Goal: Task Accomplishment & Management: Manage account settings

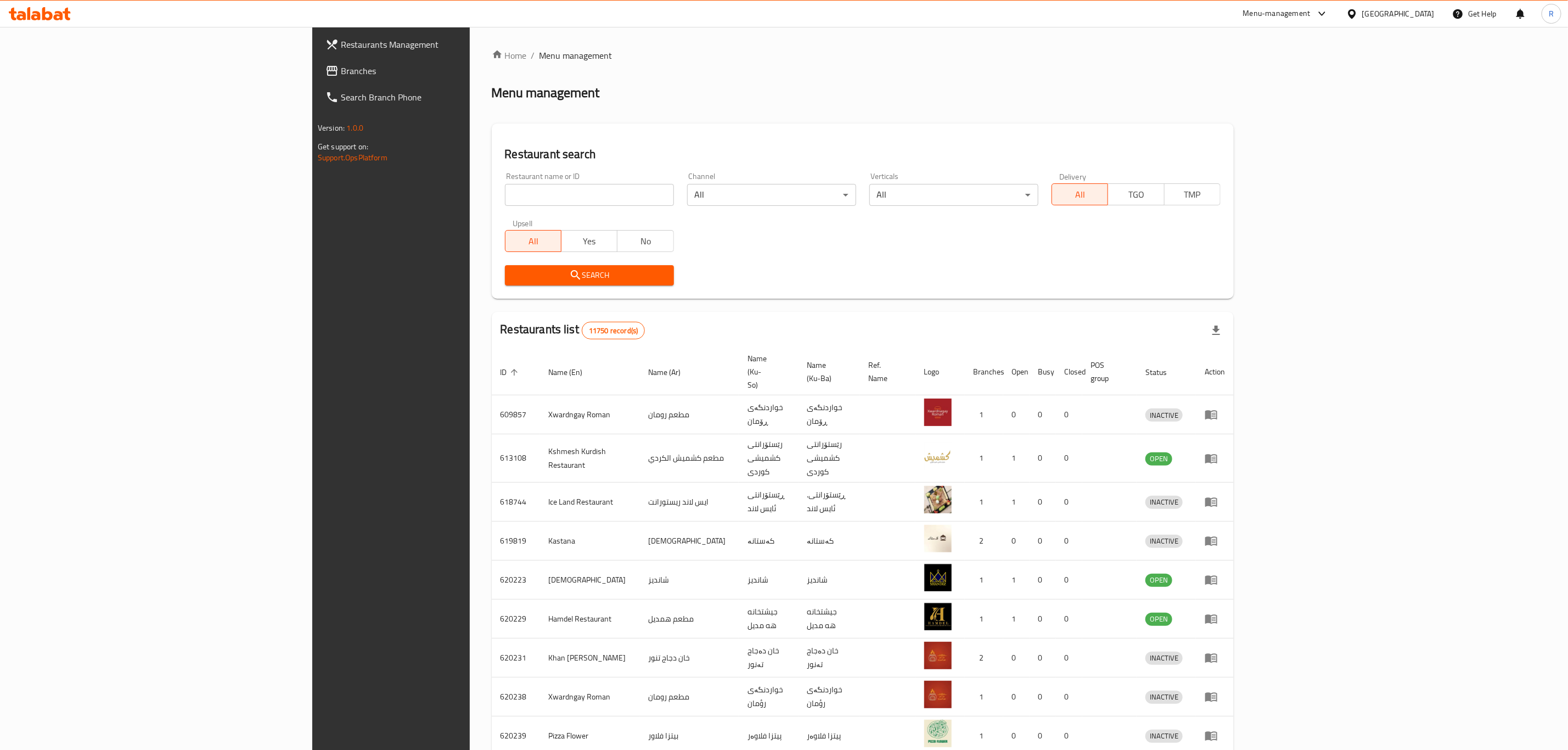
drag, startPoint x: 0, startPoint y: 0, endPoint x: 491, endPoint y: 196, distance: 528.7
click at [505, 196] on input "search" at bounding box center [589, 195] width 169 height 22
type input "nova pi"
click at [514, 275] on span "Search" at bounding box center [590, 275] width 151 height 14
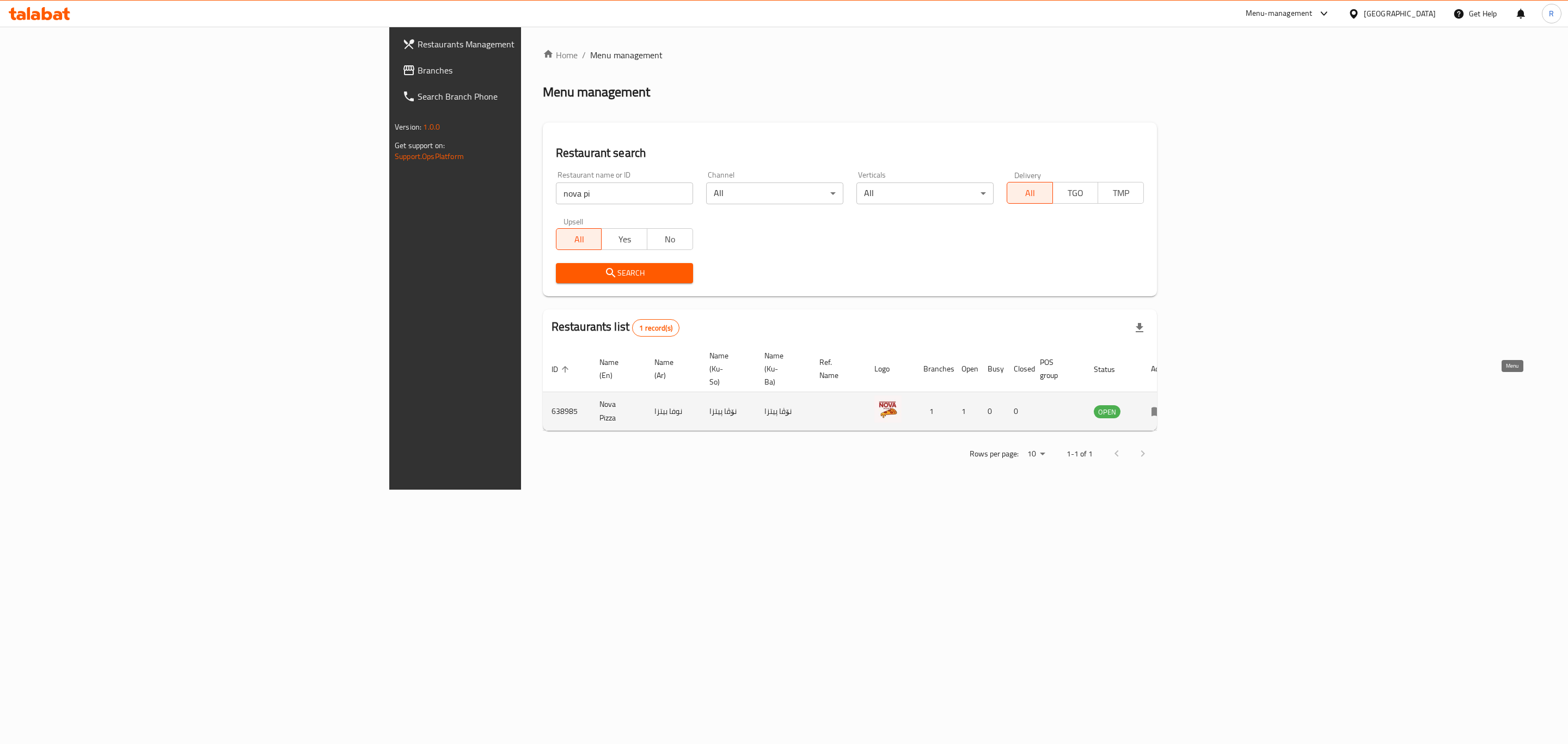
click at [1164, 408] on icon "enhanced table" at bounding box center [1157, 412] width 12 height 9
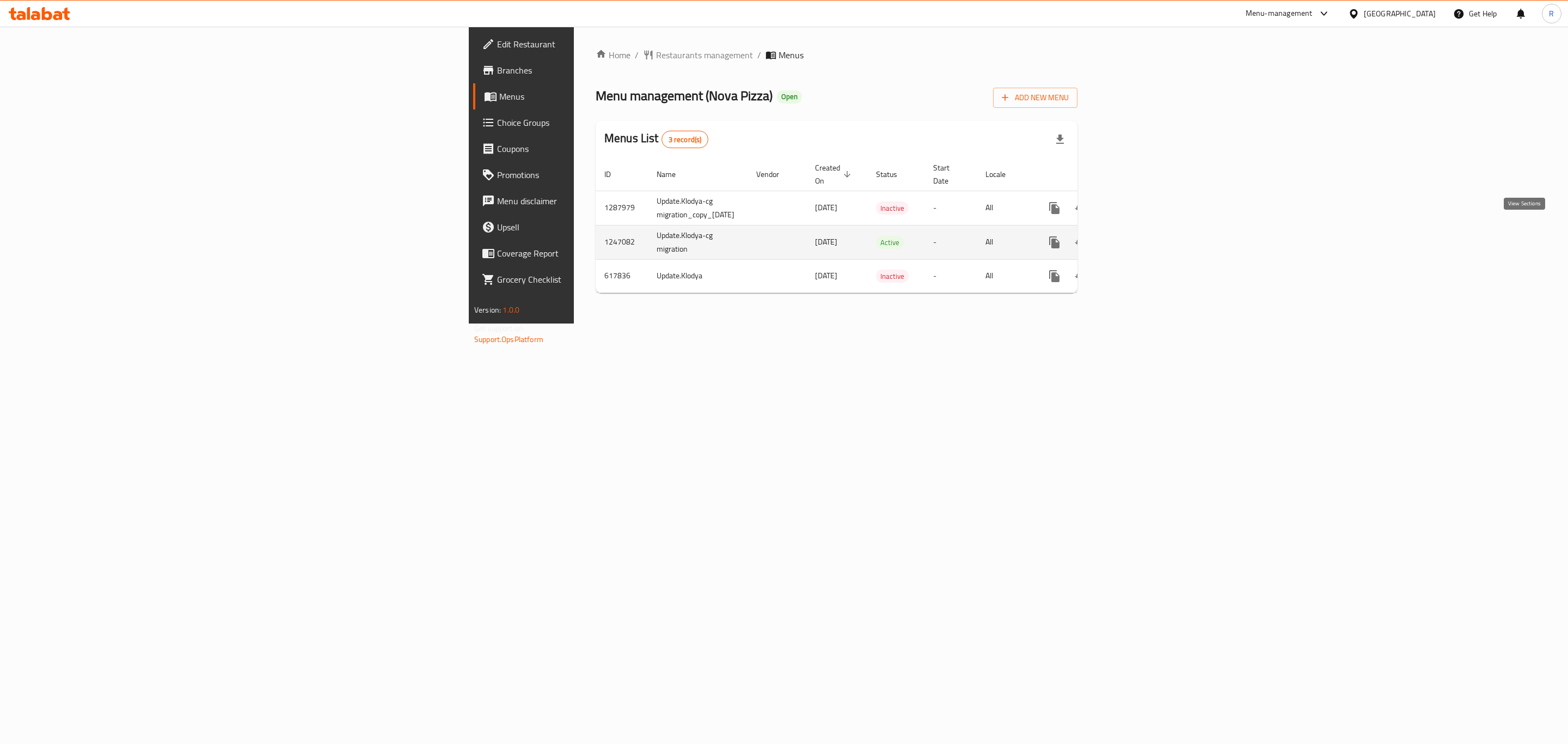
click at [1139, 236] on icon "enhanced table" at bounding box center [1133, 242] width 13 height 13
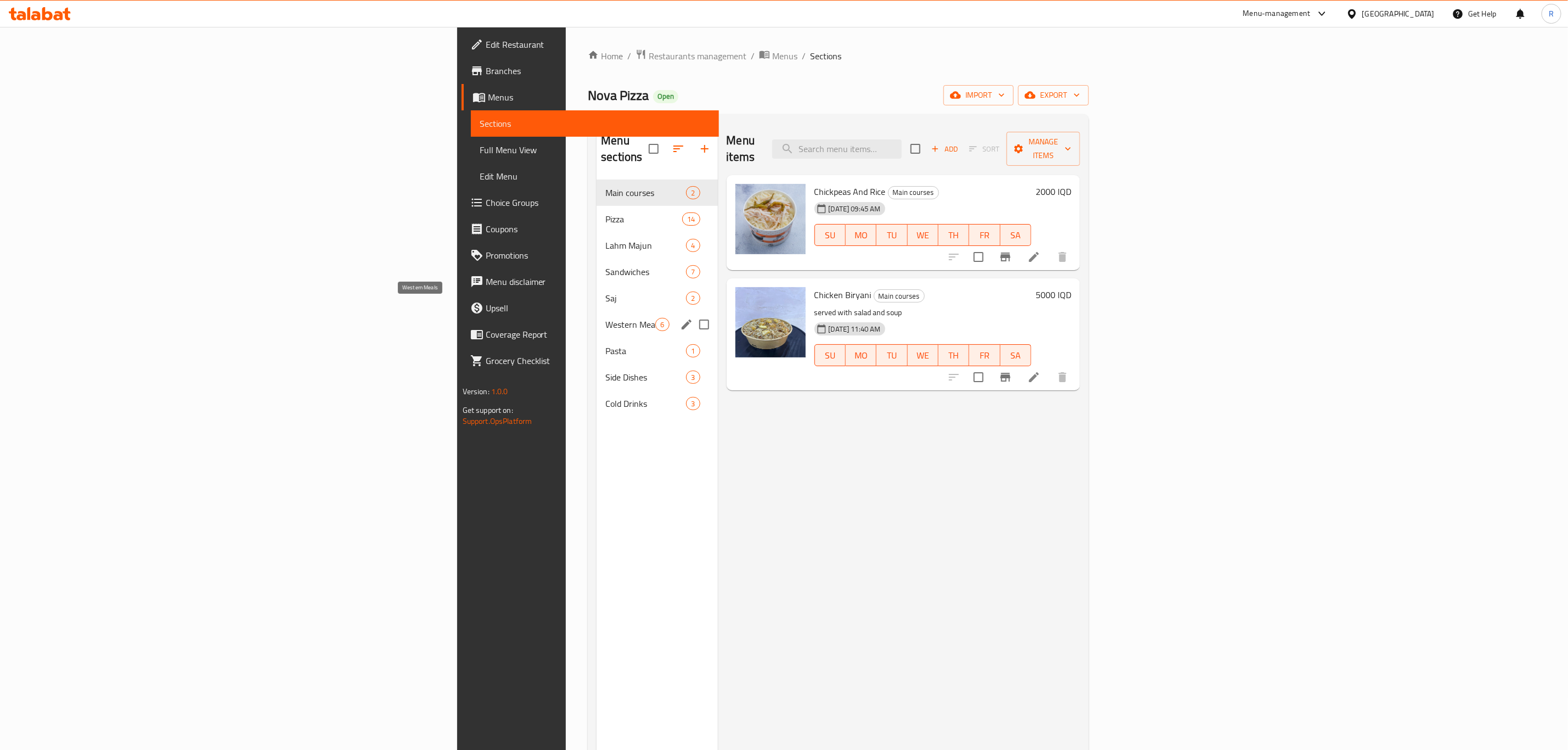
click at [605, 318] on span "Western Meals" at bounding box center [630, 324] width 50 height 13
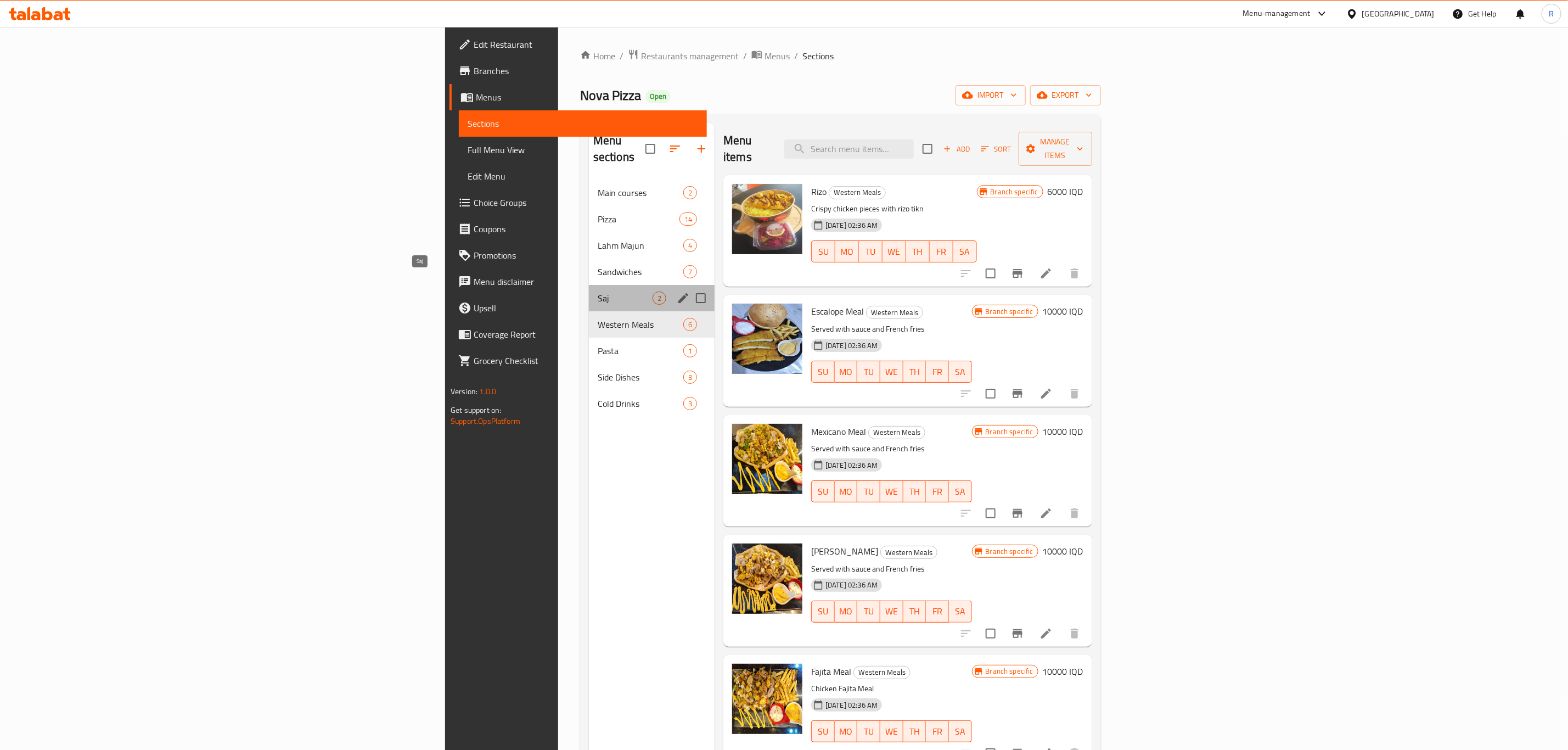
click at [598, 291] on span "Saj" at bounding box center [625, 298] width 55 height 13
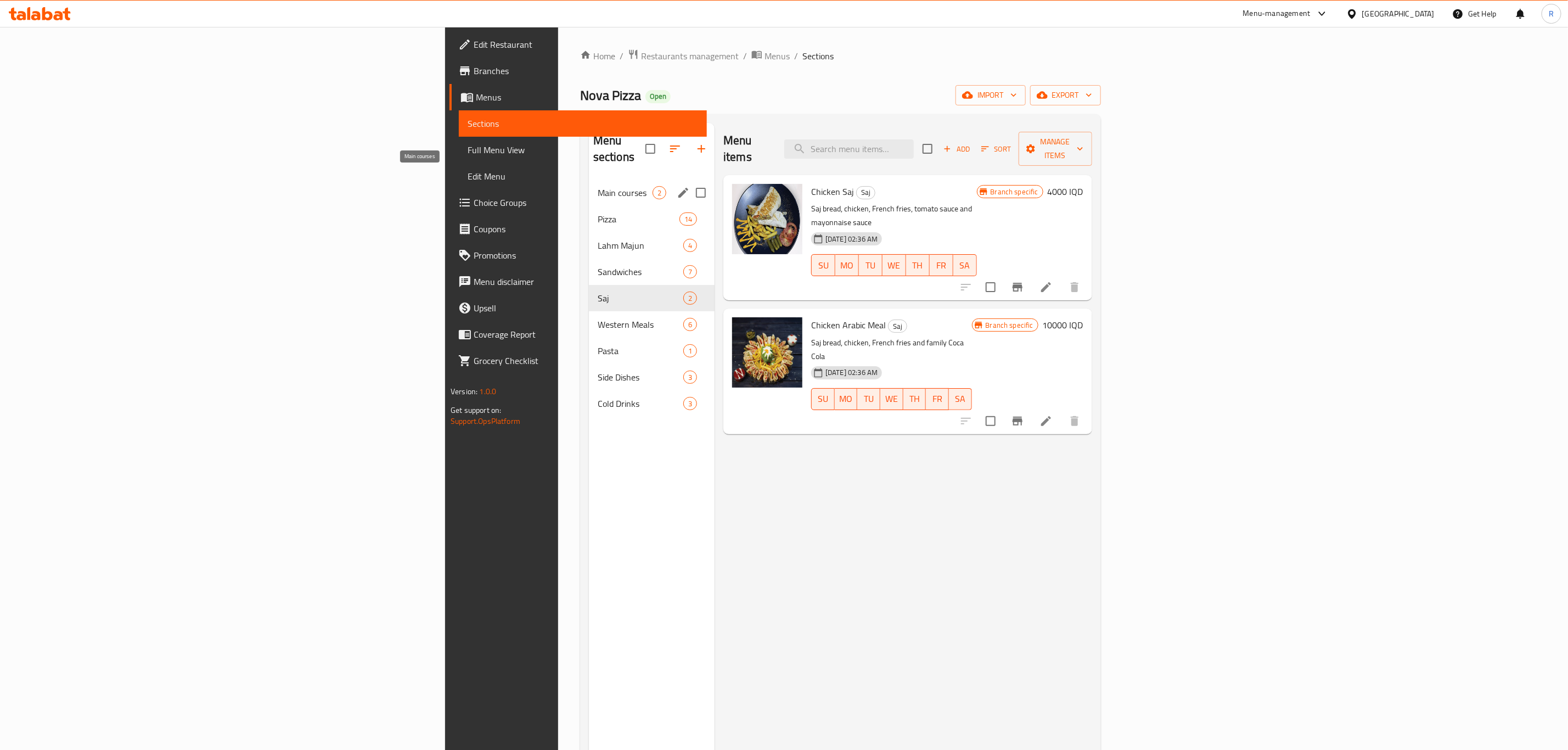
click at [598, 186] on span "Main courses" at bounding box center [625, 193] width 55 height 13
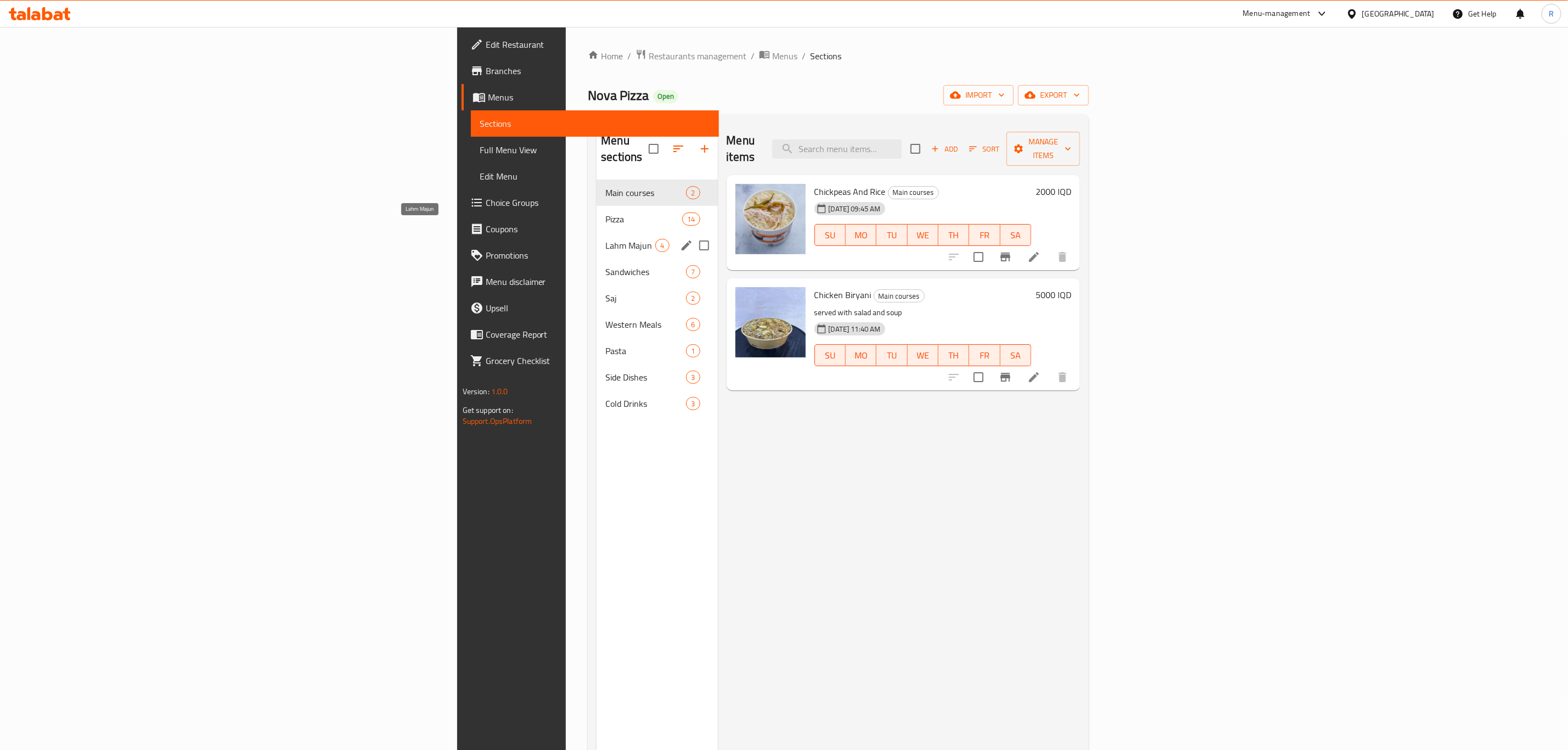
click at [605, 239] on span "Lahm Majun" at bounding box center [630, 245] width 50 height 13
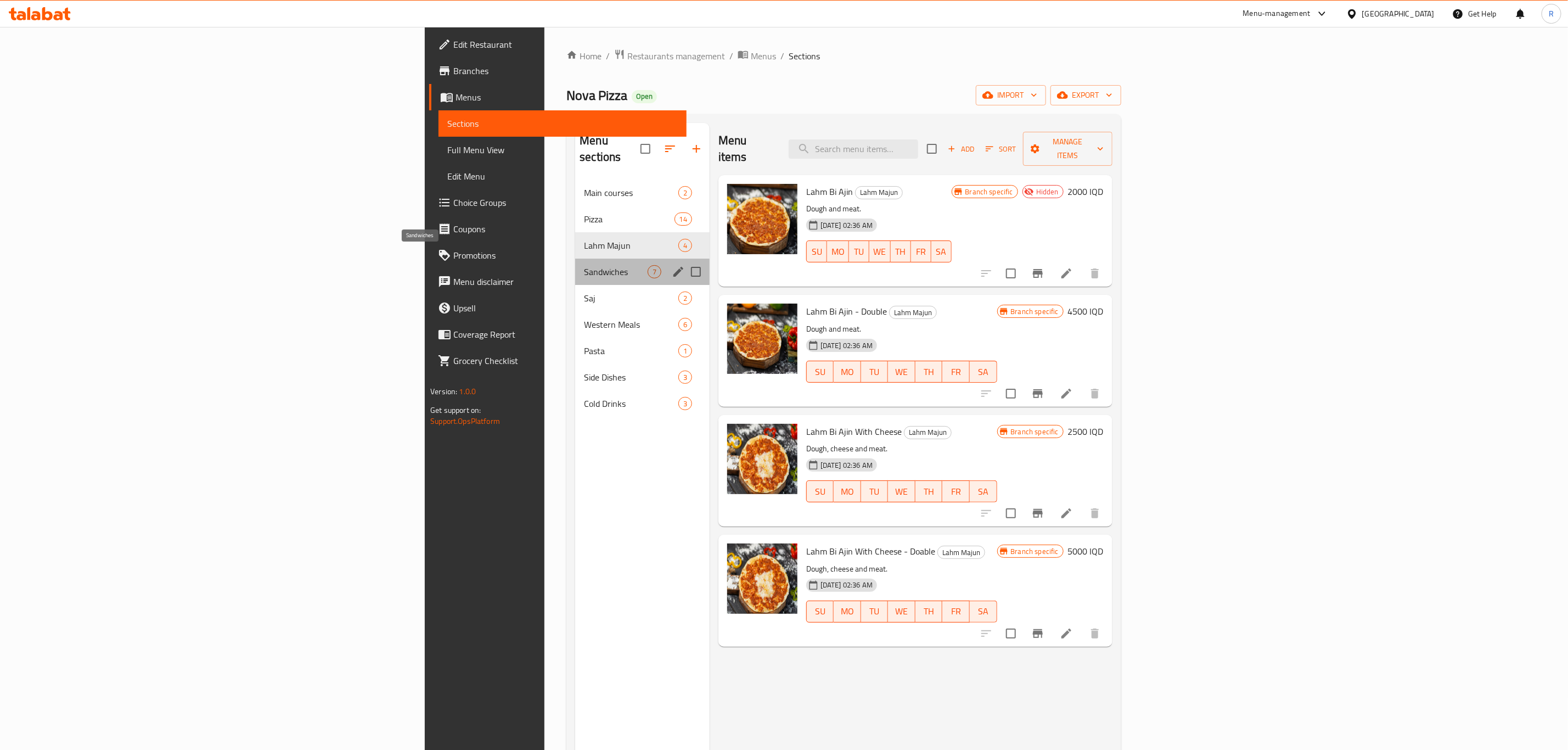
click at [584, 265] on span "Sandwiches" at bounding box center [615, 271] width 63 height 13
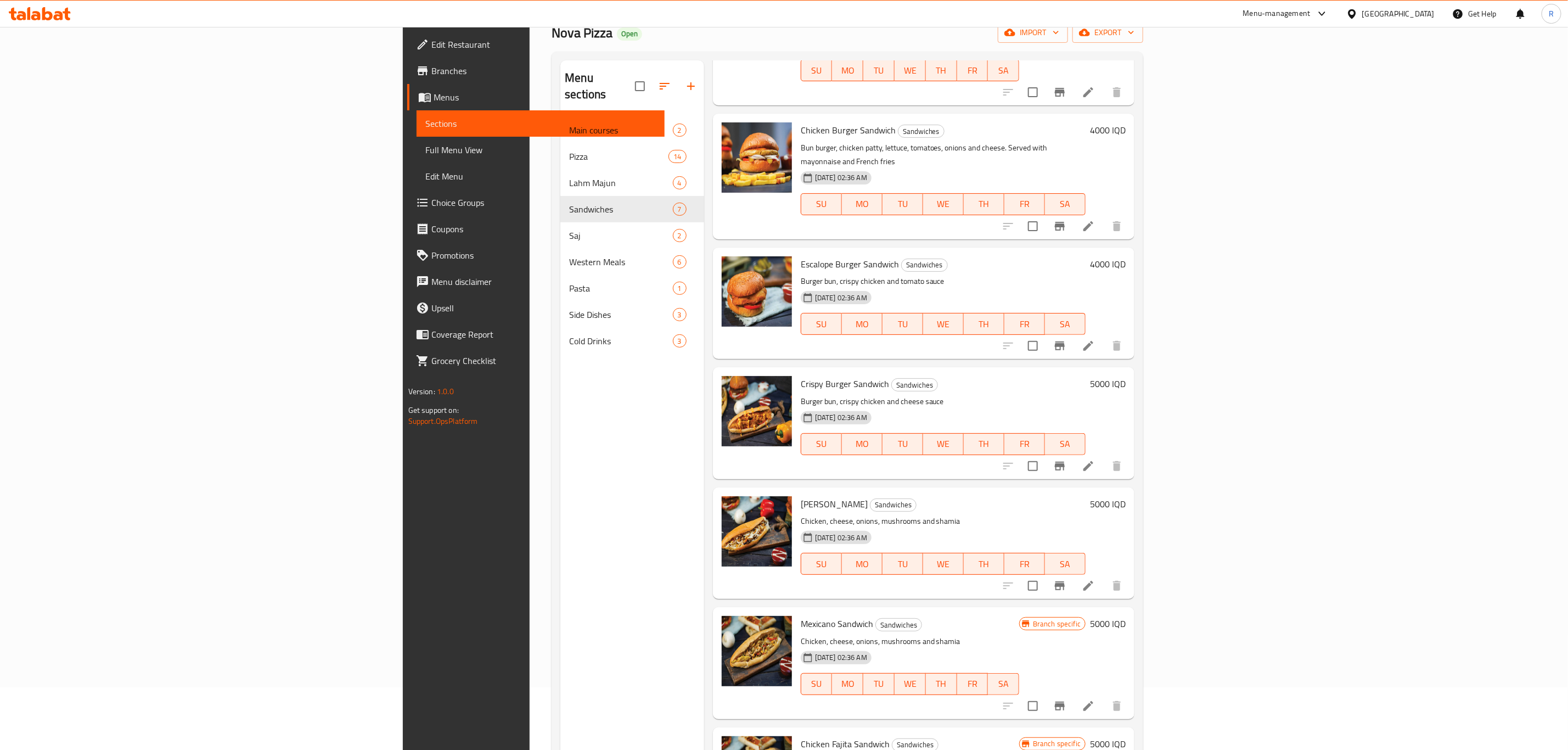
scroll to position [154, 0]
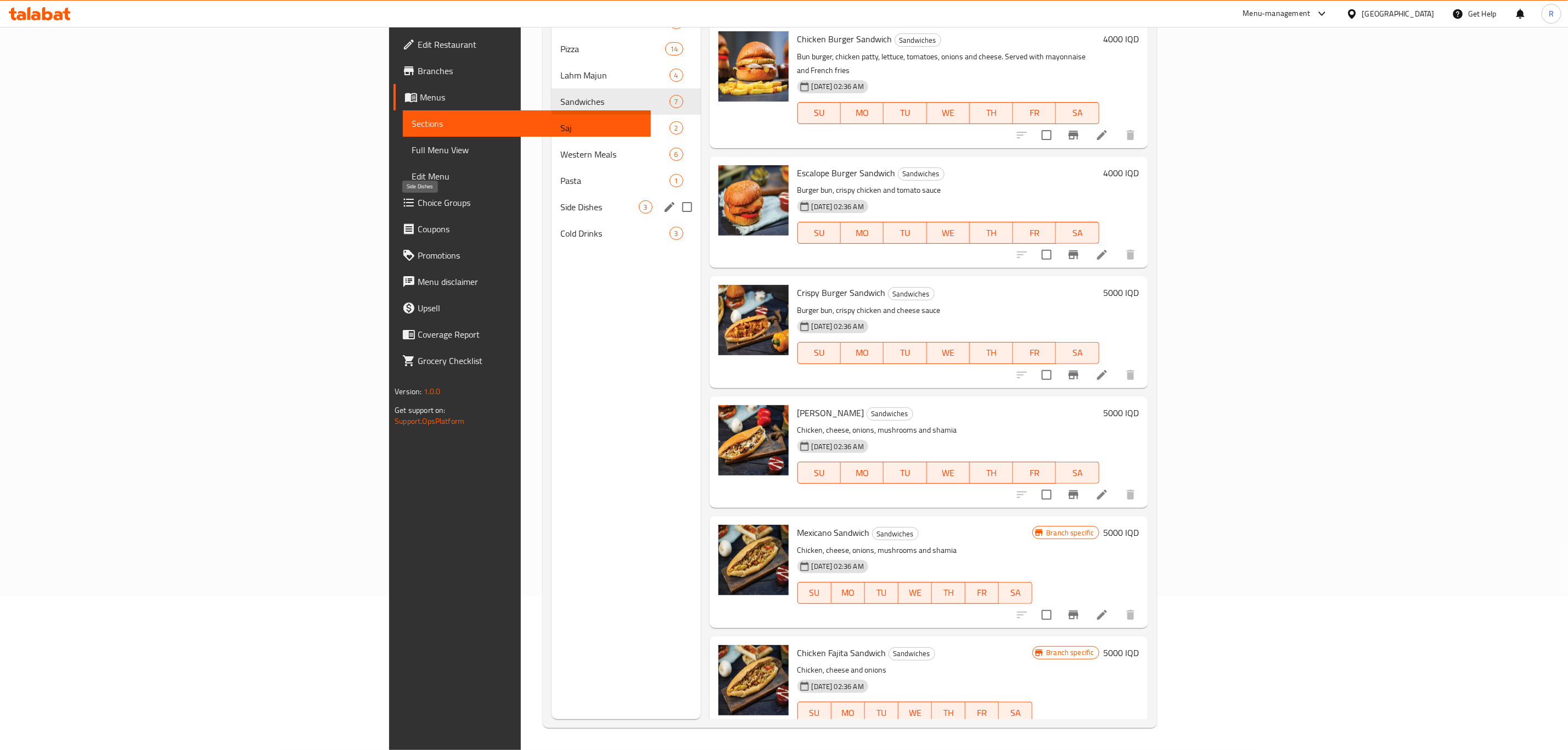
click at [560, 210] on span "Side Dishes" at bounding box center [600, 206] width 79 height 13
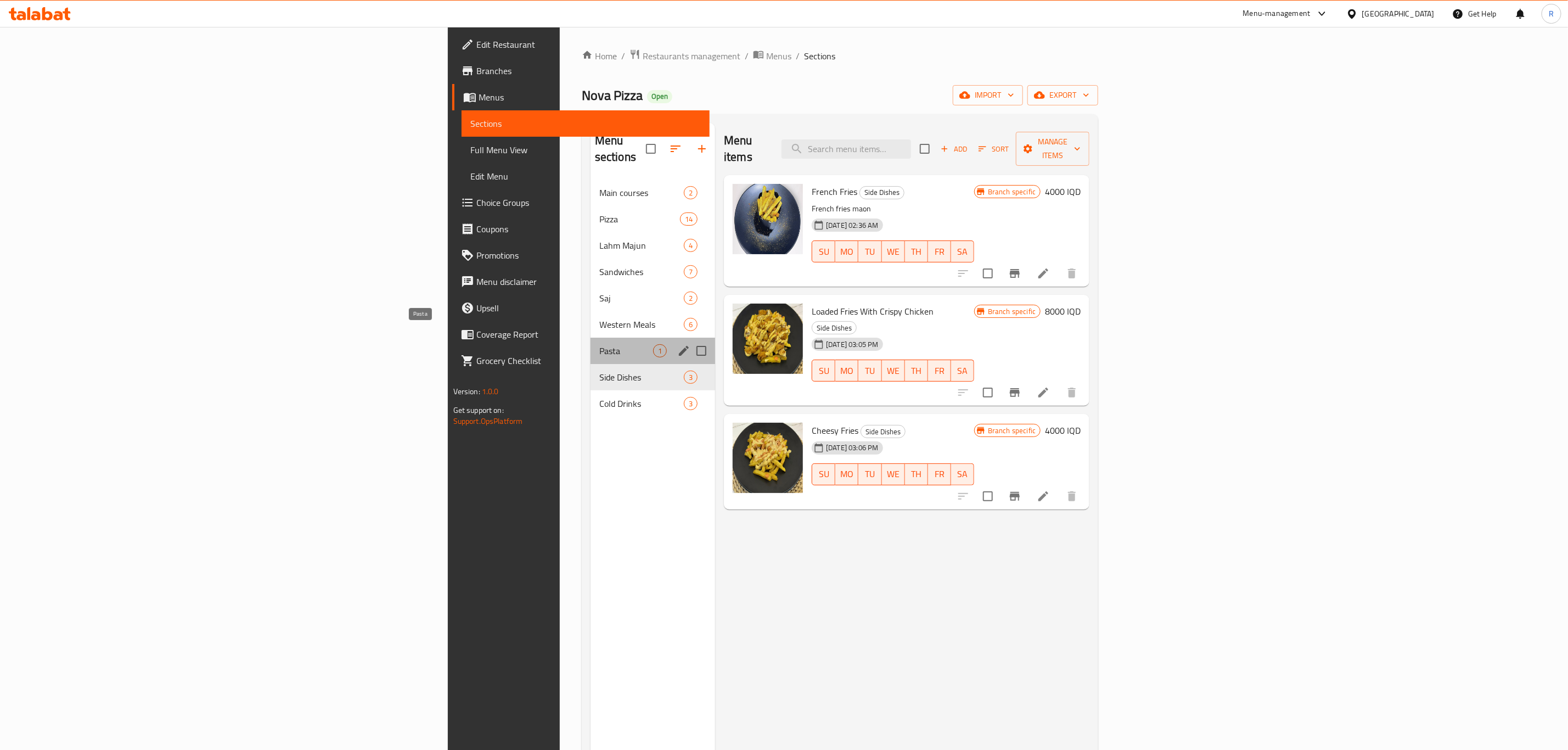
click at [599, 344] on span "Pasta" at bounding box center [626, 350] width 54 height 13
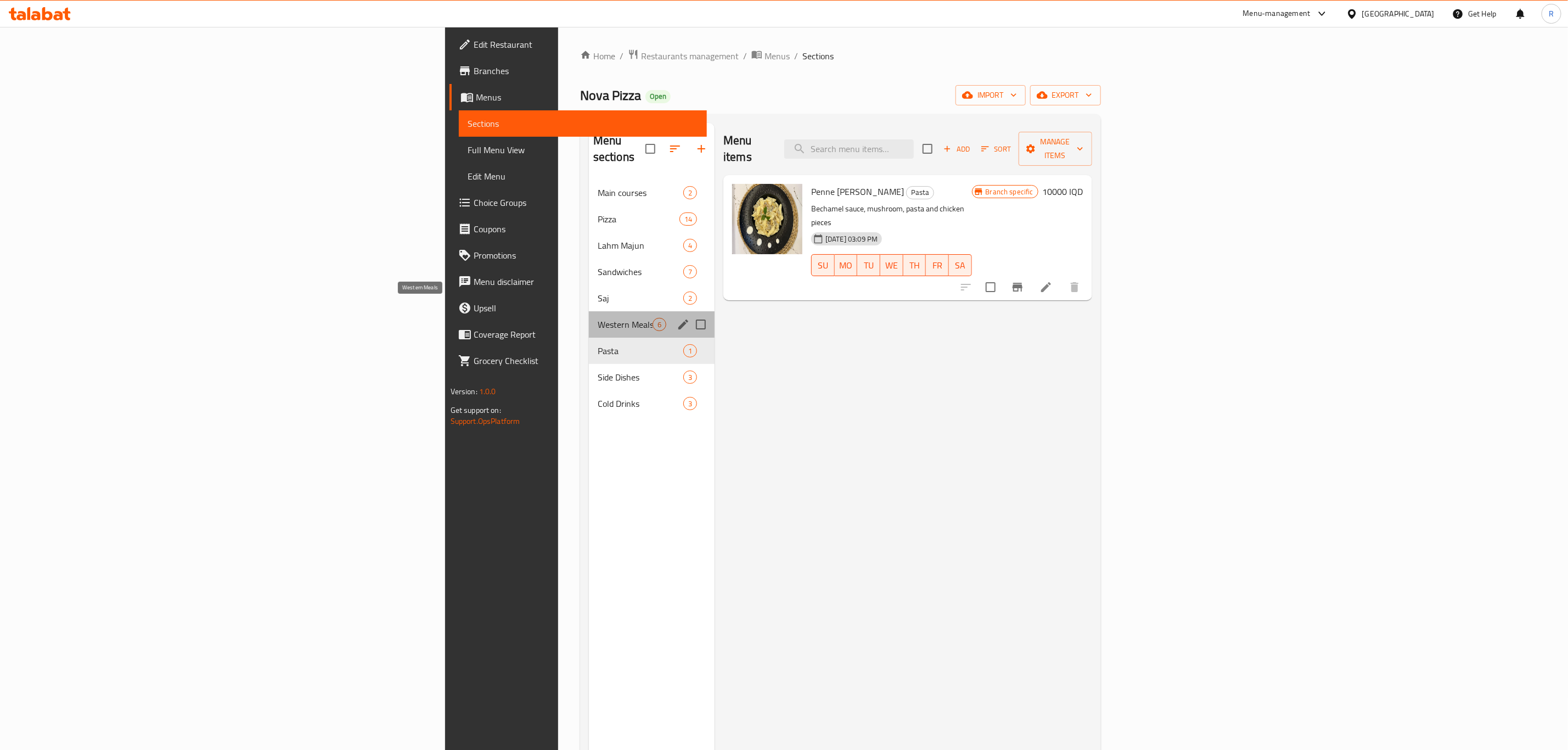
click at [598, 318] on span "Western Meals" at bounding box center [625, 324] width 55 height 13
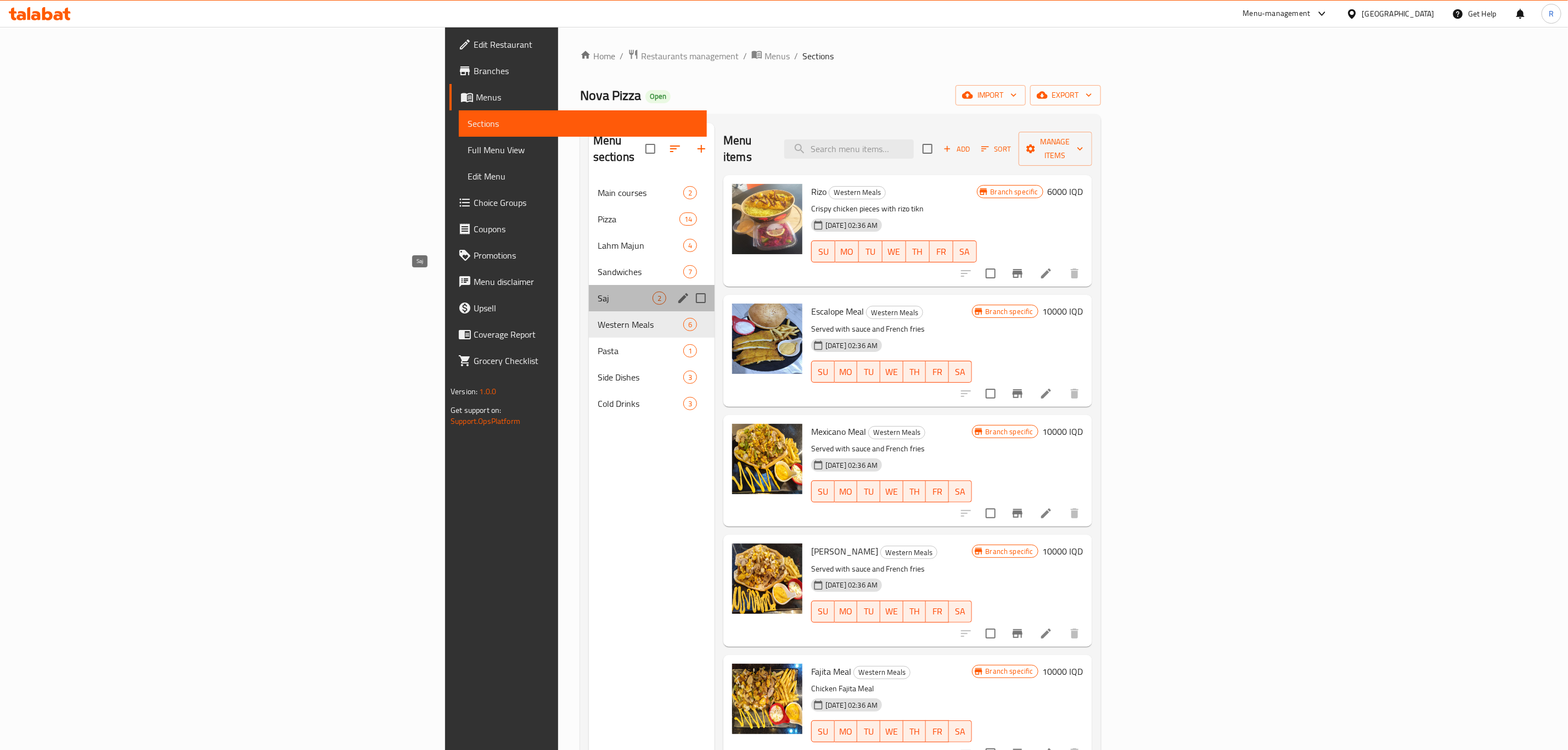
click at [598, 291] on span "Saj" at bounding box center [625, 298] width 55 height 13
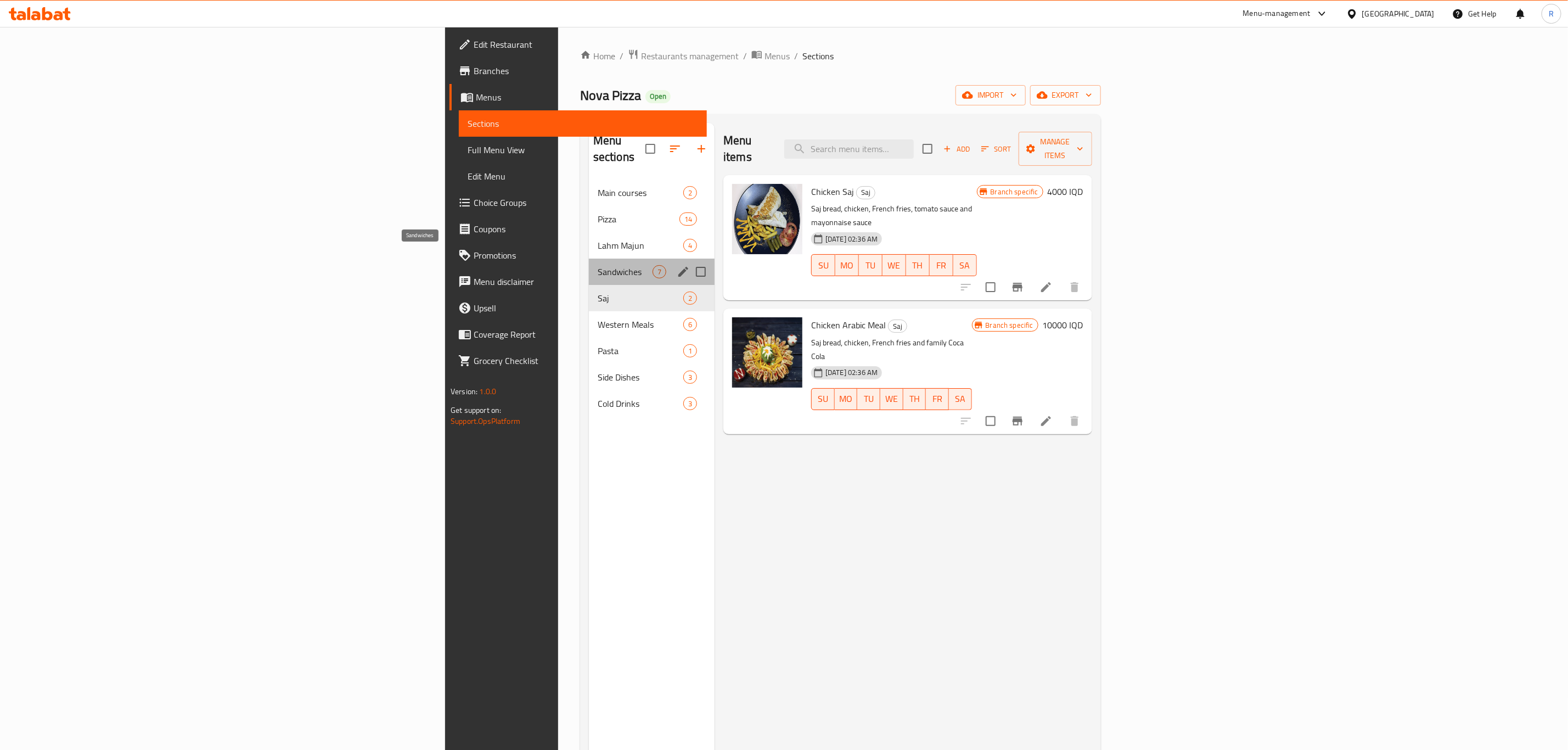
click at [598, 265] on span "Sandwiches" at bounding box center [625, 271] width 55 height 13
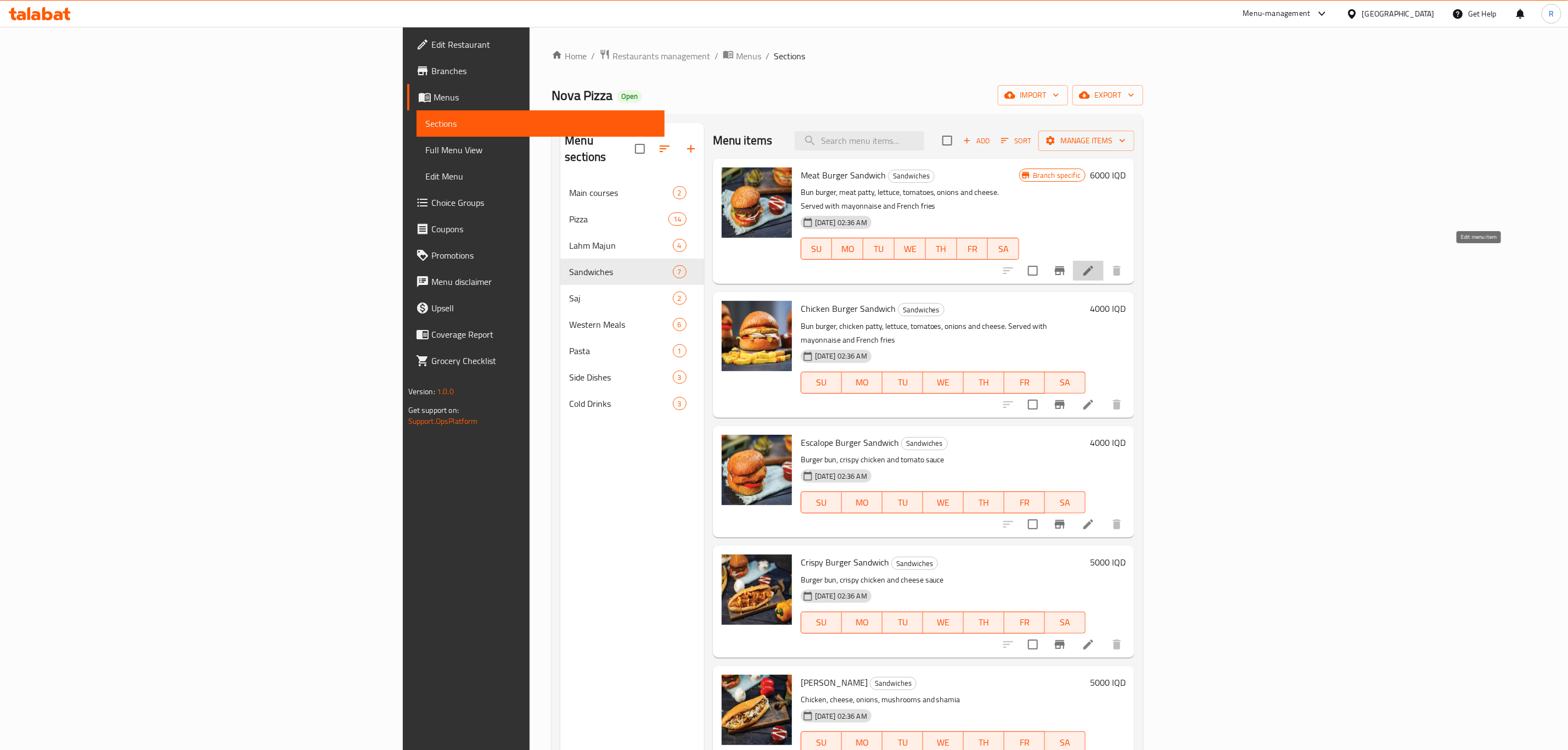
click at [1093, 266] on icon at bounding box center [1088, 271] width 10 height 10
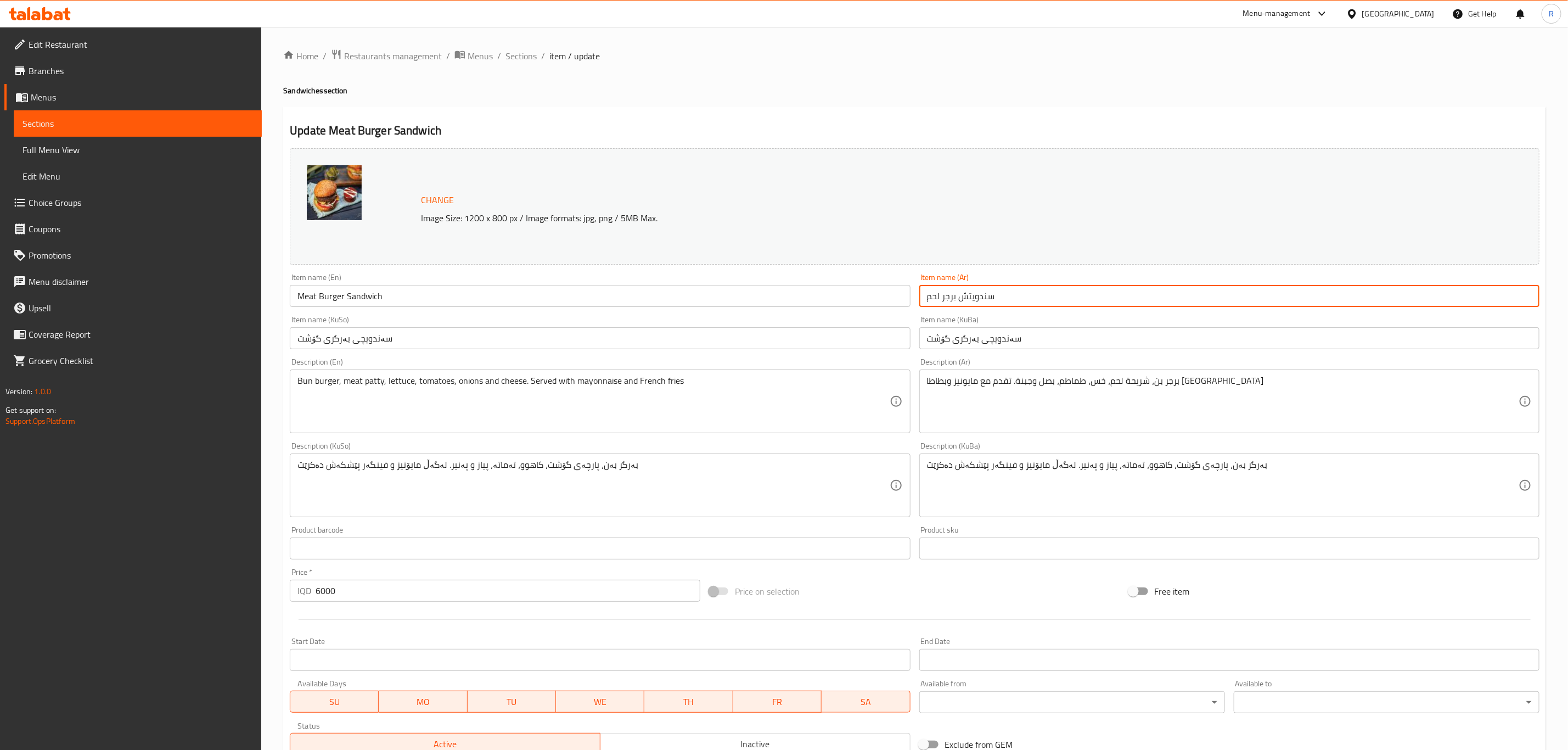
drag, startPoint x: 1009, startPoint y: 295, endPoint x: 958, endPoint y: 300, distance: 51.2
click at [958, 300] on input "سندويتش برجر لحم" at bounding box center [1229, 296] width 620 height 22
type input "برجر لحم"
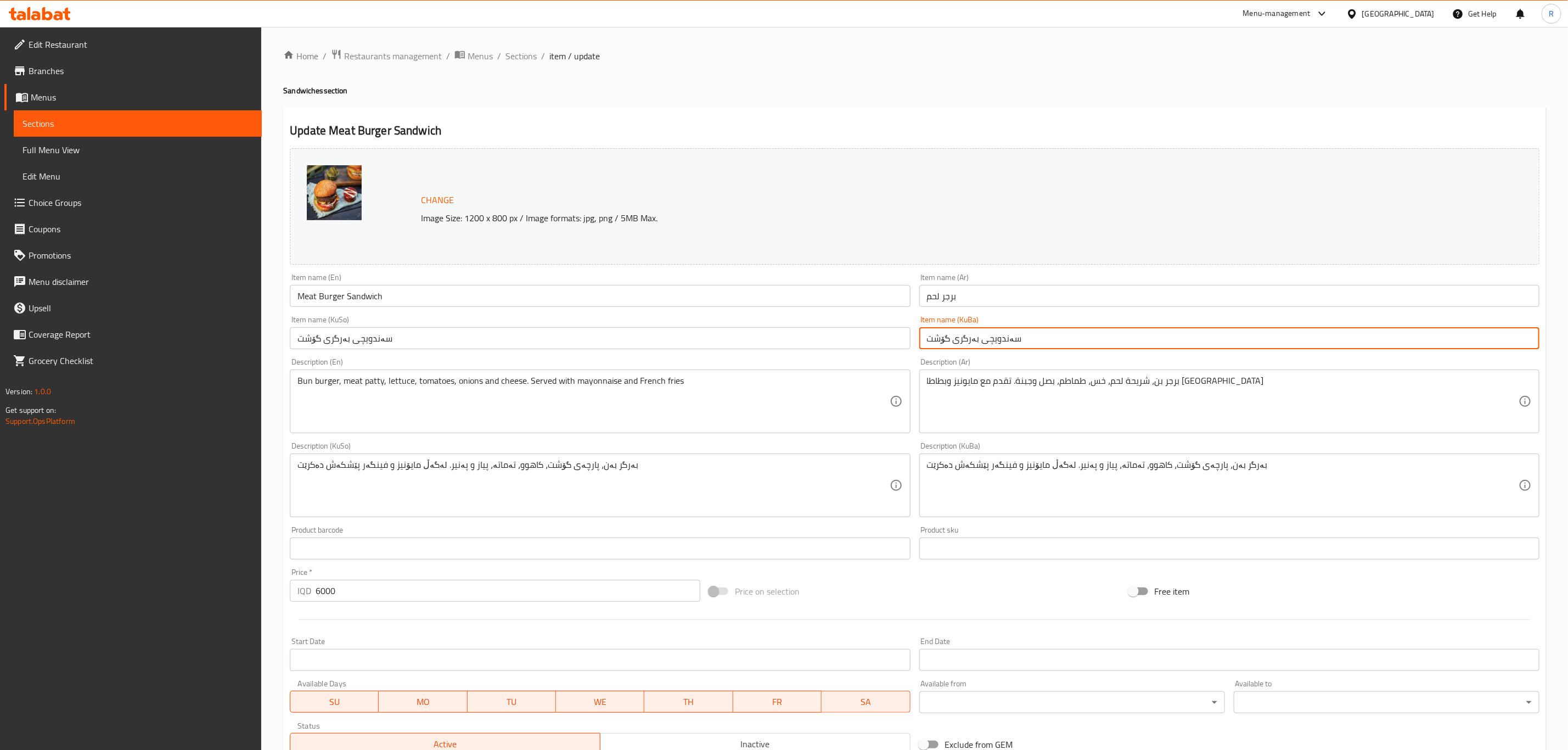
drag, startPoint x: 1028, startPoint y: 338, endPoint x: 980, endPoint y: 346, distance: 48.7
click at [980, 346] on input "سەندویچی بەرگری گۆشت" at bounding box center [1229, 338] width 620 height 22
type input "بەرگری گۆشت"
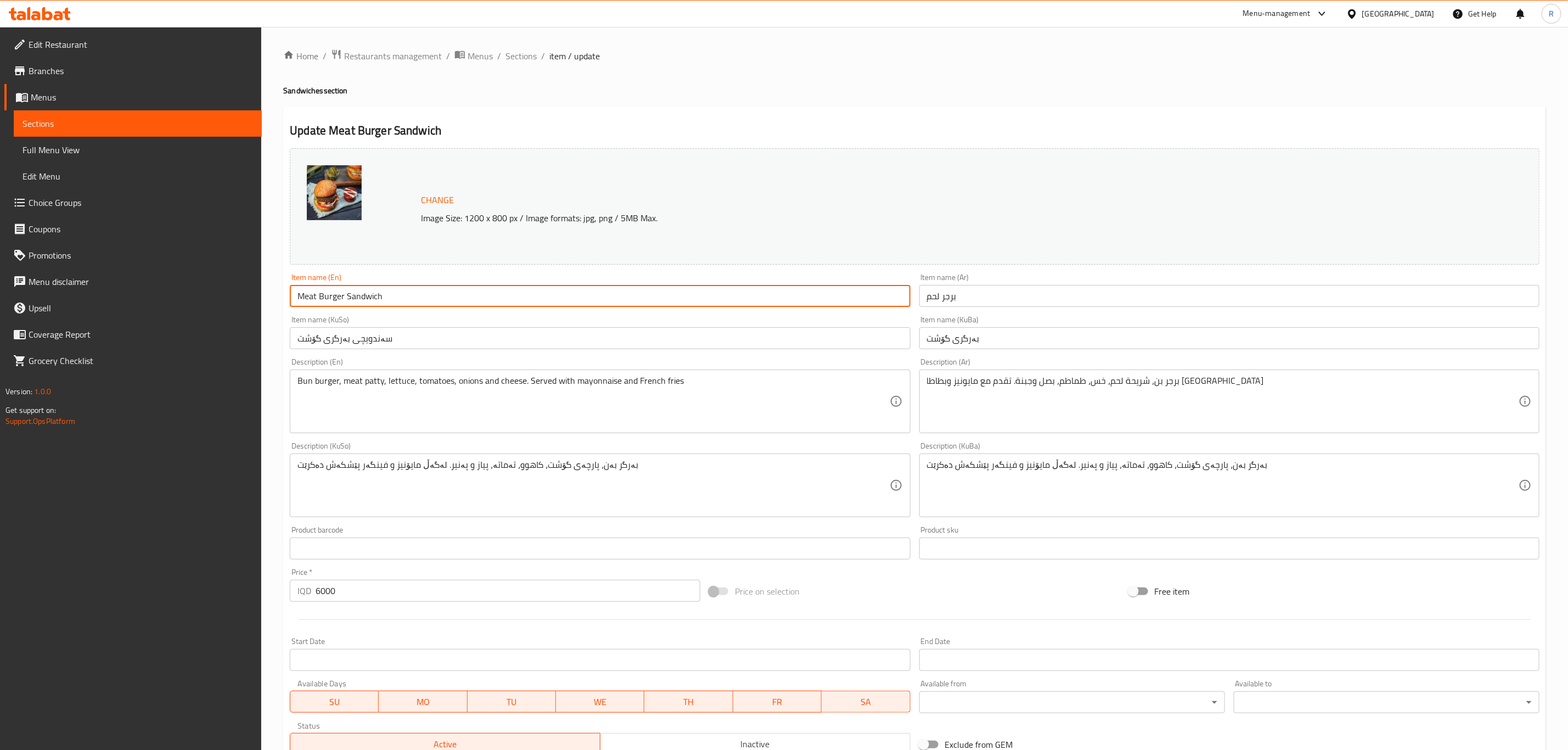
drag, startPoint x: 384, startPoint y: 295, endPoint x: 348, endPoint y: 297, distance: 36.1
click at [348, 297] on input "Meat Burger Sandwich" at bounding box center [600, 296] width 620 height 22
type input "Meat Burger"
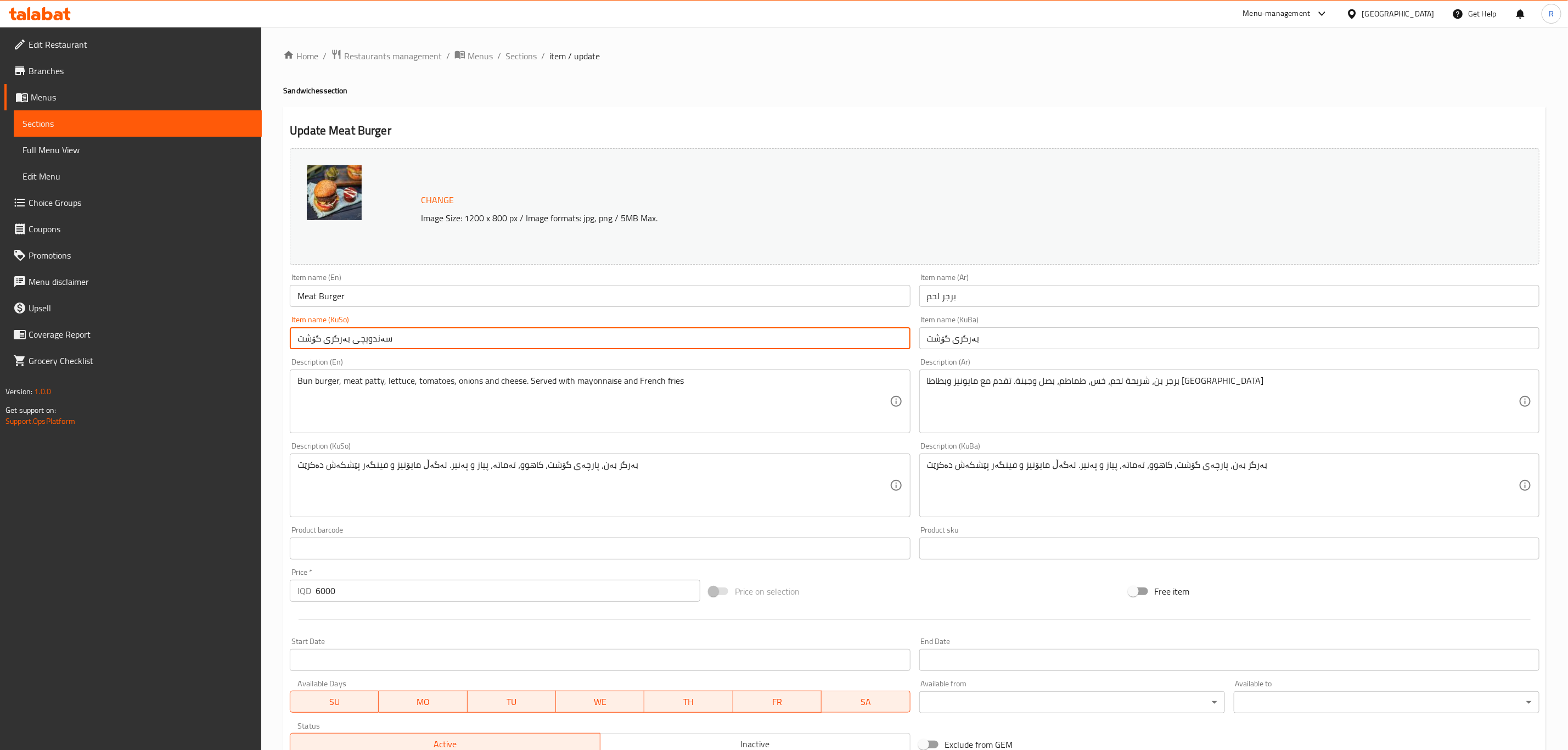
drag, startPoint x: 397, startPoint y: 344, endPoint x: 351, endPoint y: 341, distance: 46.1
click at [351, 341] on input "سەندویچی بەرگری گۆشت" at bounding box center [600, 338] width 620 height 22
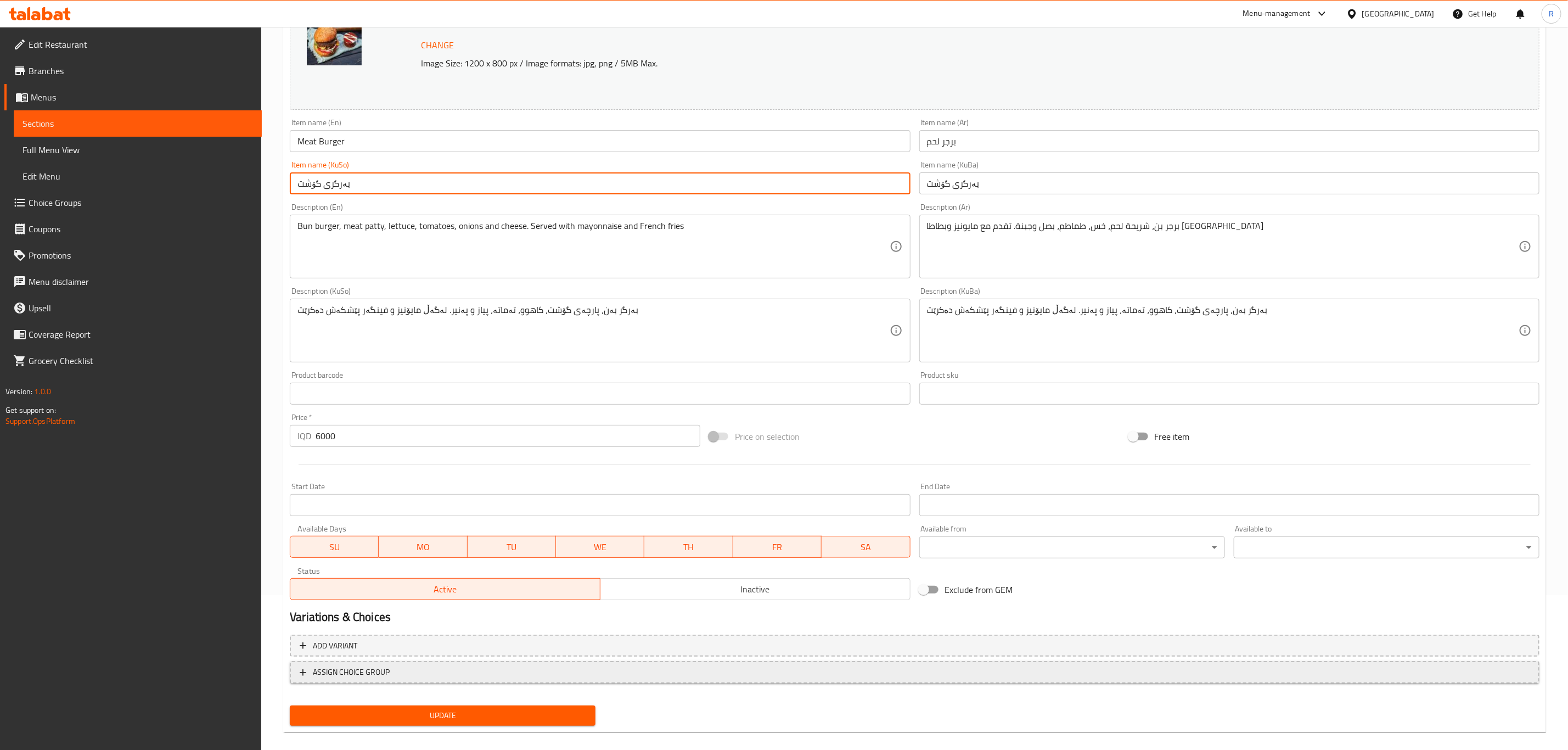
scroll to position [167, 0]
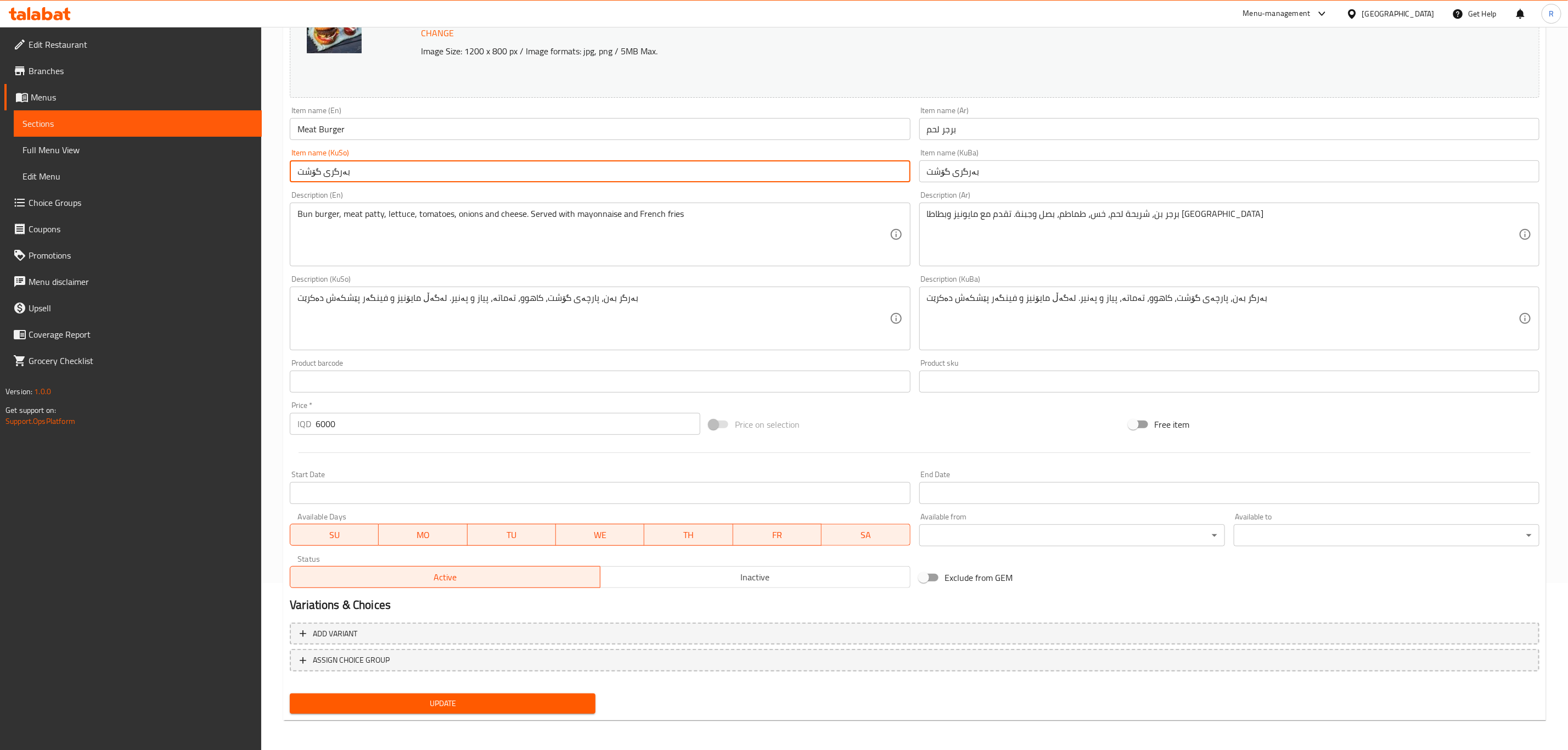
type input "بەرگری گۆشت"
click at [419, 695] on button "Update" at bounding box center [442, 704] width 306 height 20
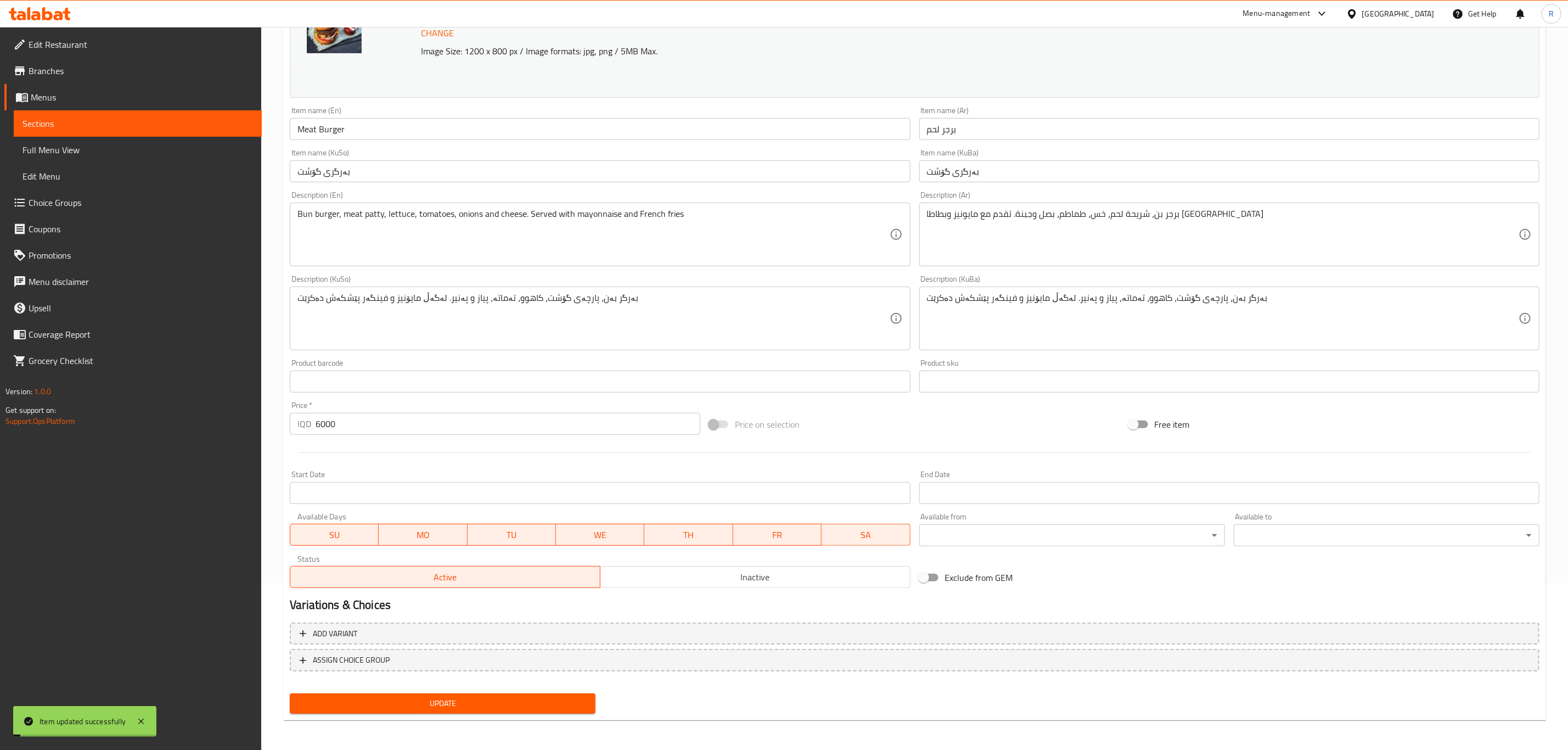
scroll to position [0, 0]
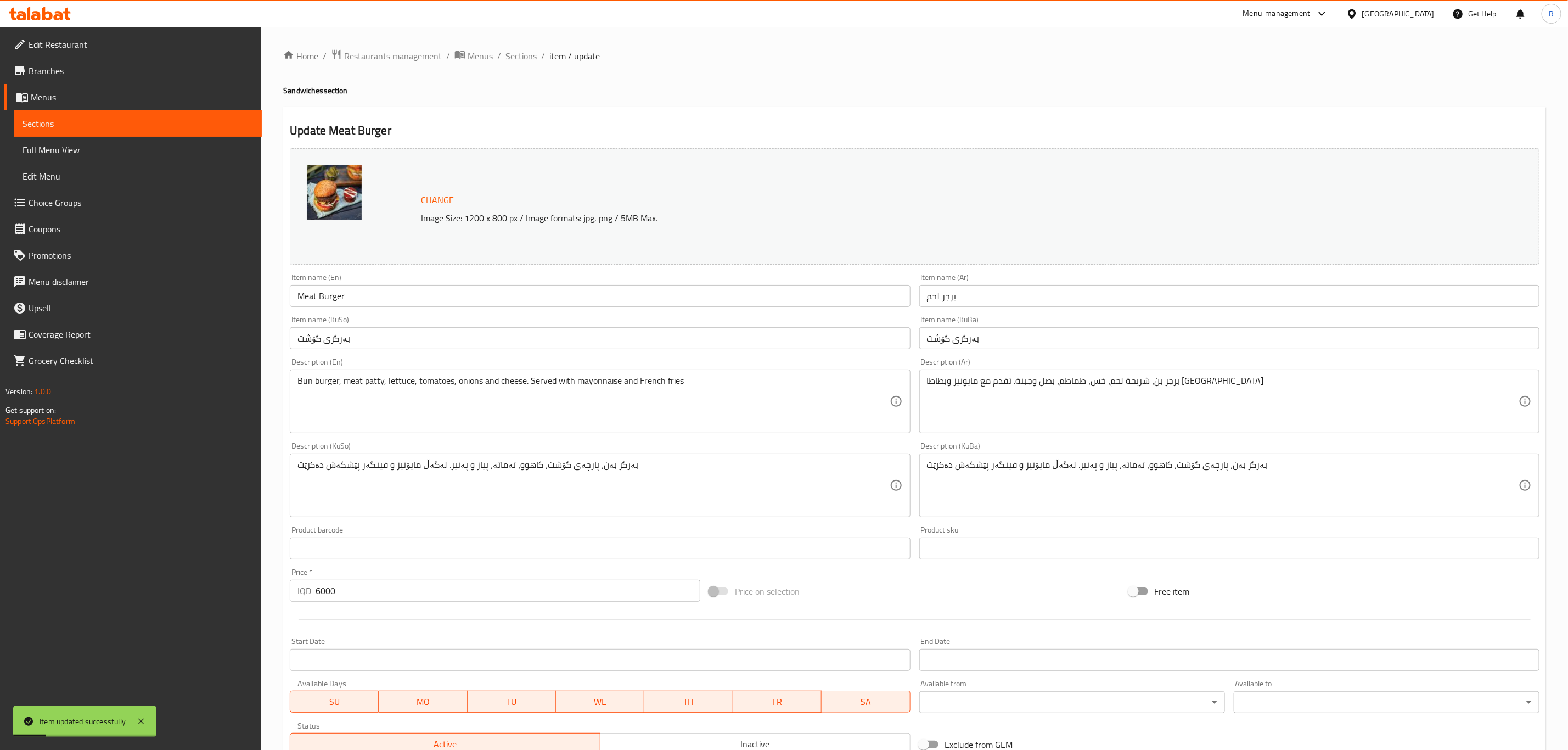
click at [527, 50] on span "Sections" at bounding box center [521, 56] width 31 height 13
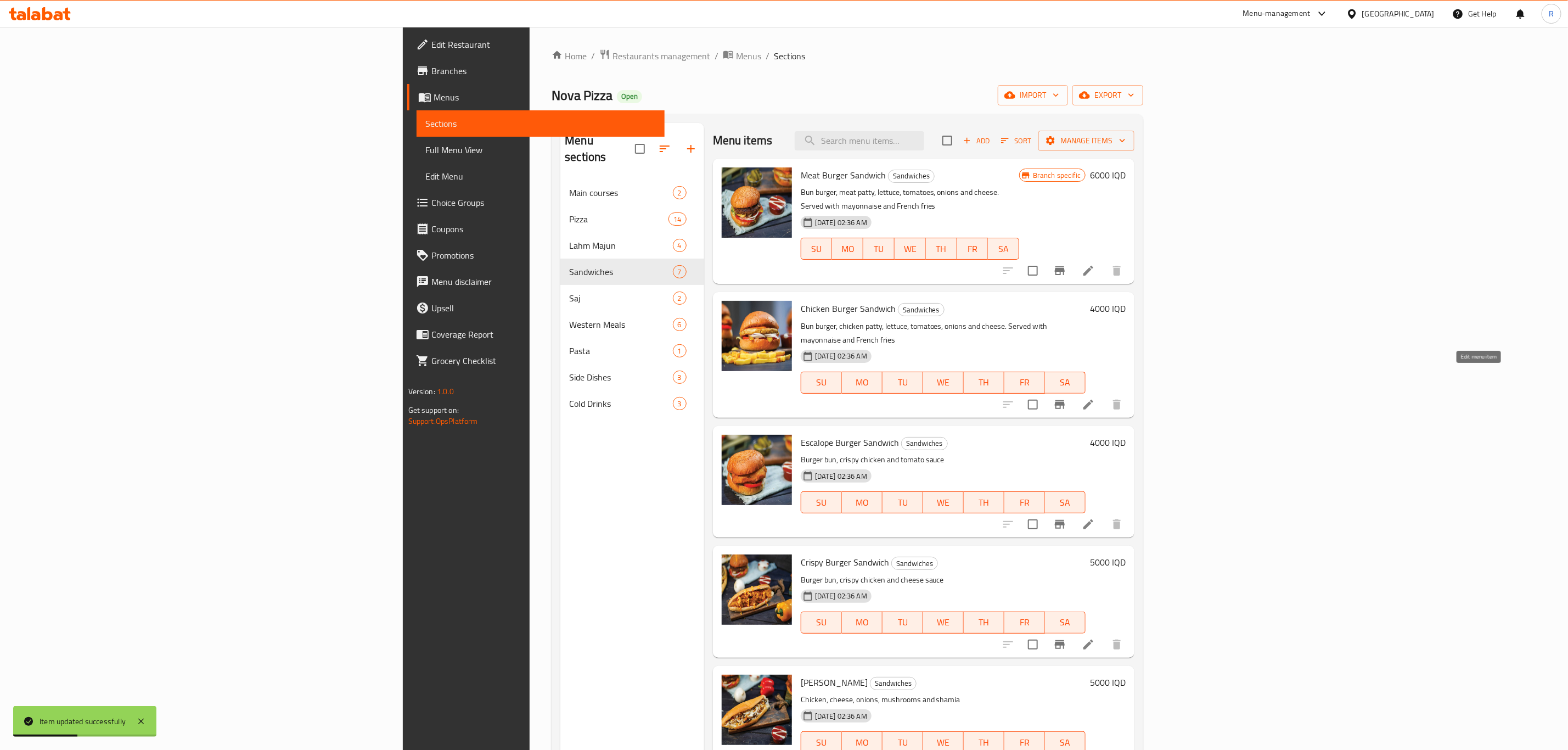
click at [1095, 398] on icon at bounding box center [1088, 404] width 13 height 13
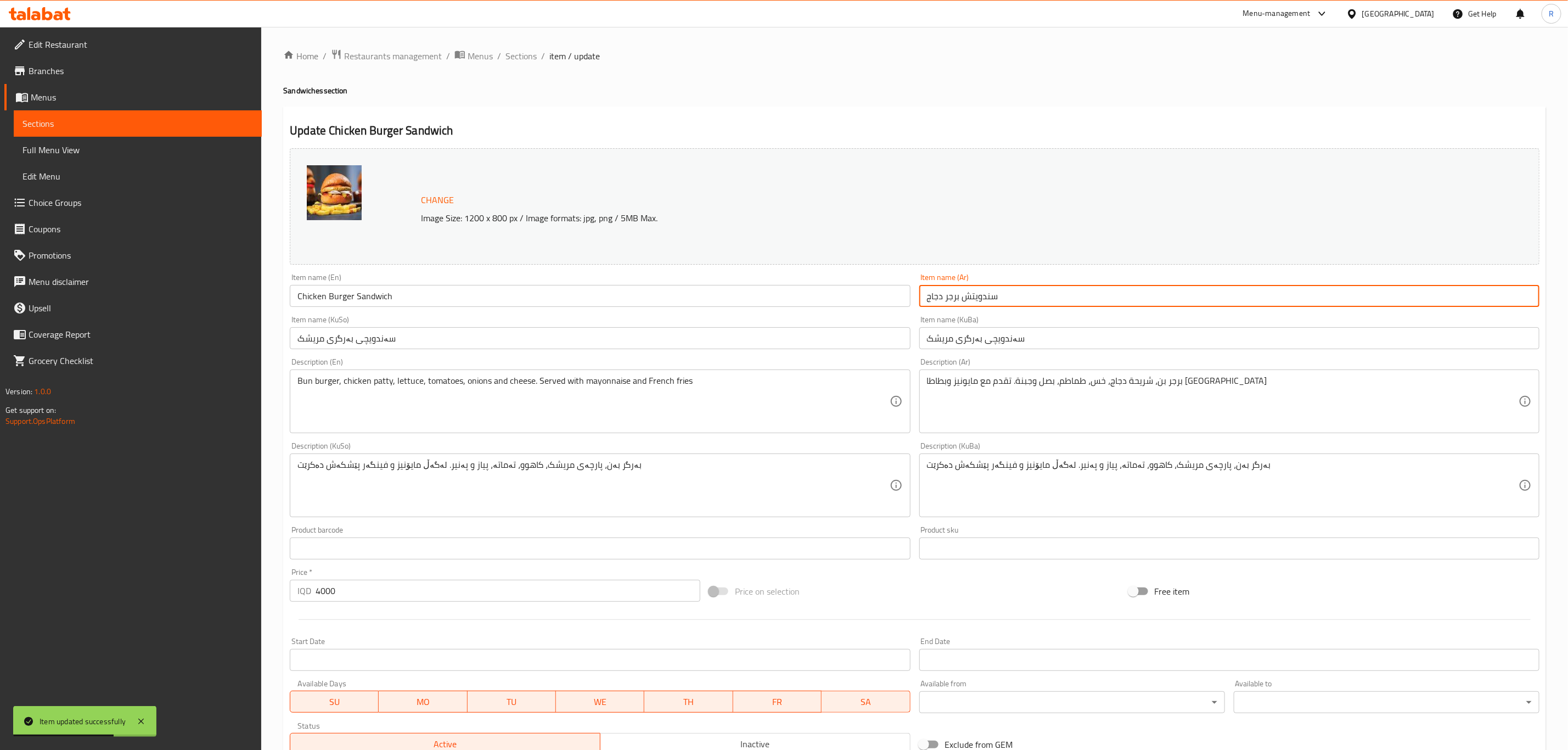
drag, startPoint x: 1016, startPoint y: 296, endPoint x: 967, endPoint y: 288, distance: 49.6
click at [967, 288] on input "سندويتش برجر دجاج" at bounding box center [1229, 296] width 620 height 22
type input "برجر دجاج"
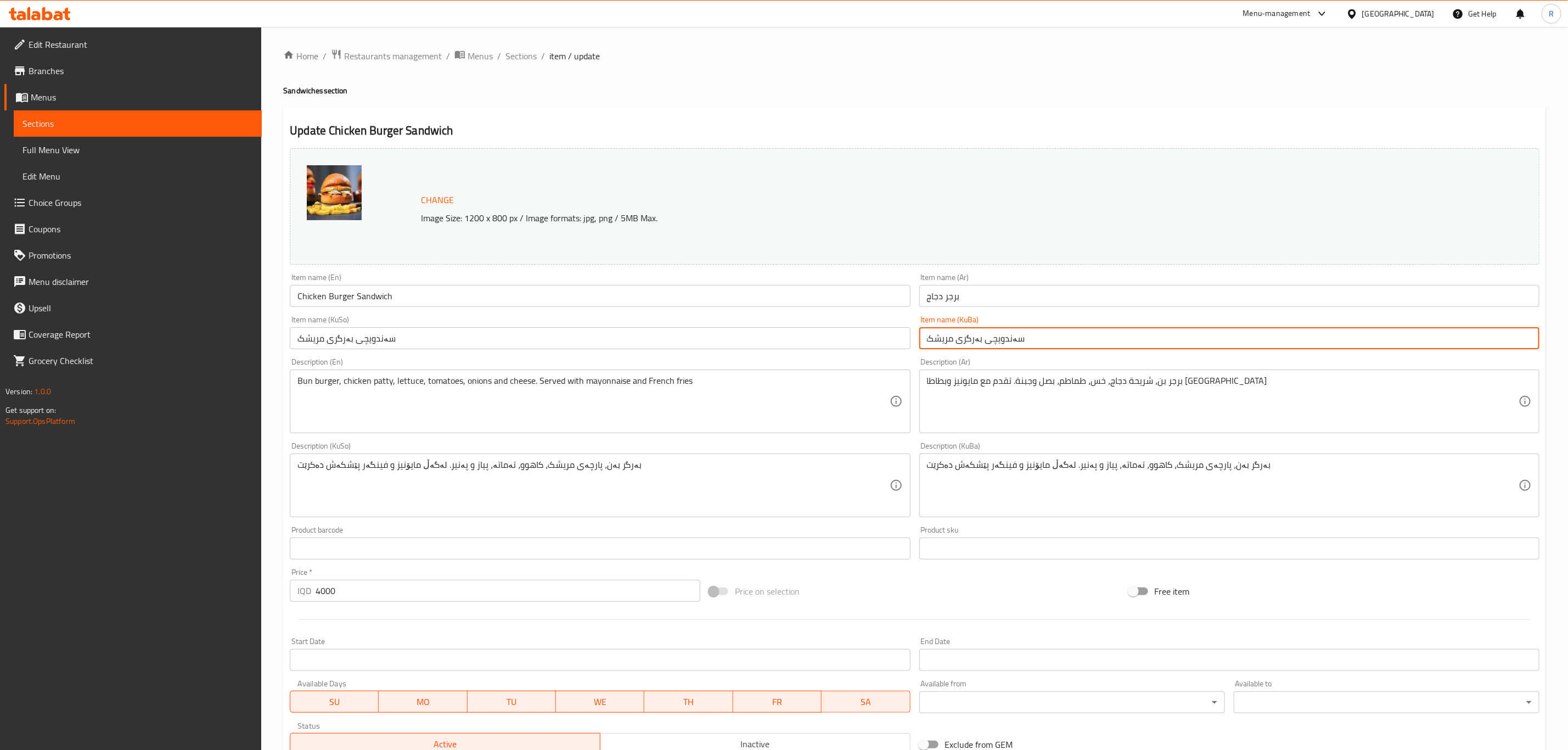
drag, startPoint x: 1033, startPoint y: 337, endPoint x: 983, endPoint y: 339, distance: 50.0
click at [981, 339] on input "سەندویچی بەرگری مریشک" at bounding box center [1229, 338] width 620 height 22
type input "بەرگری مریشک"
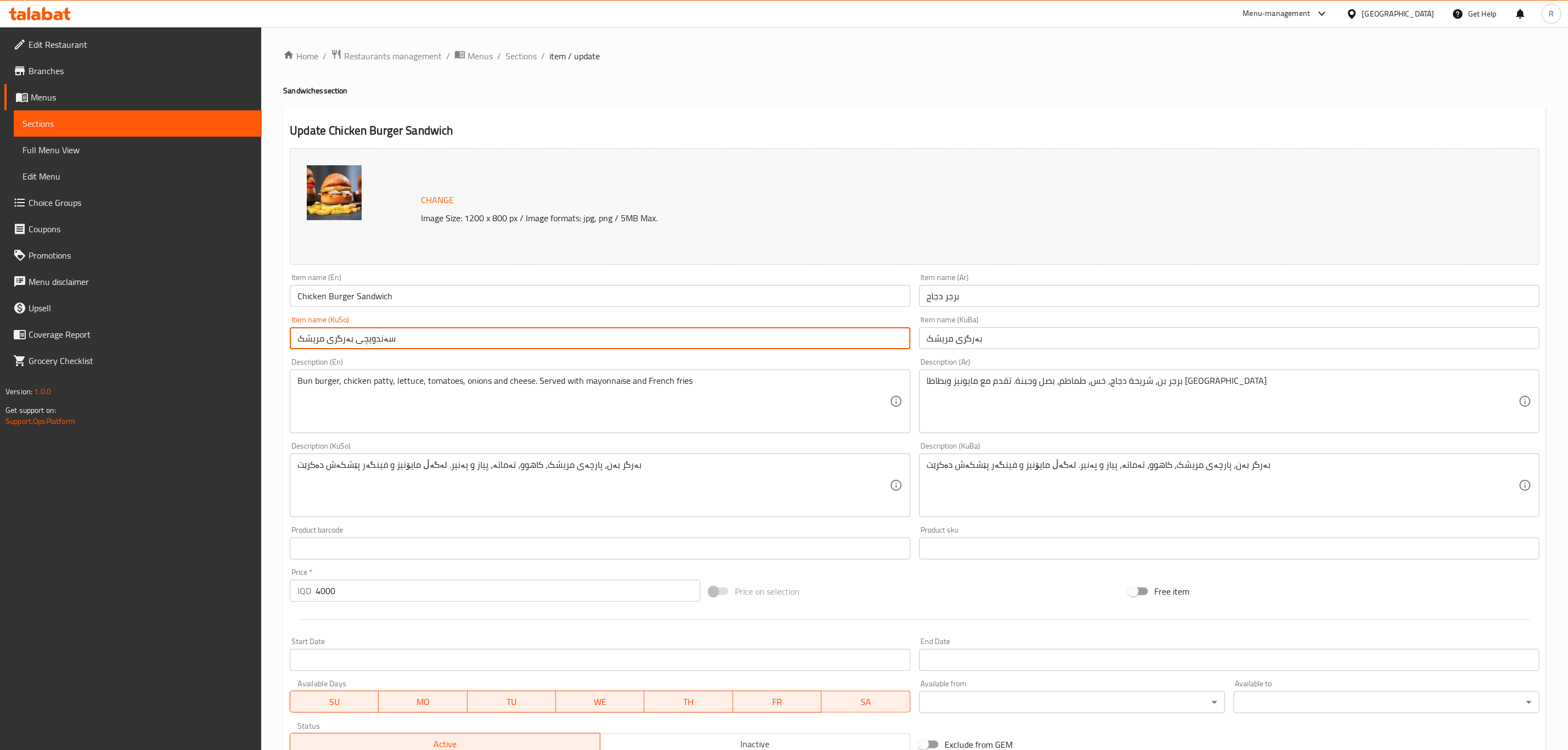
drag, startPoint x: 396, startPoint y: 341, endPoint x: 354, endPoint y: 345, distance: 42.2
click at [354, 345] on input "سەندویچی بەرگری مریشک" at bounding box center [600, 338] width 620 height 22
type input "بەرگری مریشک"
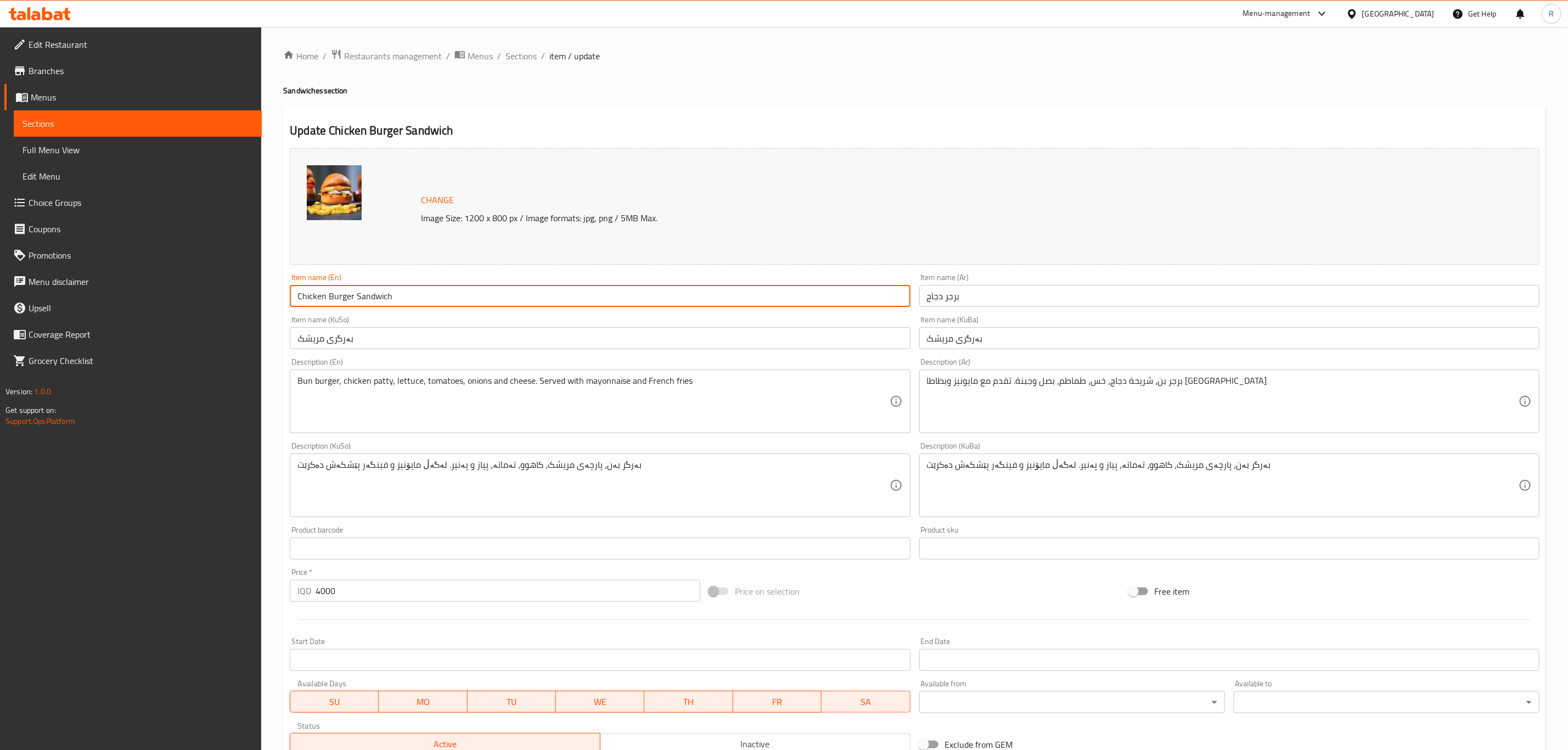
drag, startPoint x: 398, startPoint y: 295, endPoint x: 353, endPoint y: 302, distance: 45.5
click at [353, 302] on input "Chicken Burger Sandwich" at bounding box center [600, 296] width 620 height 22
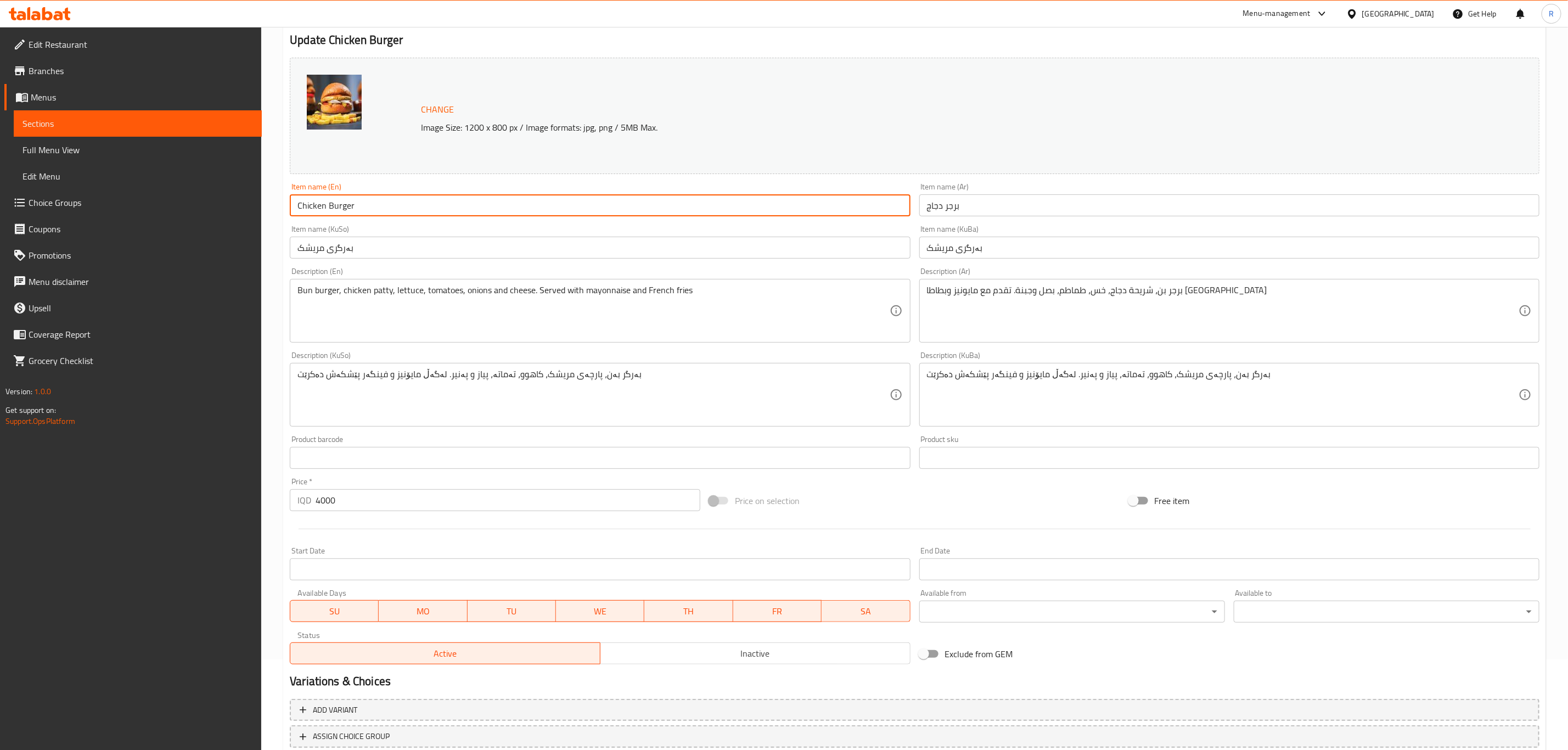
scroll to position [167, 0]
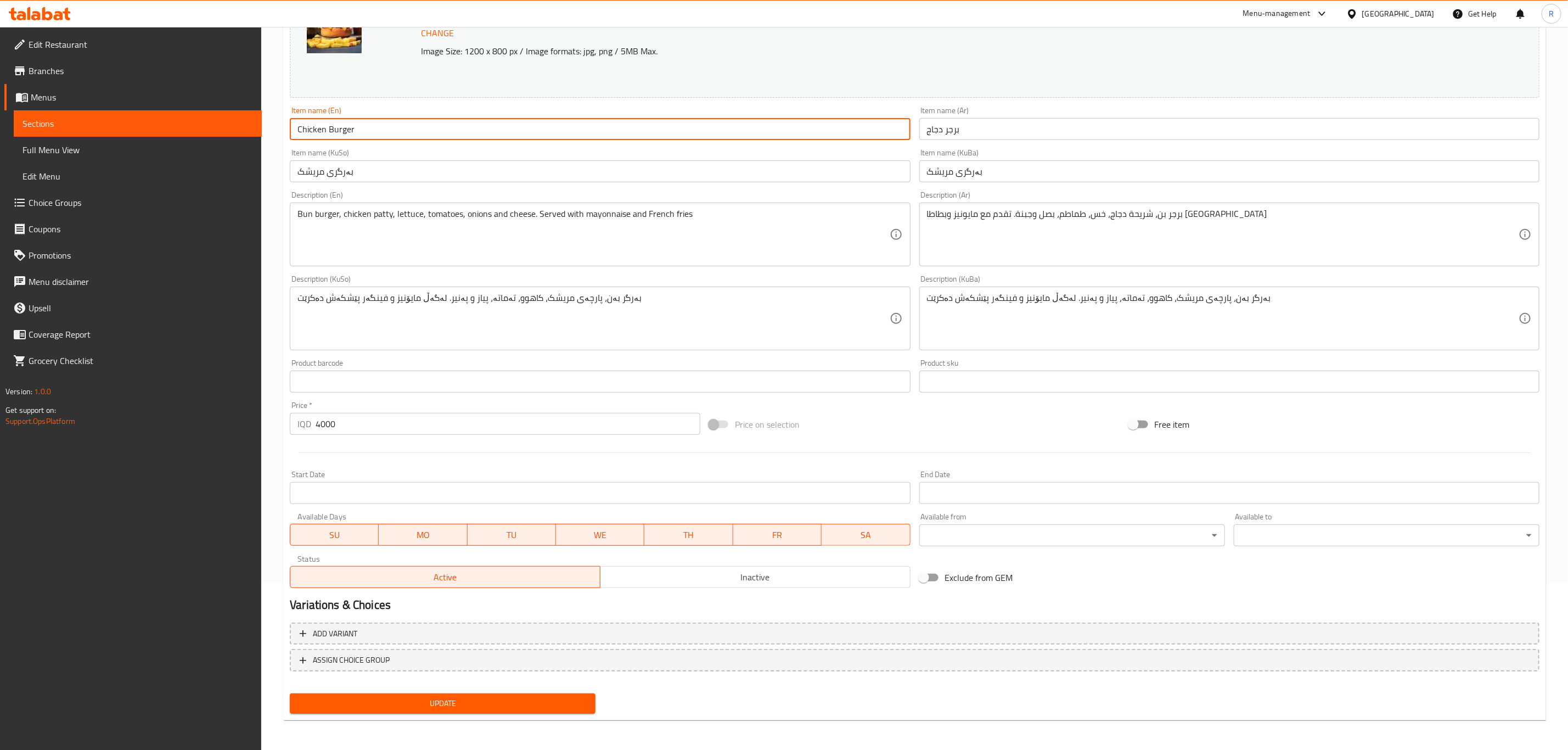
type input "Chicken Burger"
click at [523, 704] on span "Update" at bounding box center [442, 704] width 288 height 14
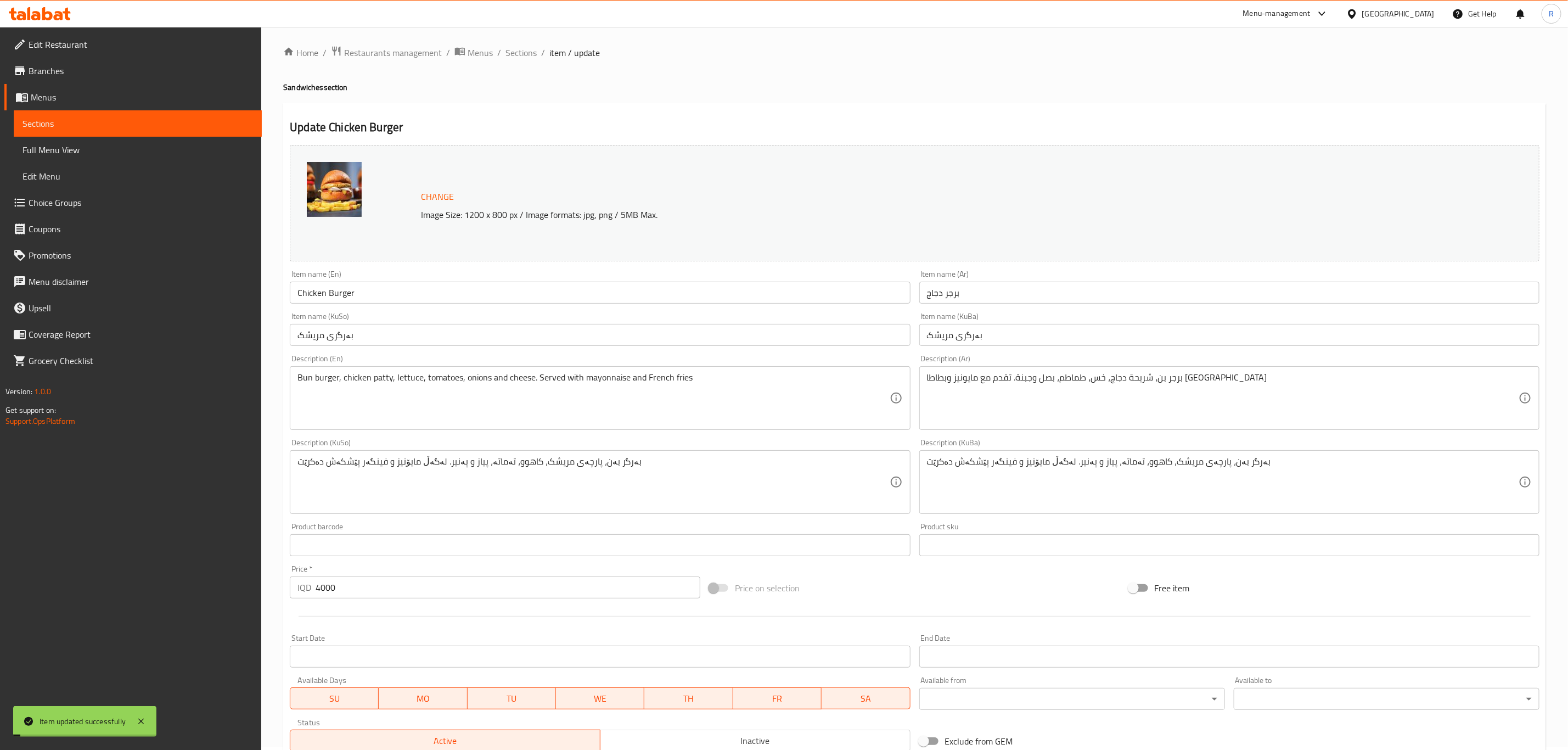
scroll to position [0, 0]
click at [516, 52] on span "Sections" at bounding box center [521, 56] width 31 height 13
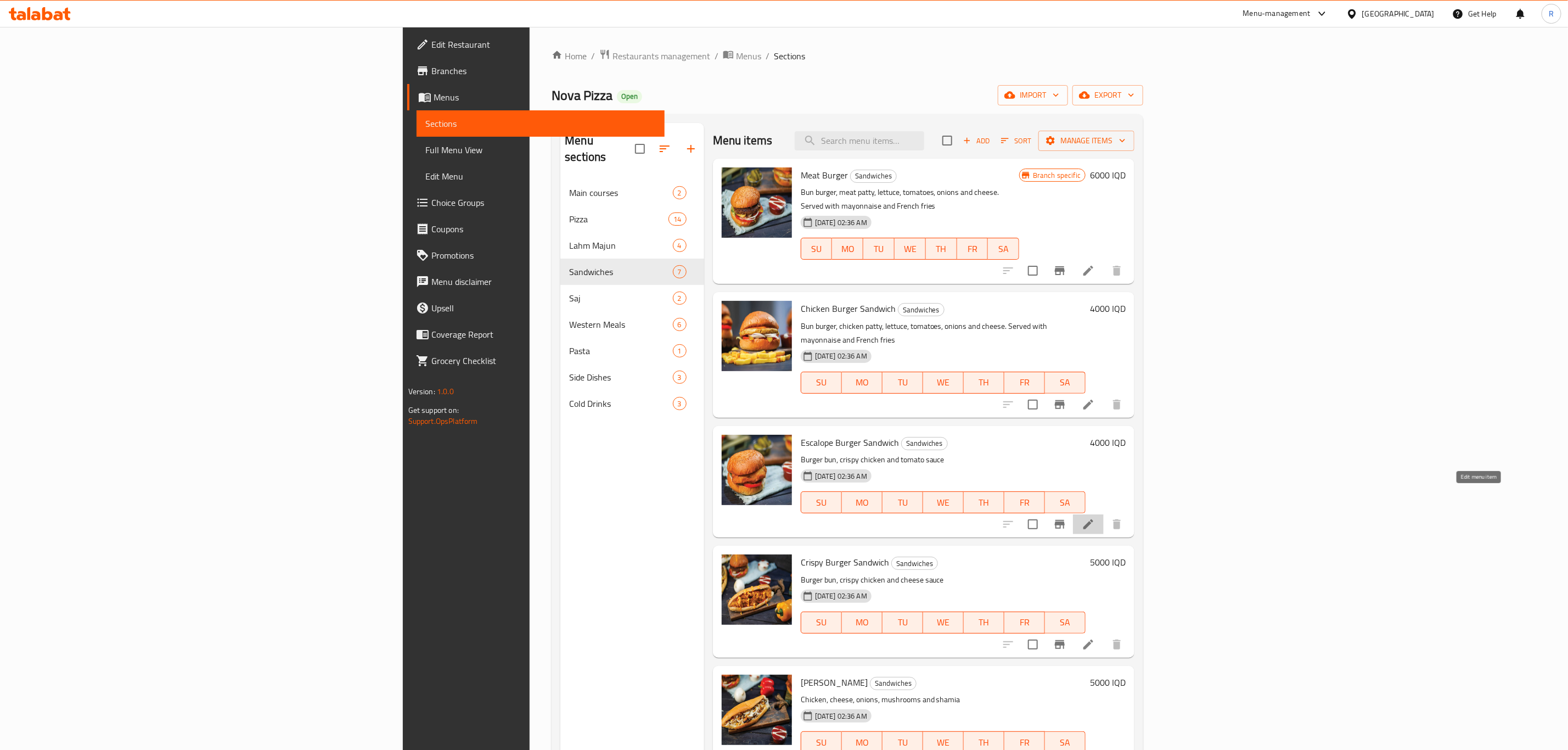
click at [1093, 519] on icon at bounding box center [1088, 524] width 10 height 10
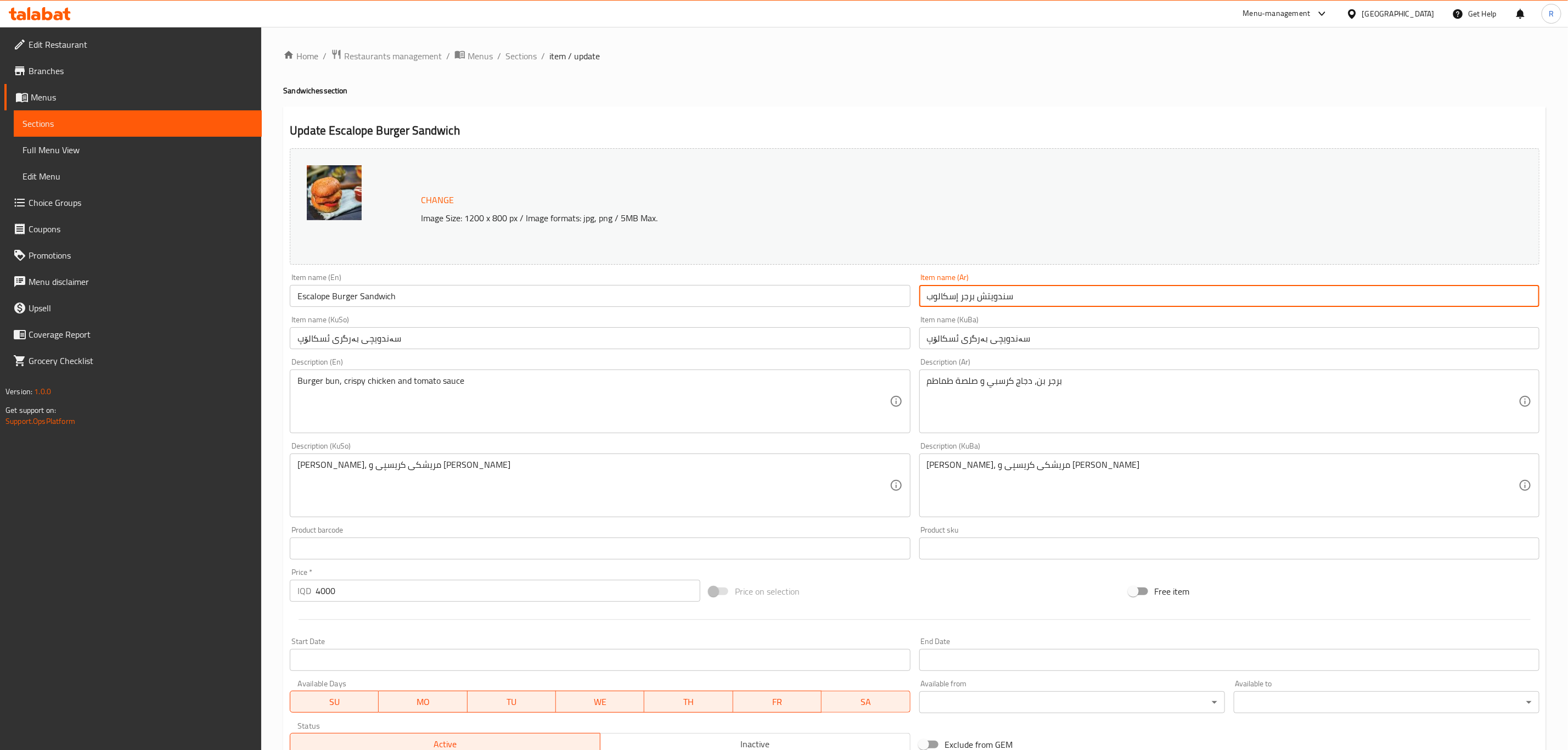
drag, startPoint x: 1037, startPoint y: 302, endPoint x: 981, endPoint y: 307, distance: 56.2
click at [981, 307] on input "سندويتش برجر إسكالوب" at bounding box center [1229, 296] width 620 height 22
type input "برجر إسكالوب"
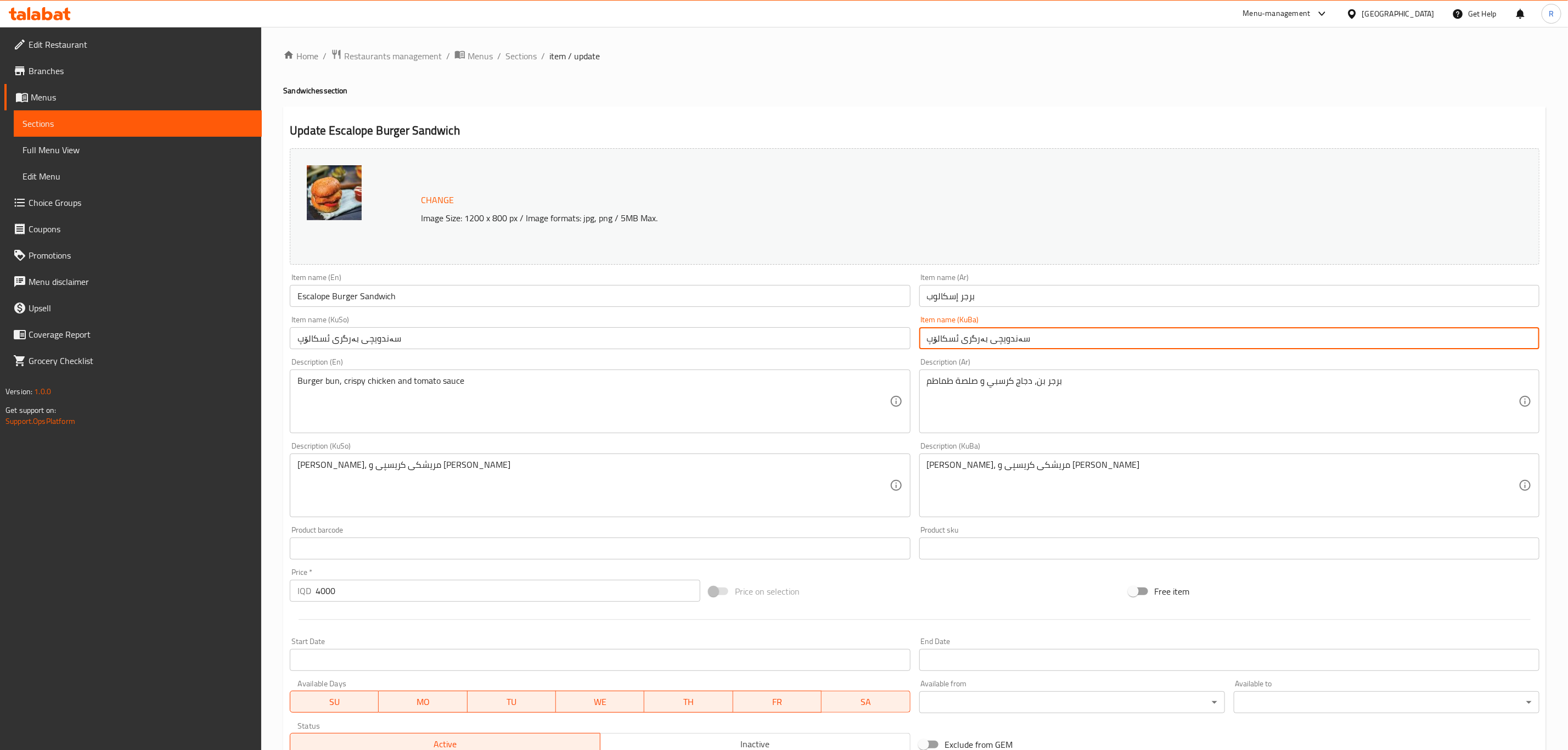
drag, startPoint x: 1036, startPoint y: 336, endPoint x: 989, endPoint y: 351, distance: 49.3
click at [990, 347] on input "سەندویچی بەرگری ئسکالۆپ" at bounding box center [1229, 338] width 620 height 22
type input "بەرگری ئسکالۆپ"
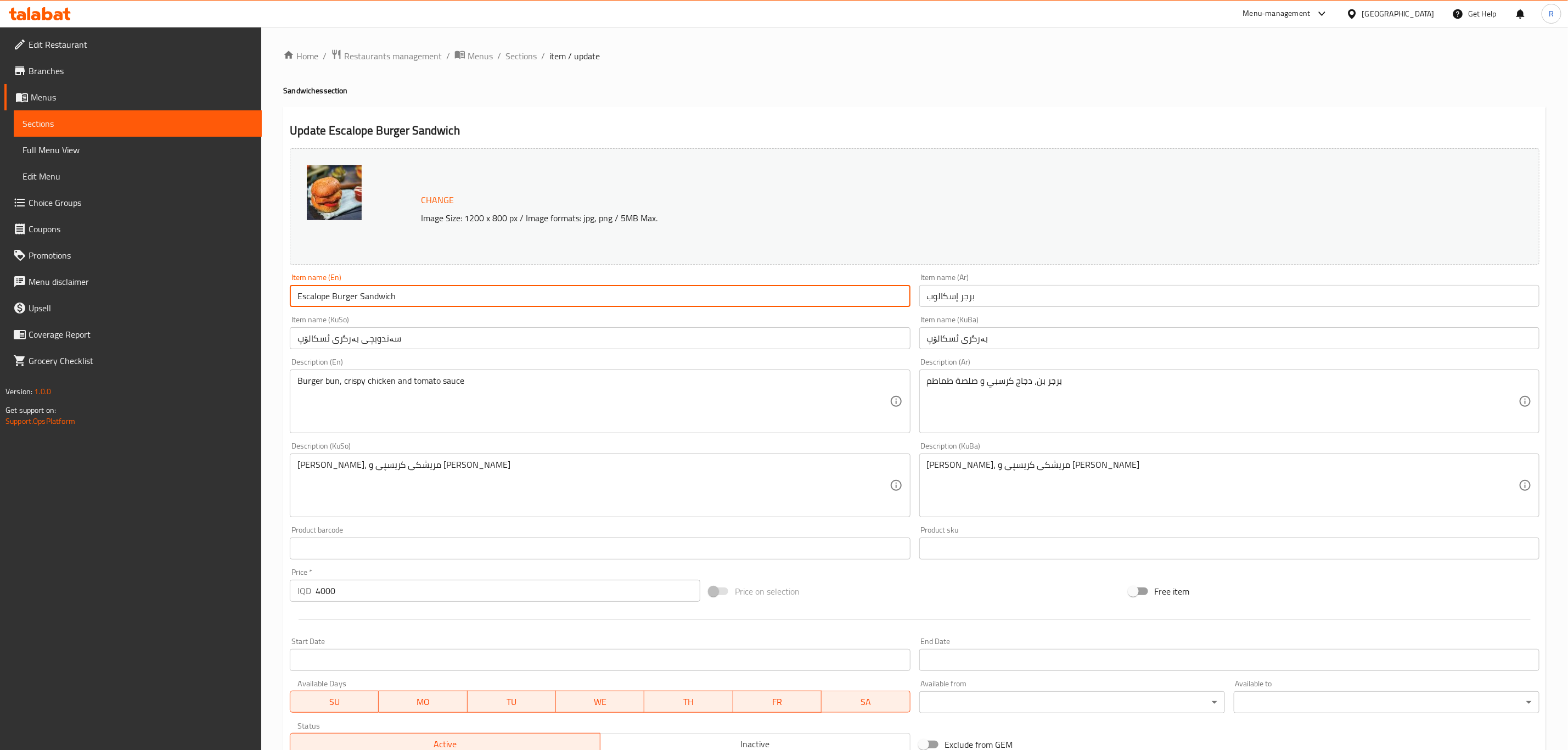
drag, startPoint x: 409, startPoint y: 298, endPoint x: 371, endPoint y: 313, distance: 40.9
click at [361, 302] on input "Escalope Burger Sandwich" at bounding box center [600, 296] width 620 height 22
type input "Escalope Burger"
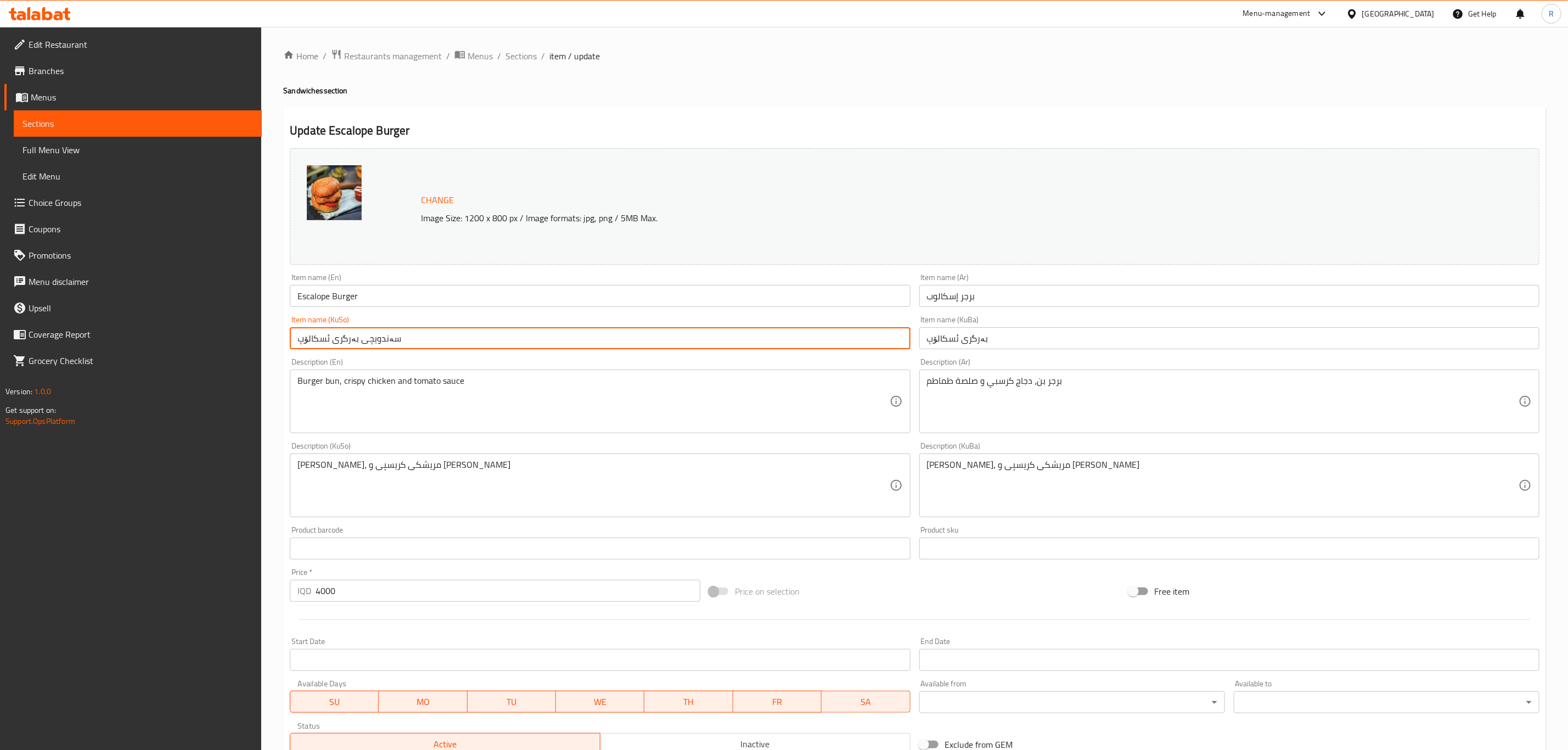
drag, startPoint x: 398, startPoint y: 345, endPoint x: 361, endPoint y: 350, distance: 37.3
click at [361, 350] on div "Item name (KuSo) سەندویچی بەرگری ئسکالۆپ Item name (KuSo)" at bounding box center [600, 333] width 629 height 43
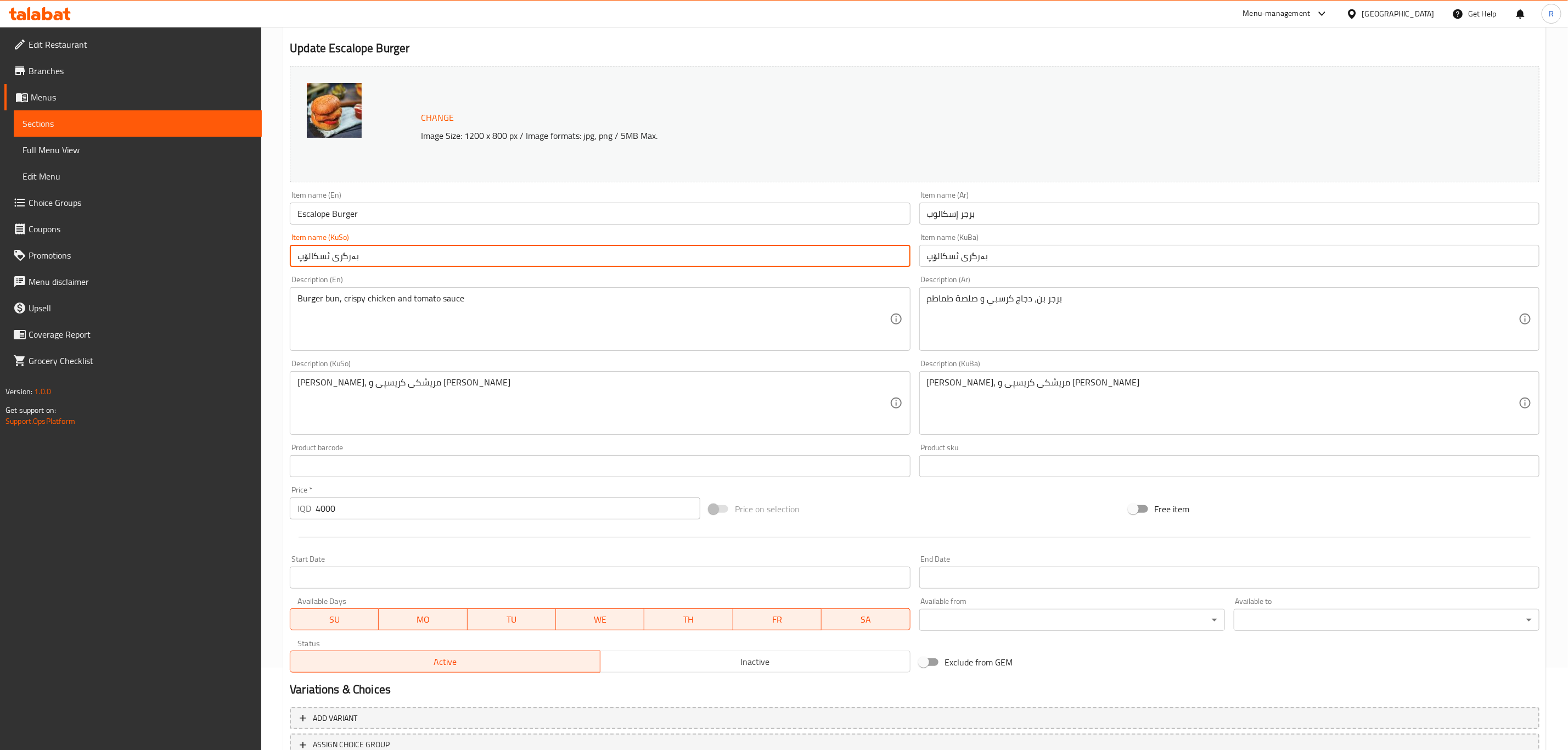
scroll to position [167, 0]
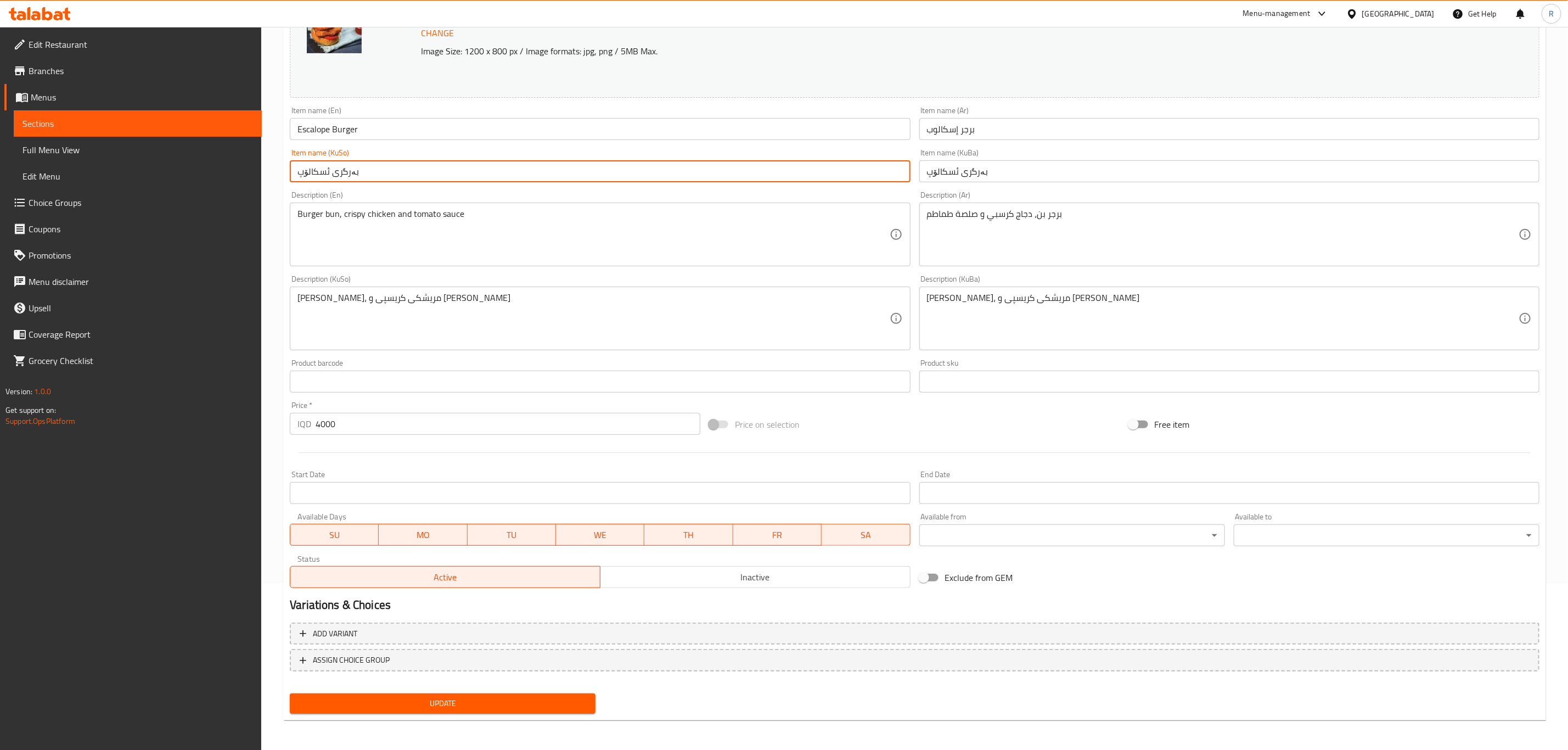
type input "بەرگری ئسکالۆپ"
click at [369, 701] on span "Update" at bounding box center [442, 704] width 288 height 14
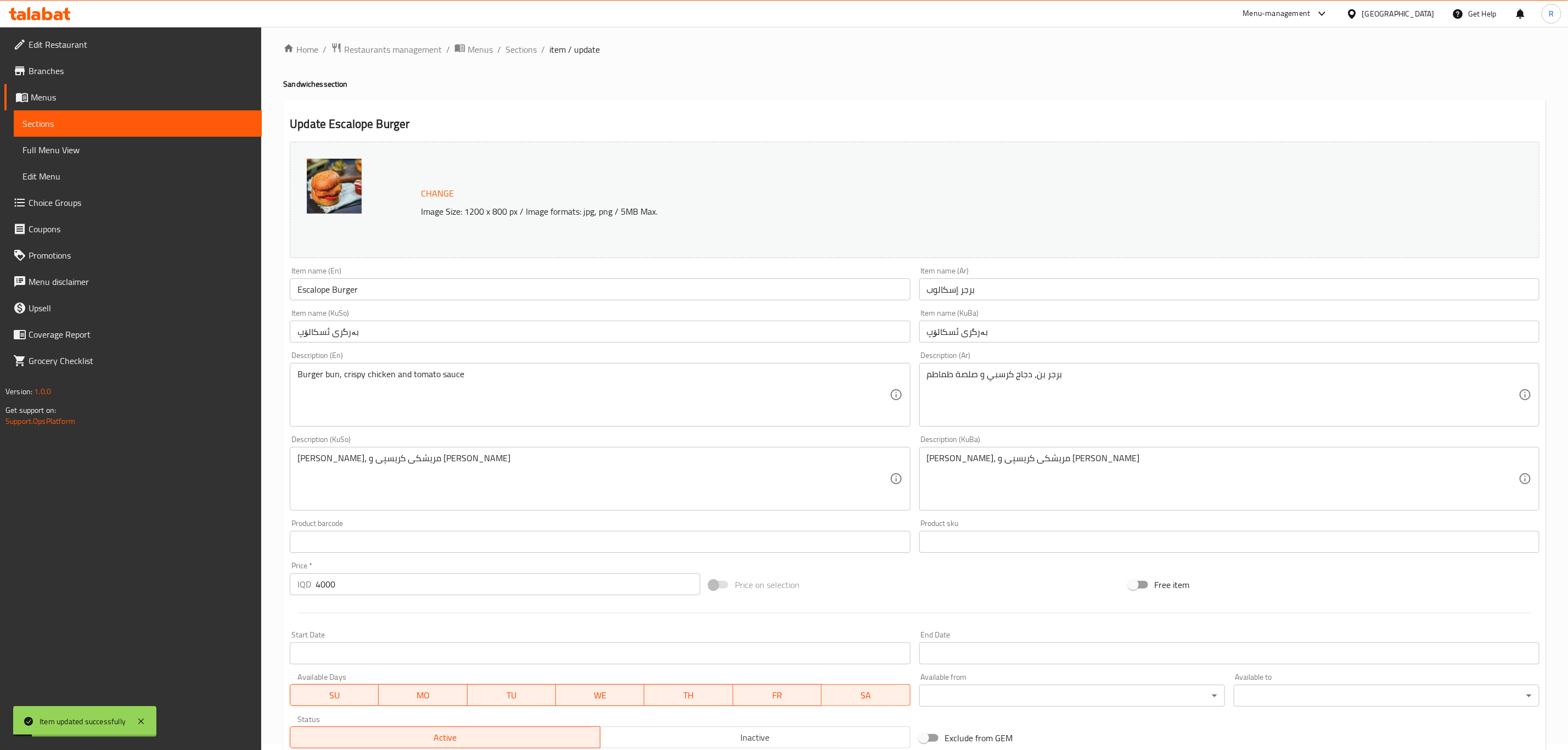
scroll to position [0, 0]
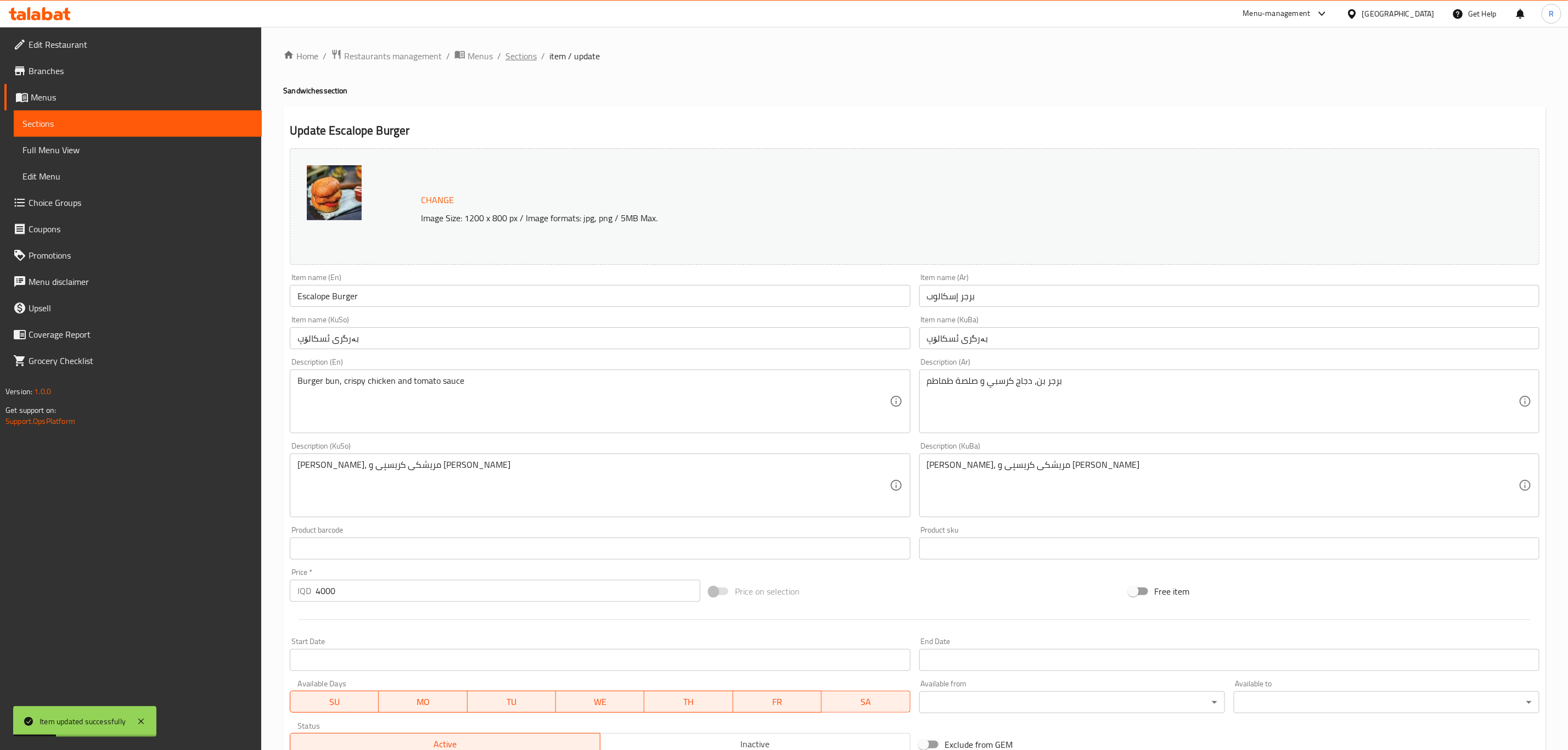
click at [527, 55] on span "Sections" at bounding box center [521, 56] width 31 height 13
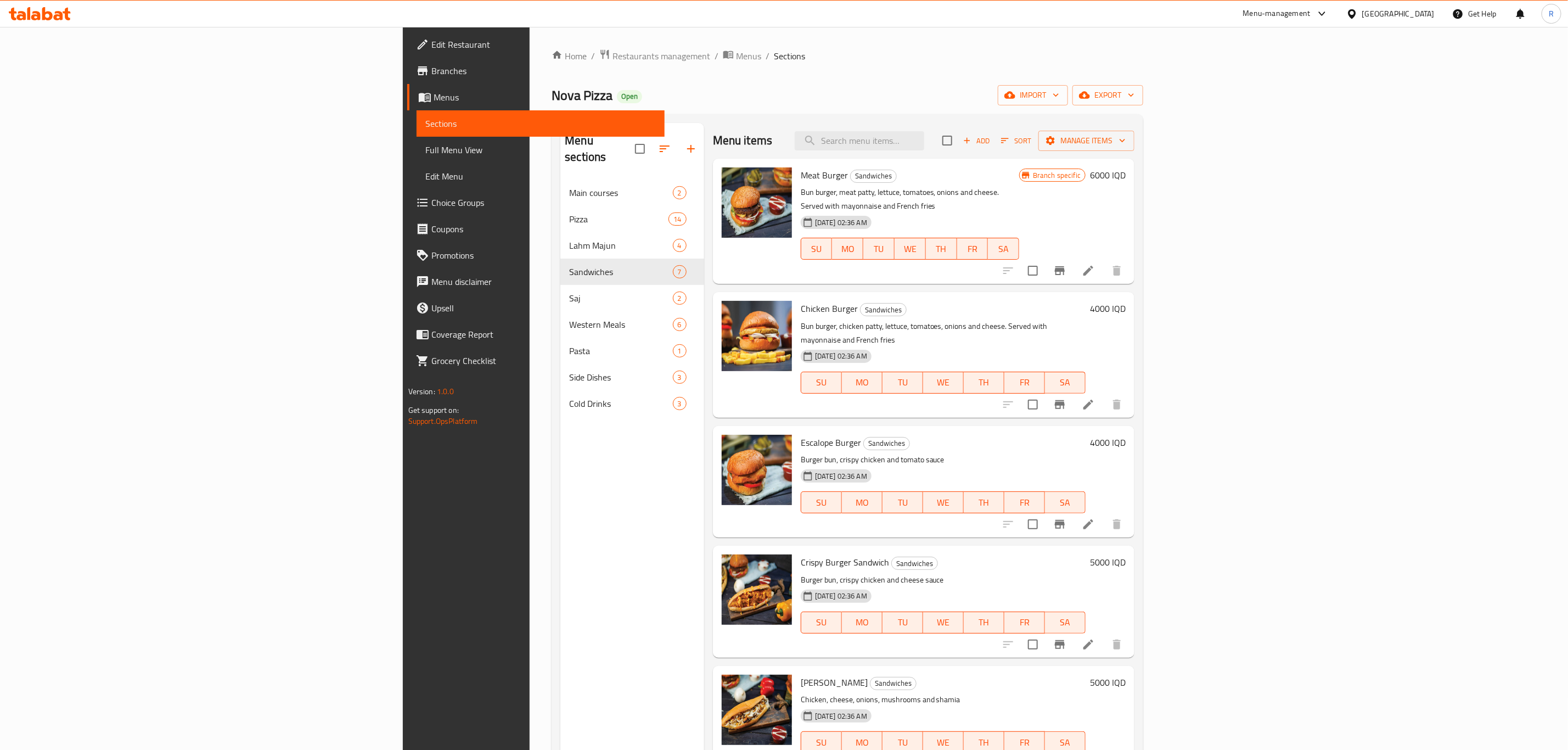
drag, startPoint x: 1498, startPoint y: 293, endPoint x: 1489, endPoint y: 293, distance: 9.0
click at [1125, 301] on h6 "4000 IQD" at bounding box center [1107, 308] width 36 height 16
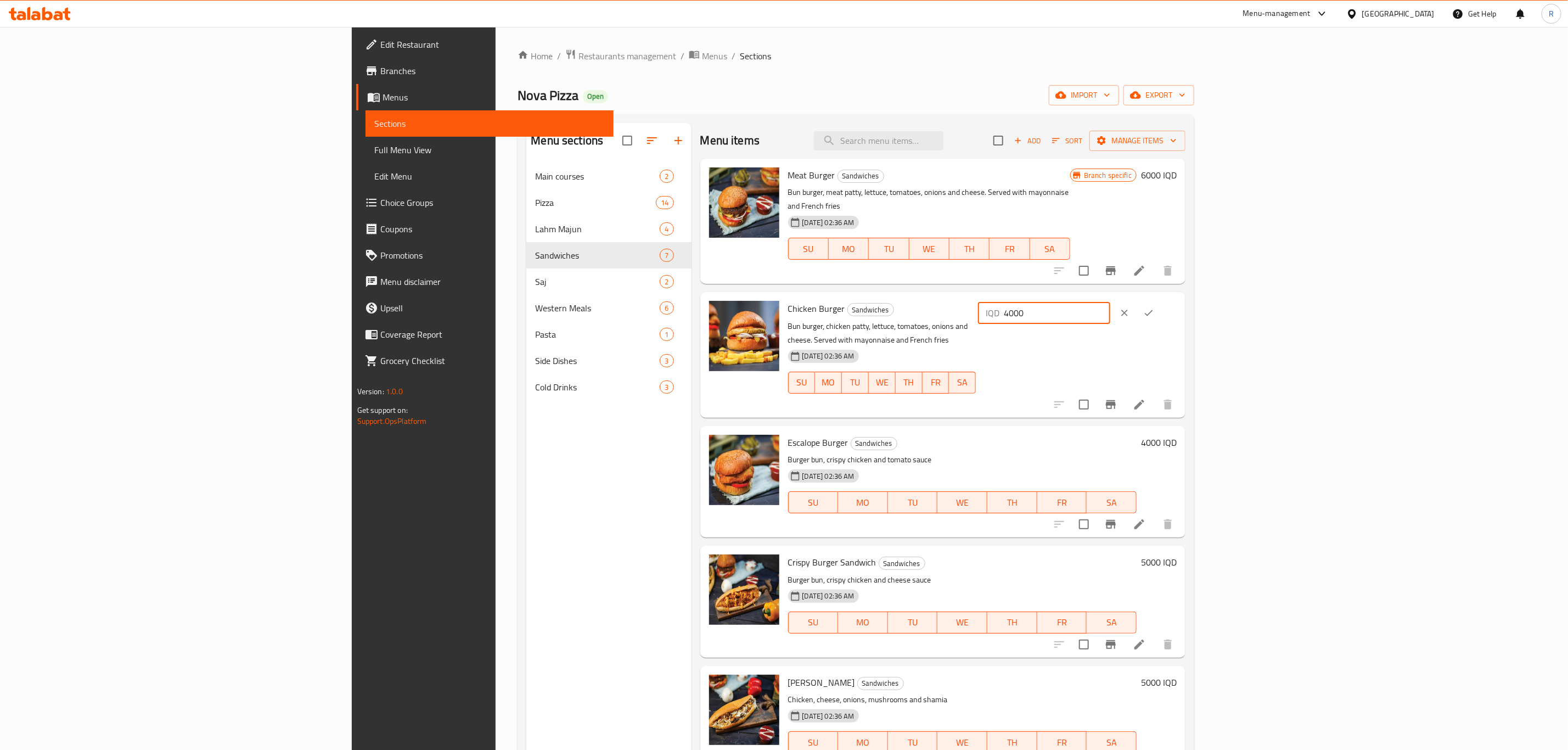
drag, startPoint x: 1410, startPoint y: 302, endPoint x: 1238, endPoint y: 303, distance: 172.0
click at [1182, 303] on div "Chicken Burger Sandwiches Bun burger, chicken patty, lettuce, tomatoes, onions …" at bounding box center [982, 355] width 398 height 116
type input "6000"
click at [1154, 308] on icon "ok" at bounding box center [1148, 313] width 11 height 11
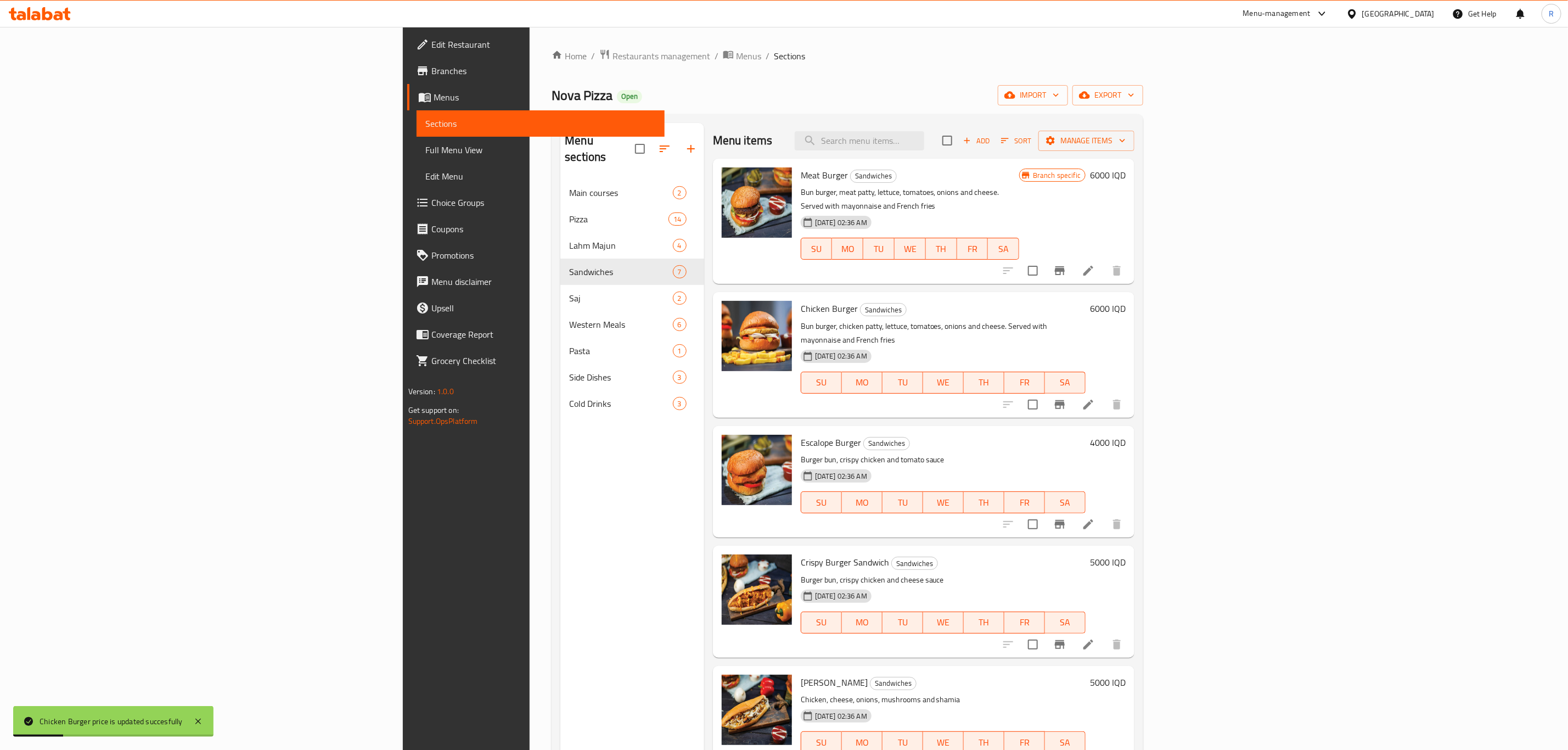
click at [1125, 177] on h6 "6000 IQD" at bounding box center [1107, 175] width 36 height 16
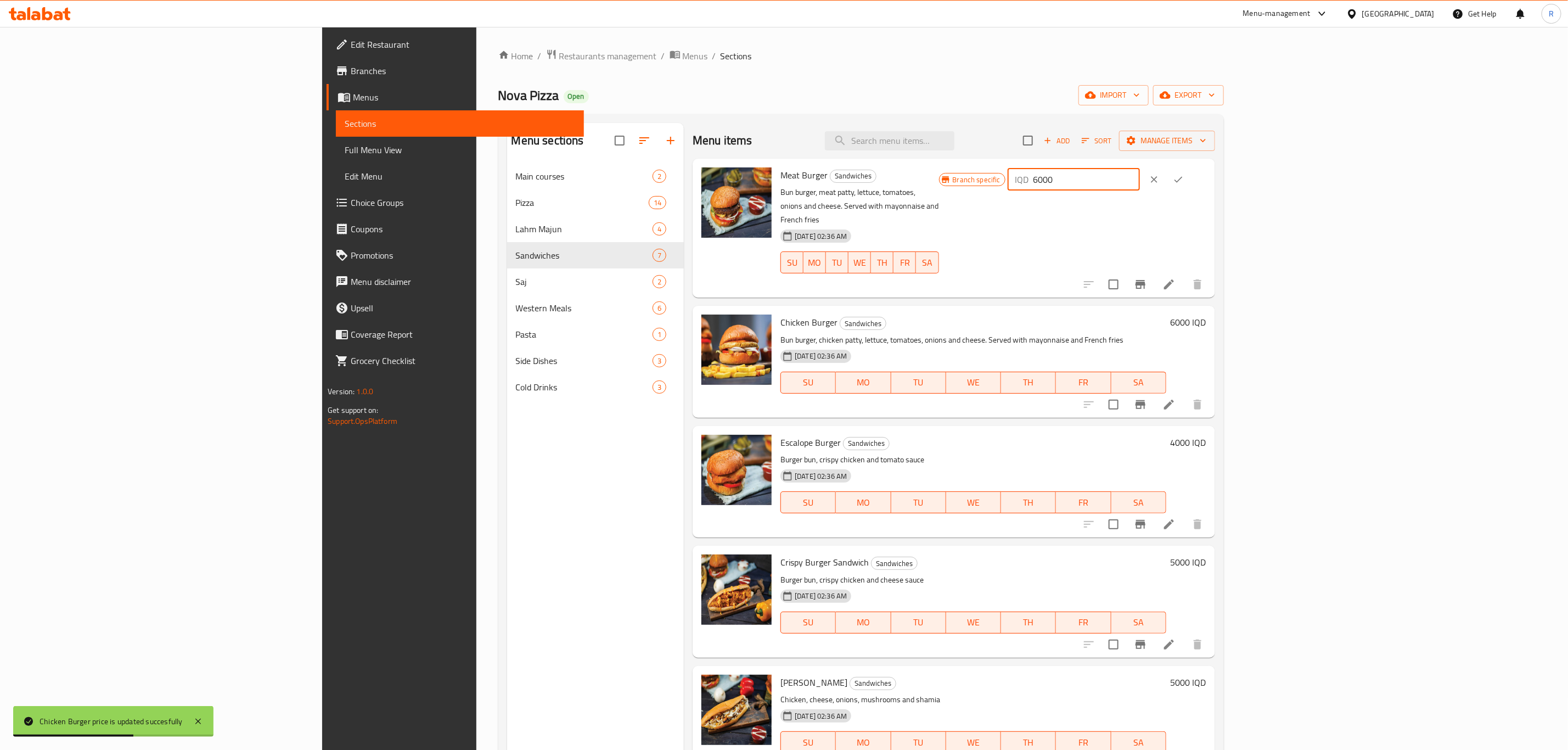
drag, startPoint x: 1370, startPoint y: 180, endPoint x: 1359, endPoint y: 186, distance: 12.5
click at [1140, 186] on div "IQD 6000 ​" at bounding box center [1073, 179] width 133 height 22
type input "8000"
click at [1190, 181] on button "ok" at bounding box center [1178, 180] width 24 height 24
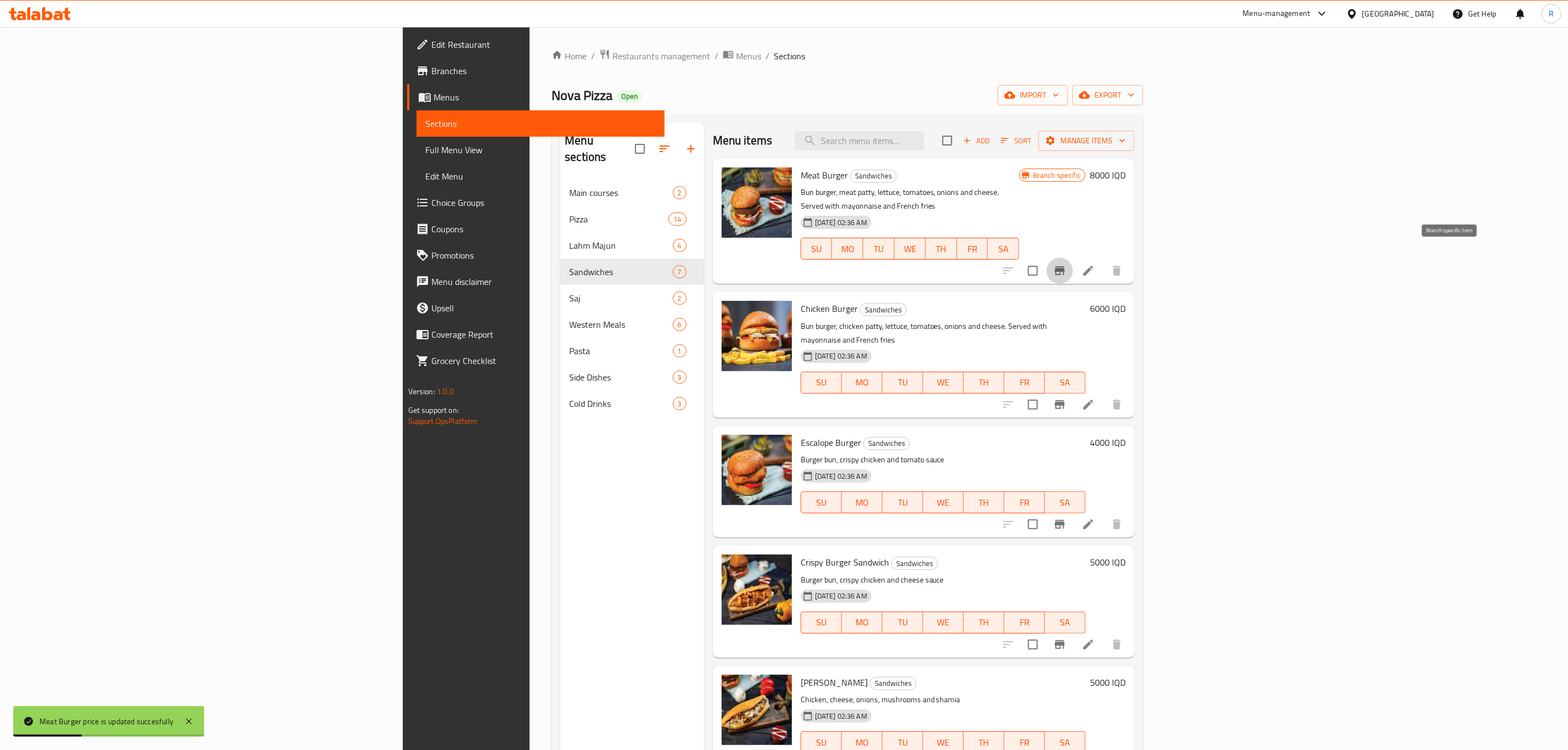
click at [1073, 258] on button "Branch-specific-item" at bounding box center [1060, 271] width 26 height 26
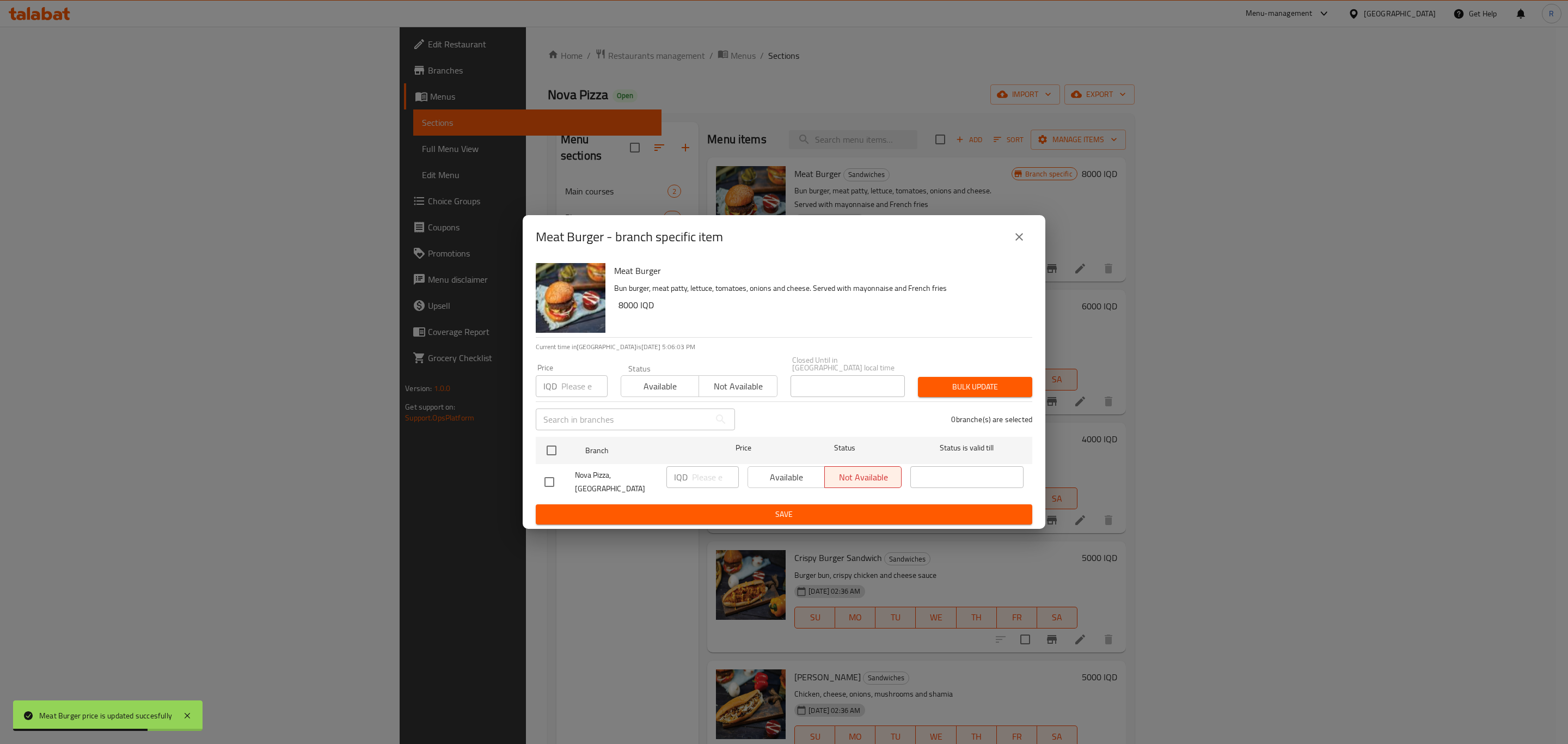
click at [553, 481] on input "checkbox" at bounding box center [549, 482] width 23 height 23
checkbox input "true"
click at [703, 475] on input "number" at bounding box center [715, 477] width 47 height 22
type input "8000"
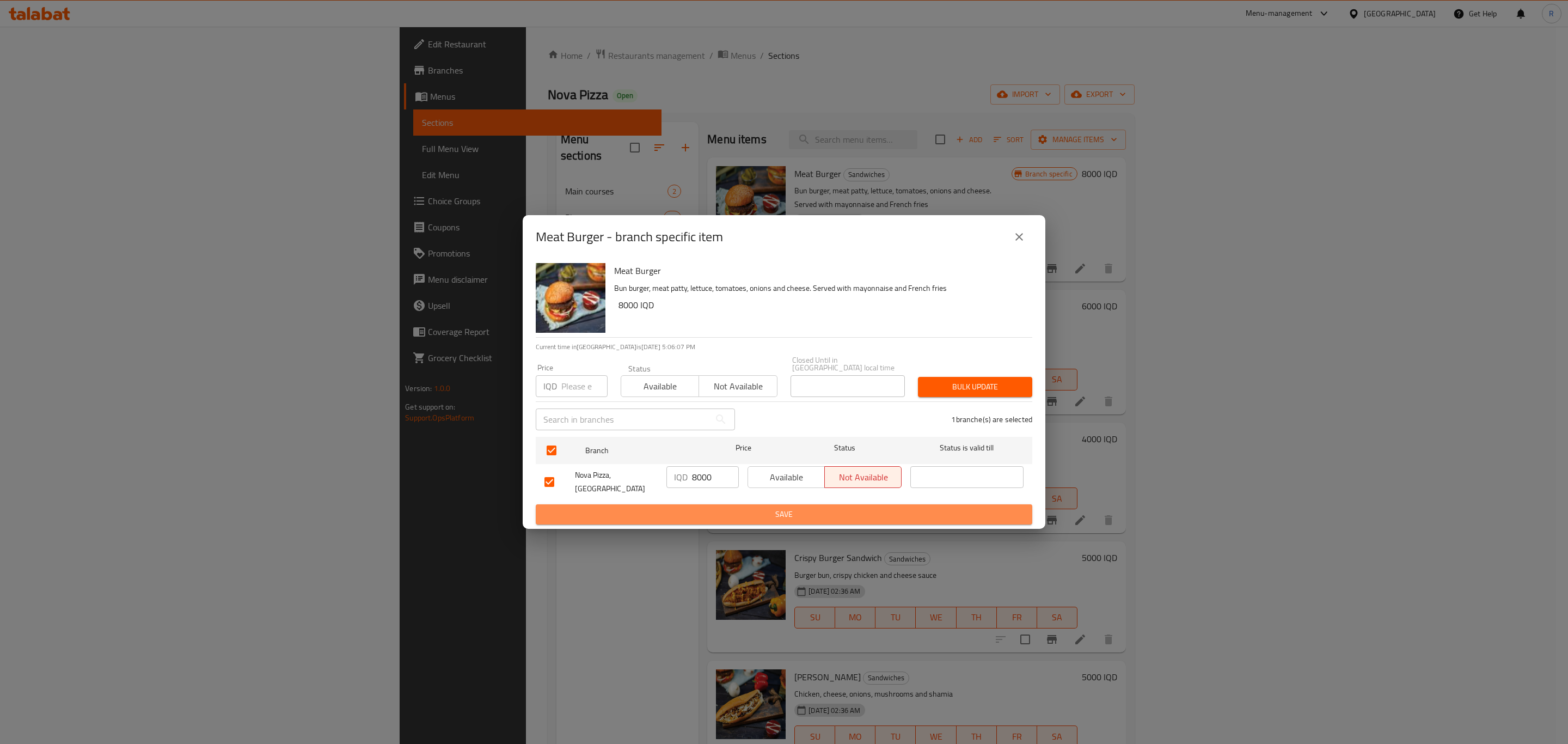
click at [720, 514] on button "Save" at bounding box center [784, 514] width 496 height 20
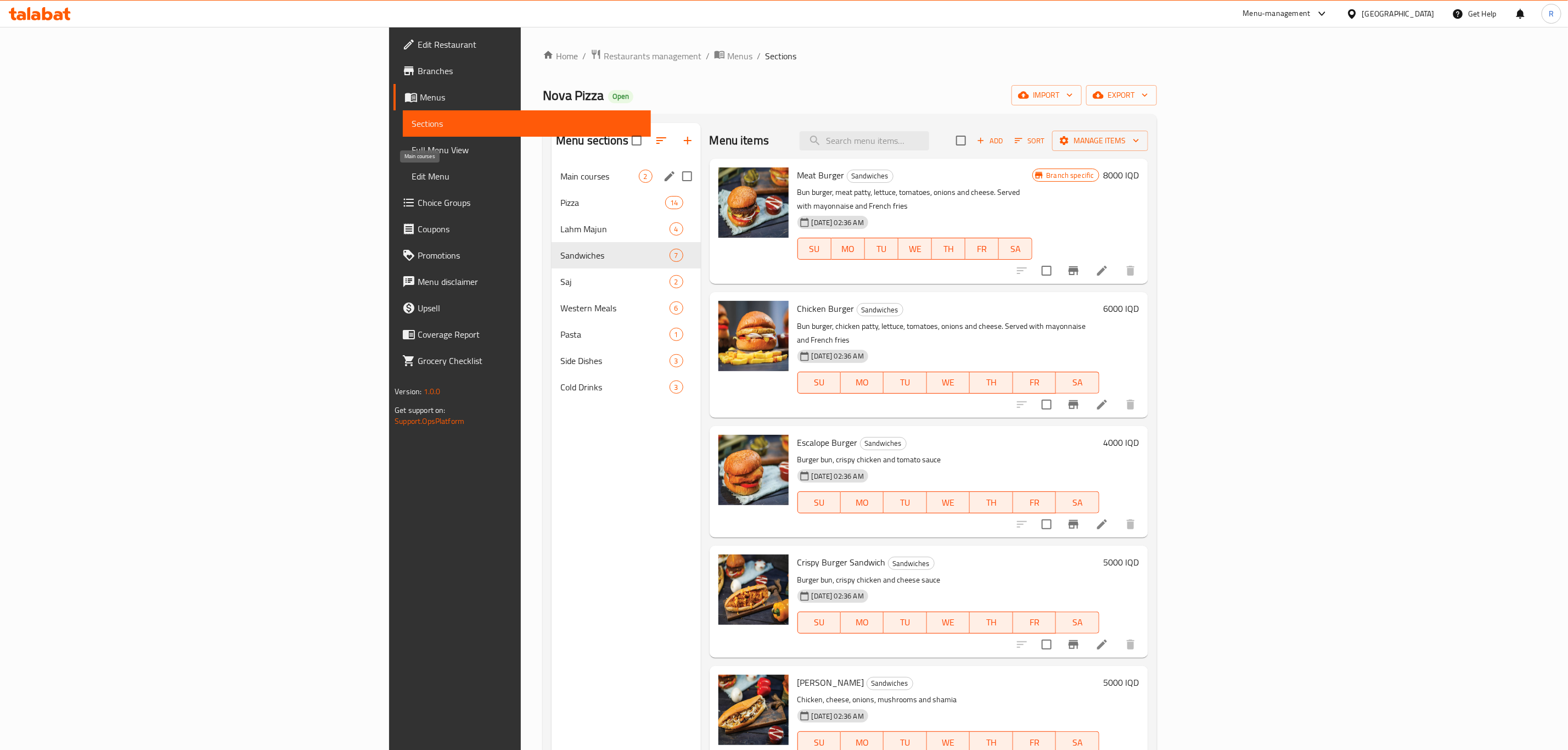
click at [560, 178] on span "Main courses" at bounding box center [600, 176] width 79 height 13
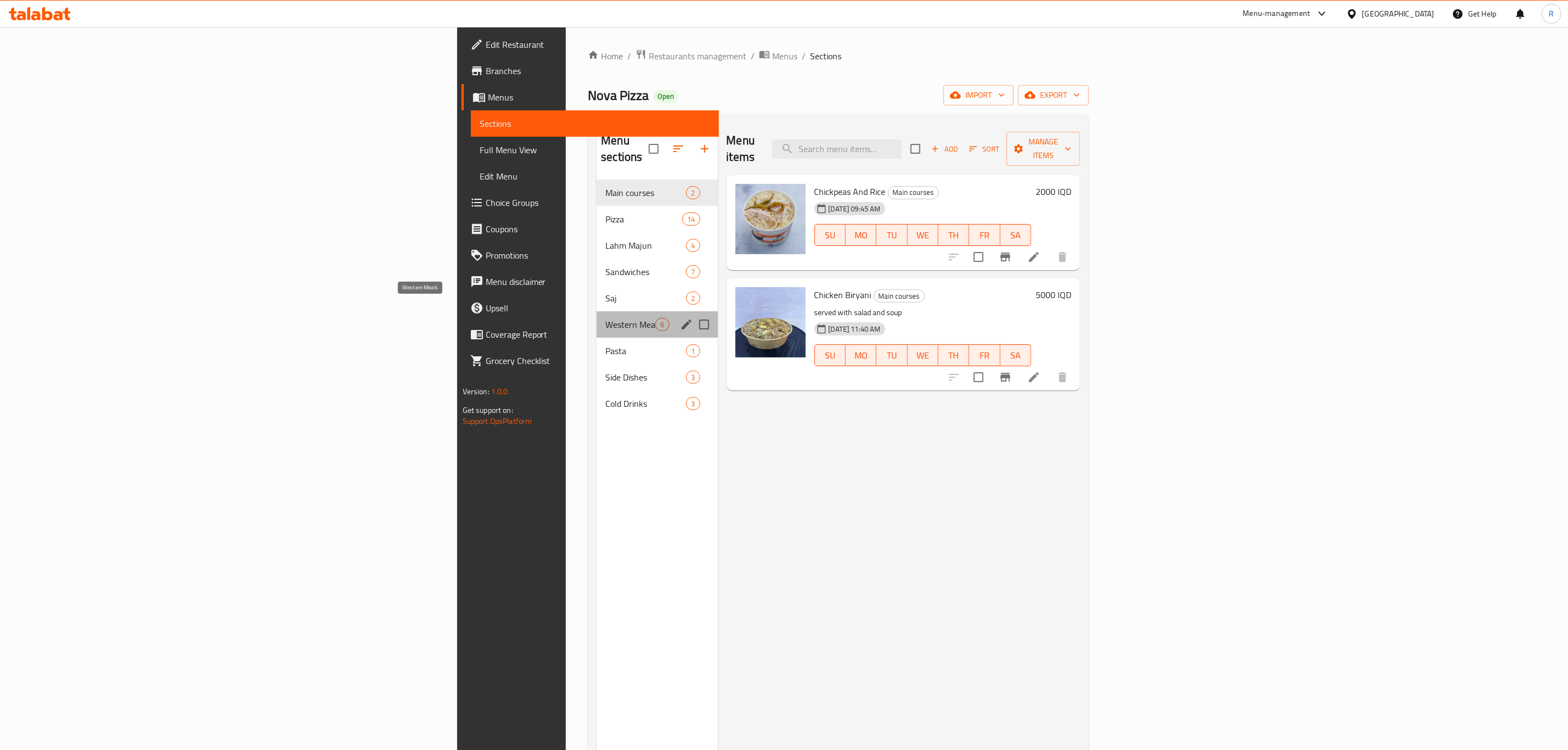
click at [605, 318] on span "Western Meals" at bounding box center [630, 324] width 50 height 13
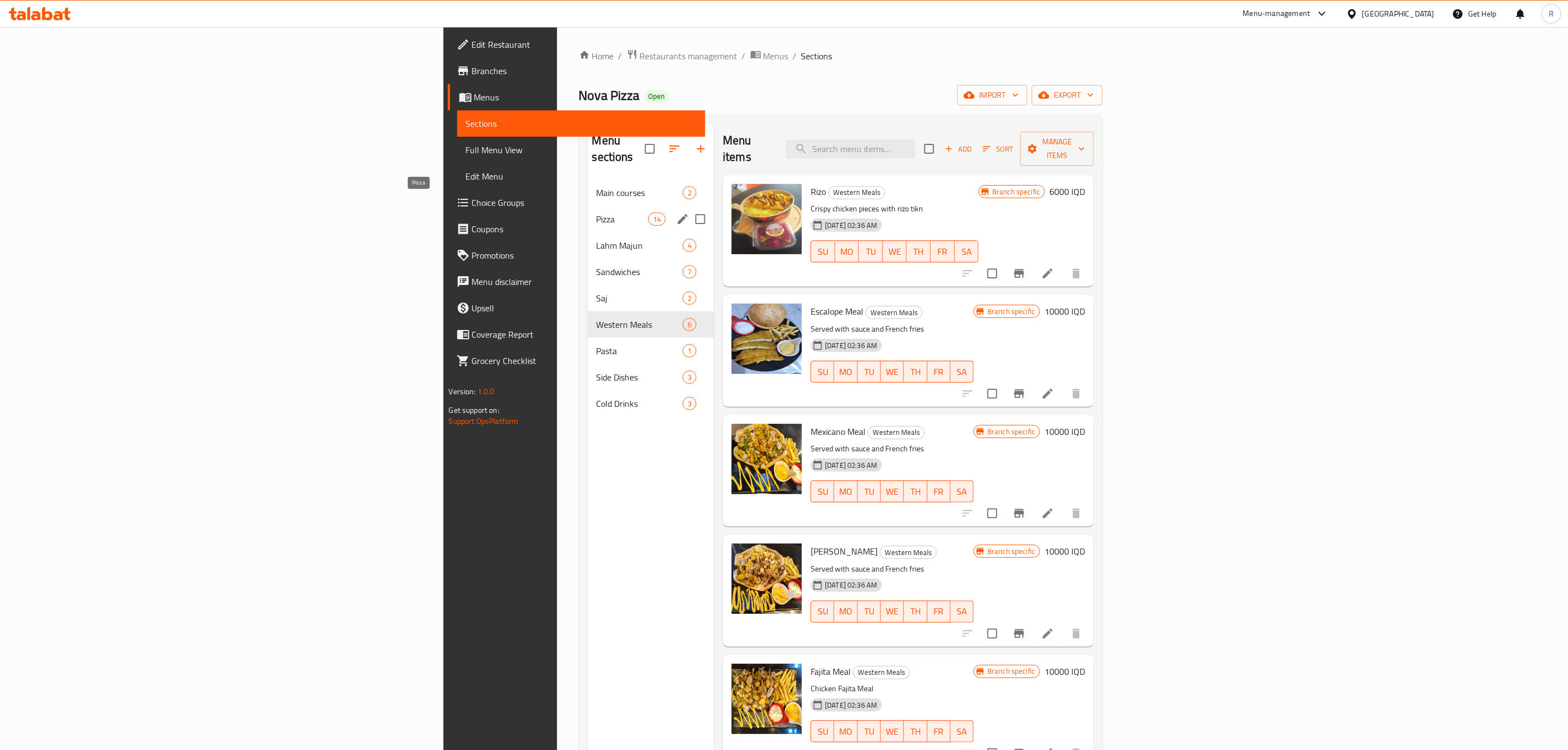
click at [596, 213] on span "Pizza" at bounding box center [622, 219] width 52 height 13
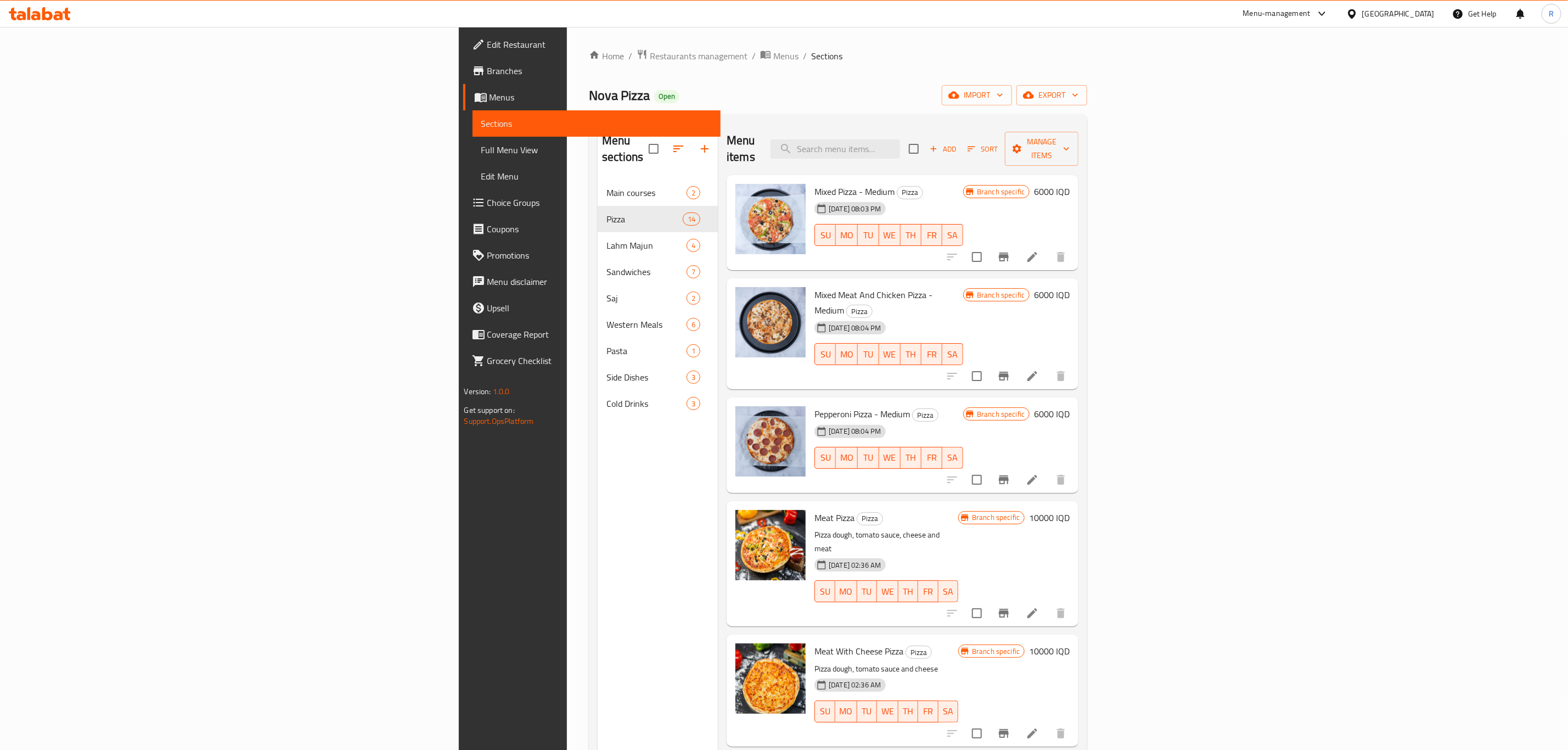
click at [1070, 510] on h6 "10000 IQD" at bounding box center [1049, 517] width 41 height 16
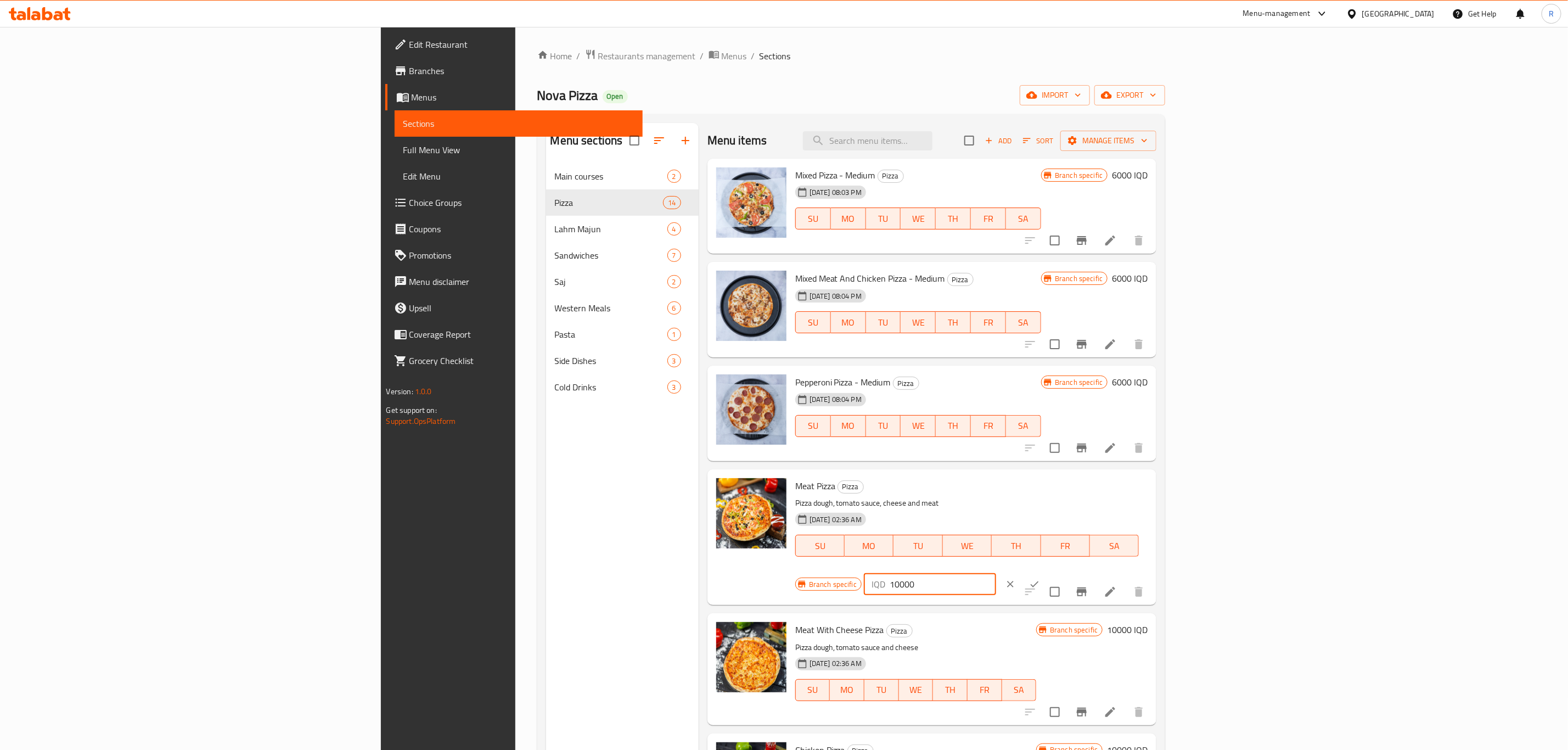
drag, startPoint x: 1371, startPoint y: 494, endPoint x: 1345, endPoint y: 495, distance: 26.0
click at [996, 573] on div "IQD 10000 ​" at bounding box center [930, 584] width 133 height 22
type input "12000"
click at [1040, 579] on icon "ok" at bounding box center [1035, 584] width 11 height 11
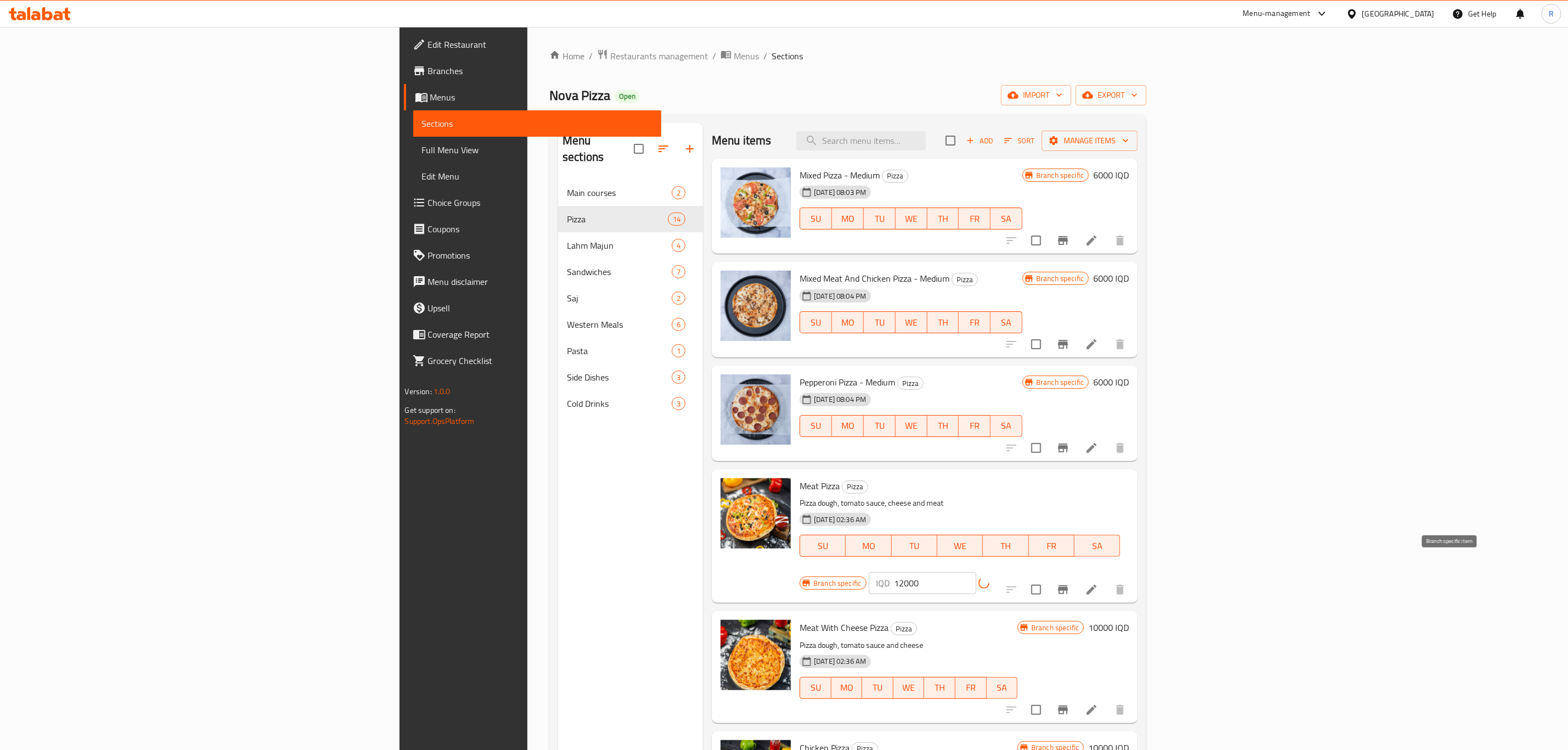
click at [1076, 577] on button "Branch-specific-item" at bounding box center [1063, 590] width 26 height 26
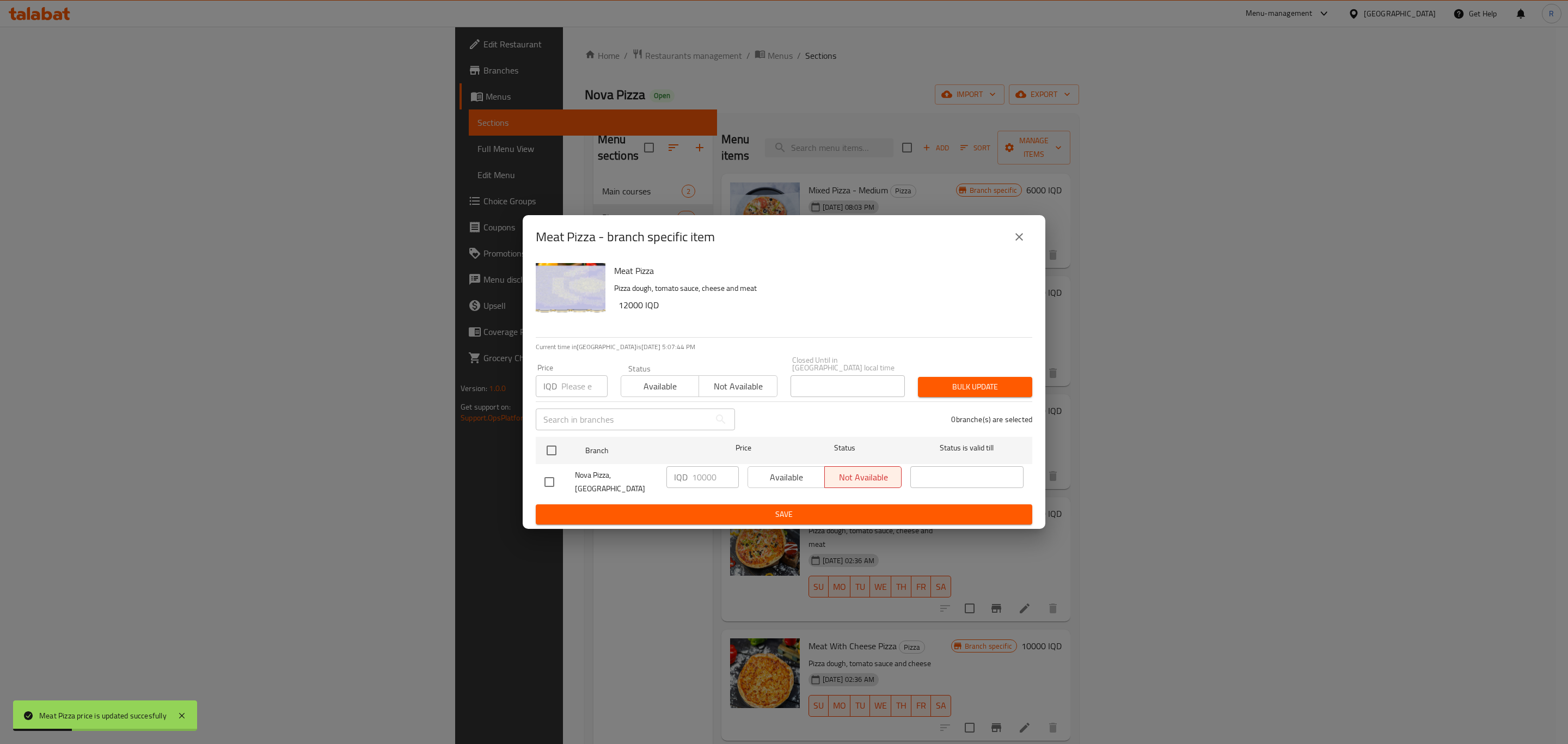
click at [550, 478] on input "checkbox" at bounding box center [549, 482] width 23 height 23
checkbox input "true"
drag, startPoint x: 702, startPoint y: 474, endPoint x: 683, endPoint y: 482, distance: 20.6
click at [684, 481] on div "IQD 10000 ​" at bounding box center [702, 477] width 73 height 22
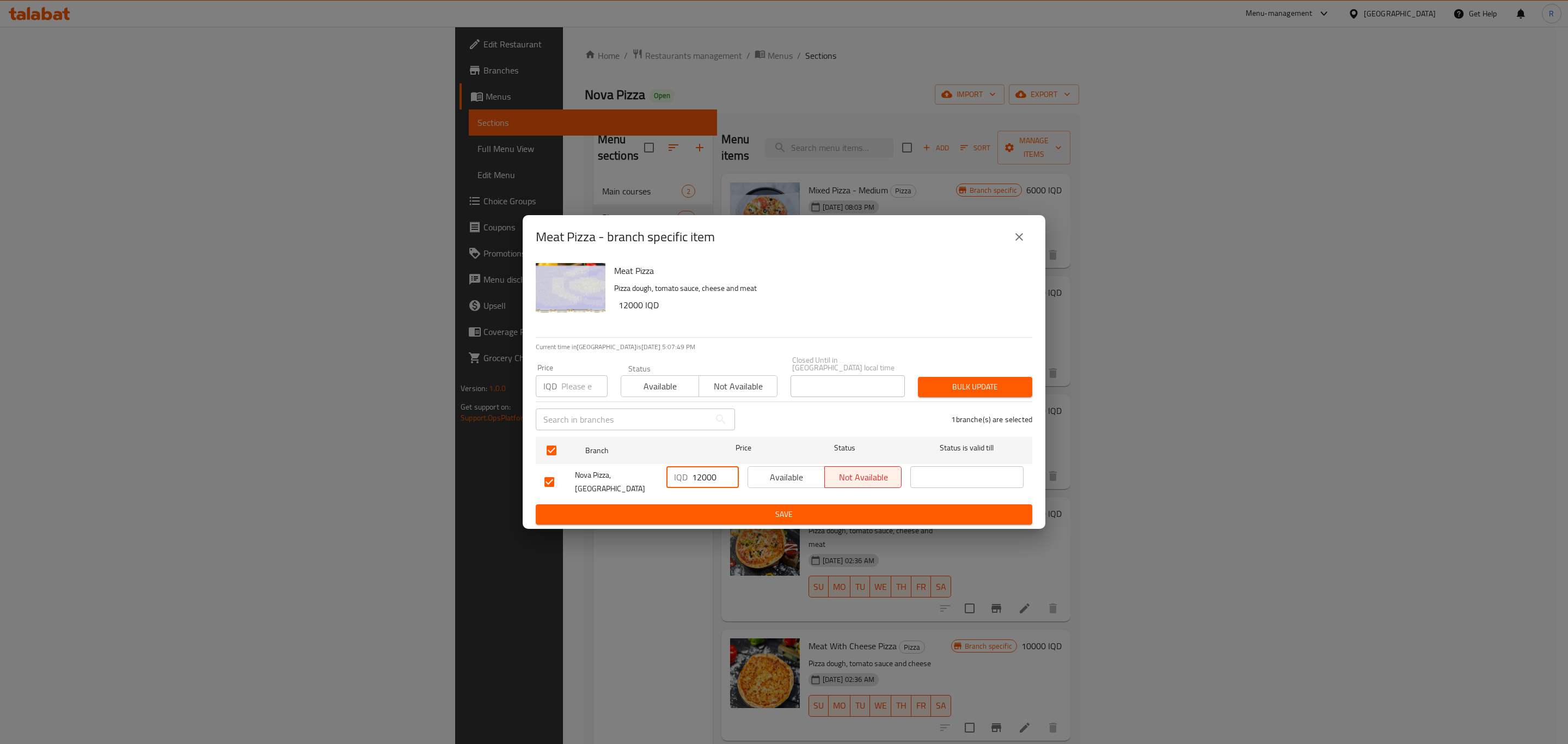
type input "12000"
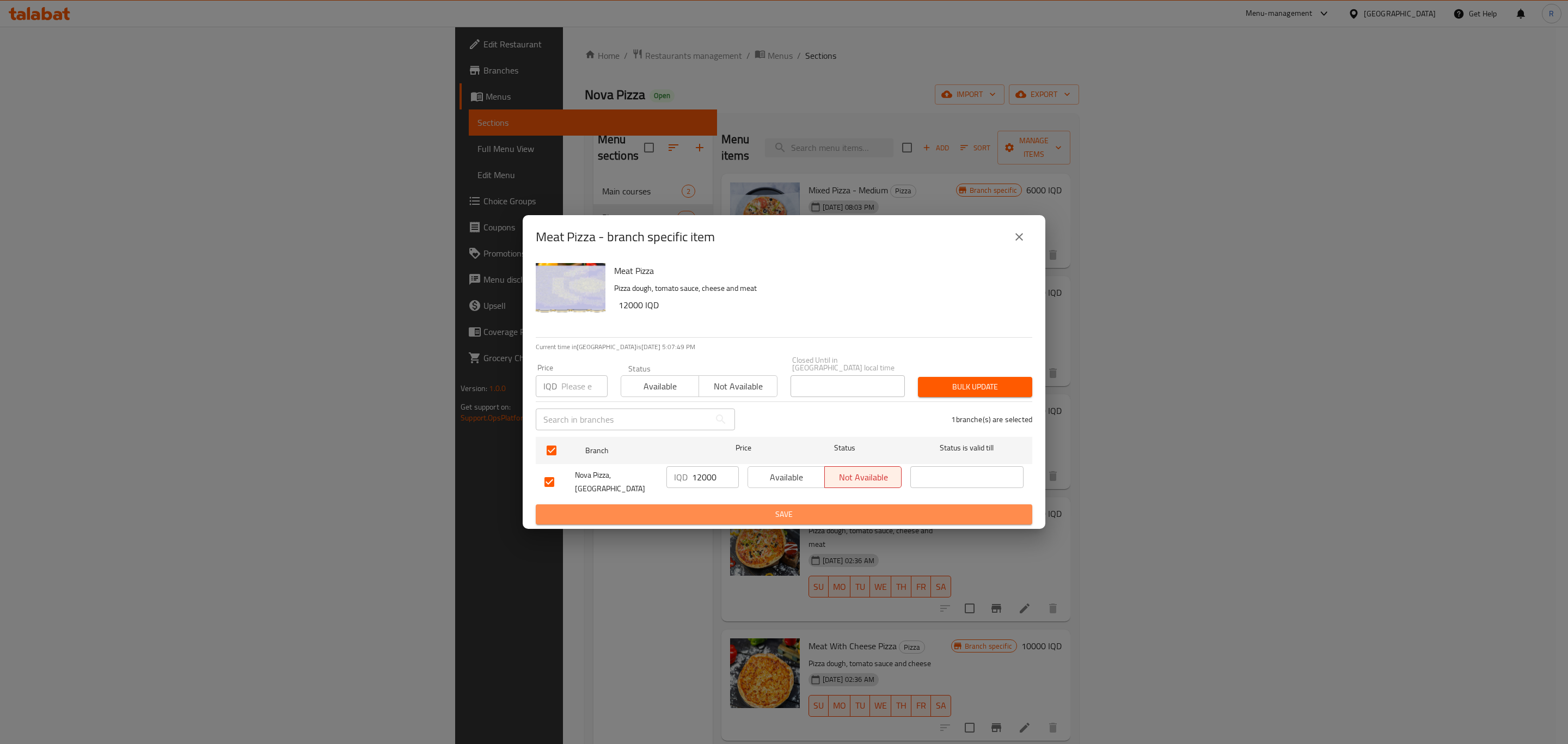
click at [733, 508] on span "Save" at bounding box center [784, 514] width 479 height 14
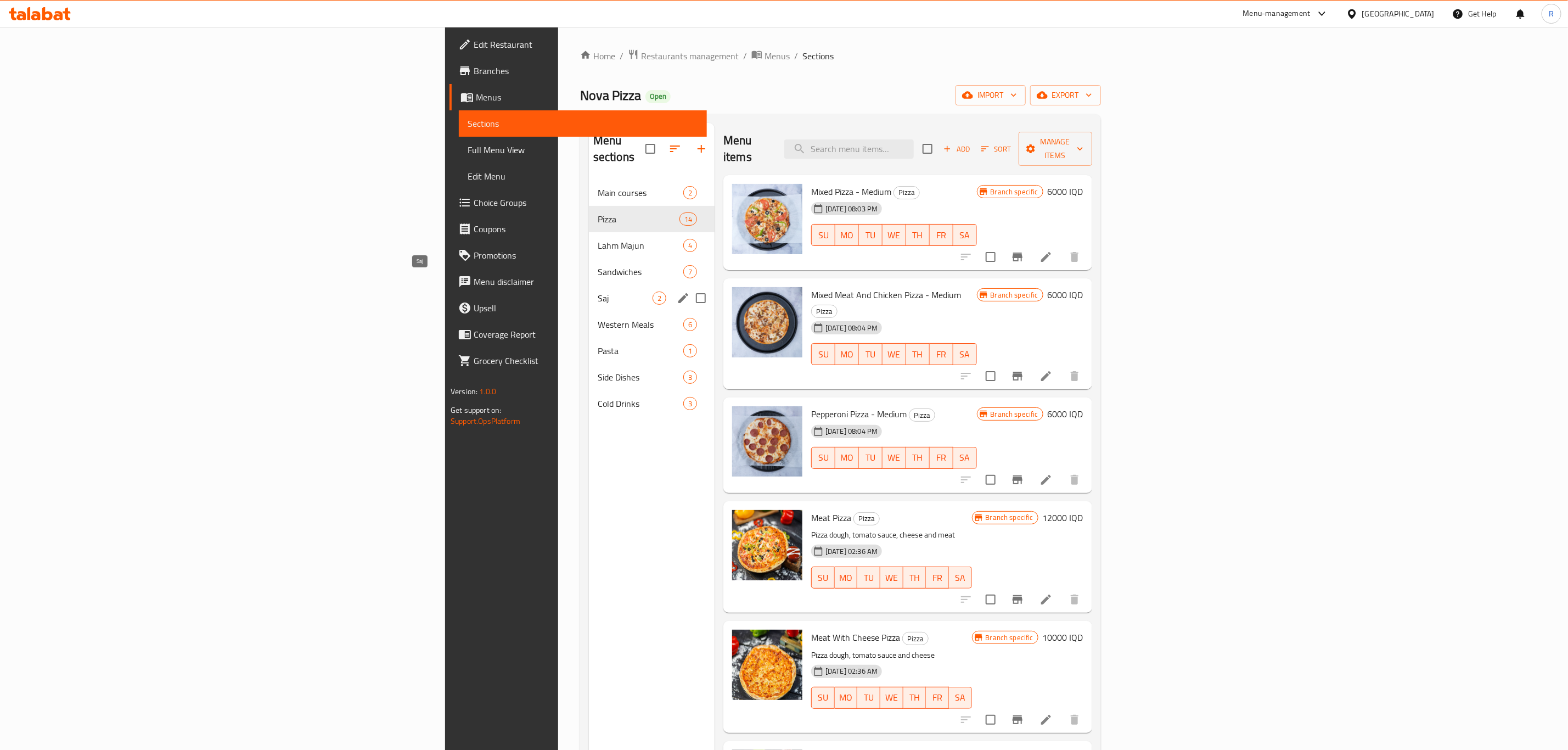
click at [598, 291] on span "Saj" at bounding box center [625, 298] width 55 height 13
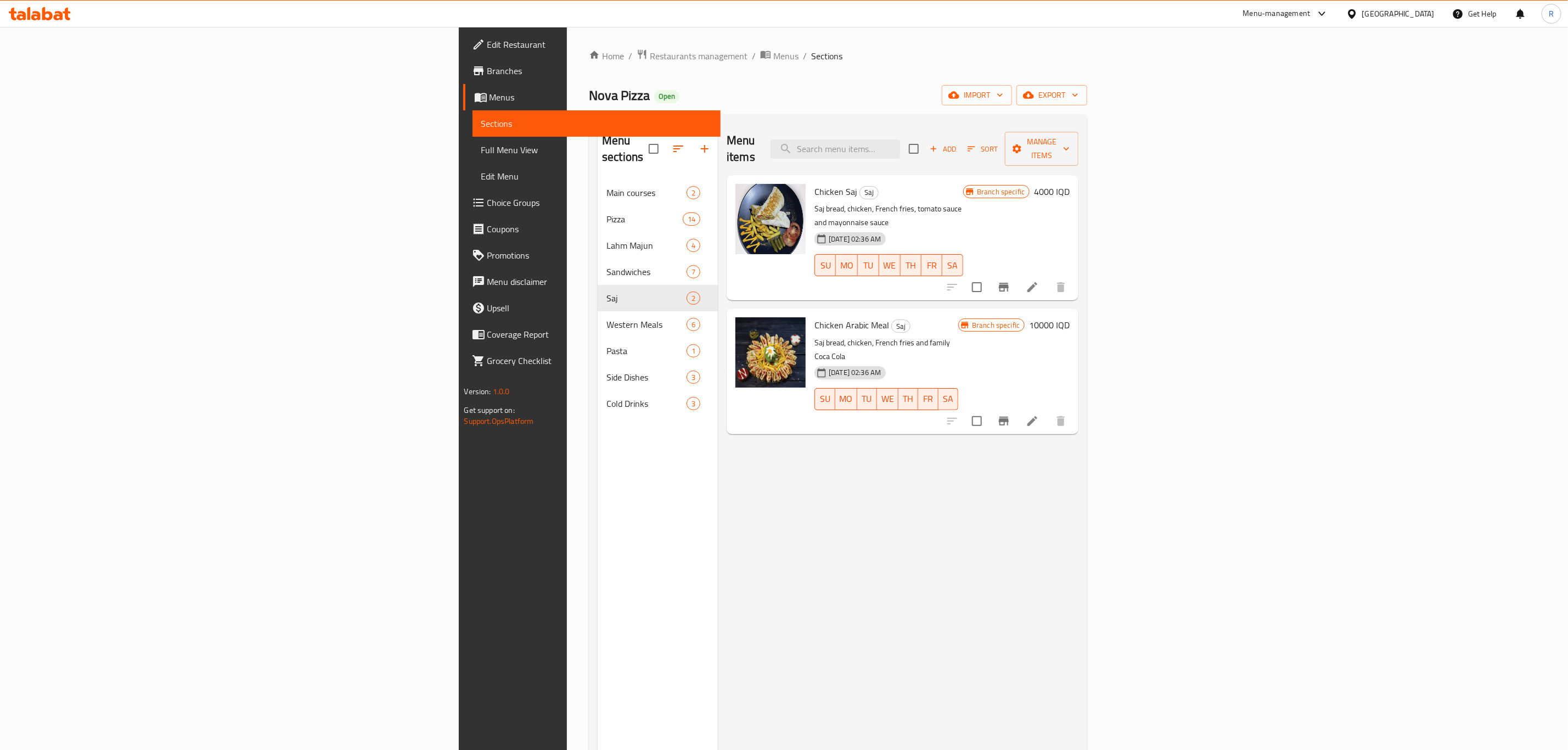
click at [1070, 184] on h6 "4000 IQD" at bounding box center [1052, 191] width 36 height 16
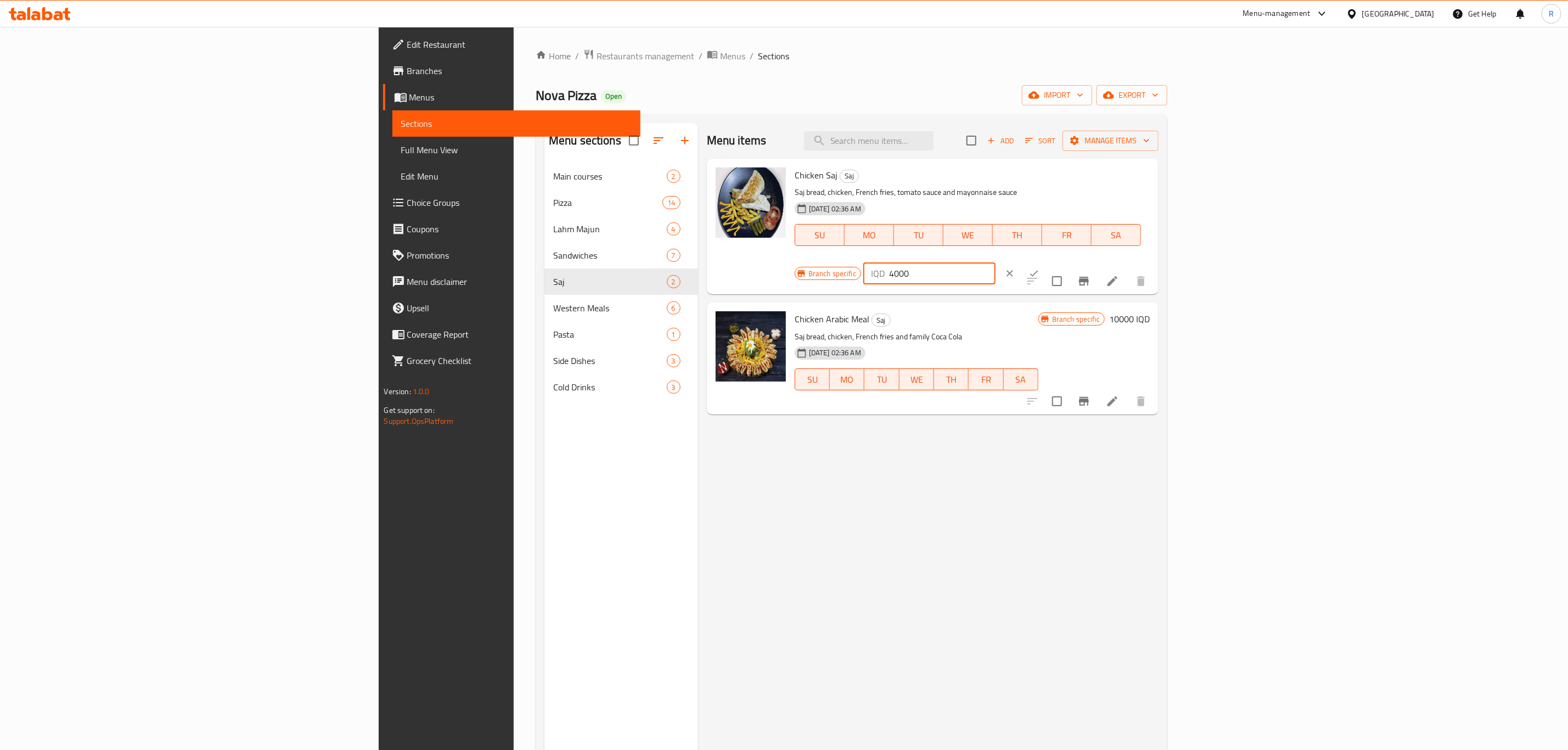
drag, startPoint x: 1439, startPoint y: 175, endPoint x: 1294, endPoint y: 175, distance: 145.0
click at [1062, 261] on div "Branch specific IQD 4000 ​" at bounding box center [928, 273] width 267 height 24
type input "6000"
drag, startPoint x: 1500, startPoint y: 178, endPoint x: 1494, endPoint y: 204, distance: 26.7
click at [1046, 261] on button "ok" at bounding box center [1033, 273] width 24 height 24
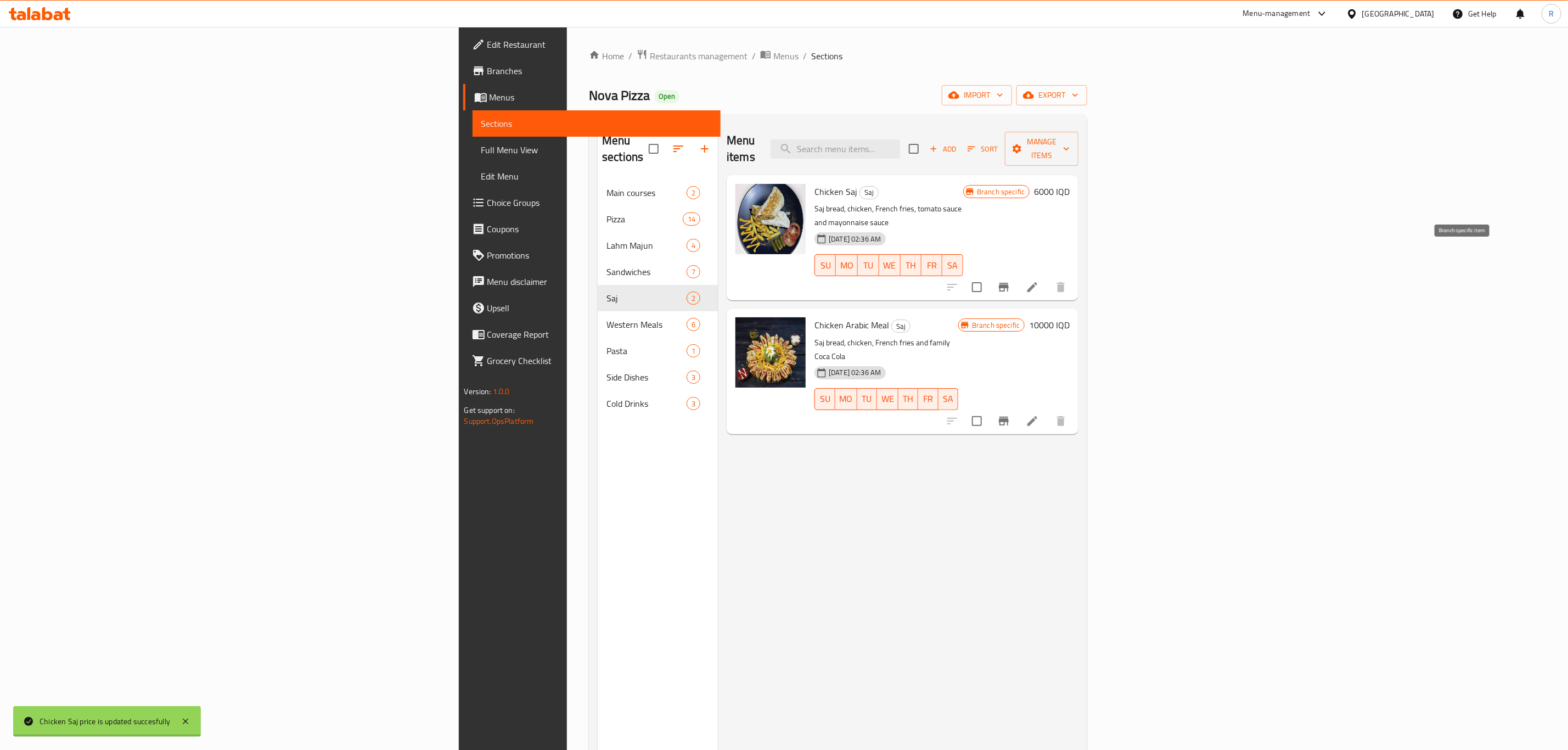
click at [1008, 283] on icon "Branch-specific-item" at bounding box center [1003, 287] width 10 height 9
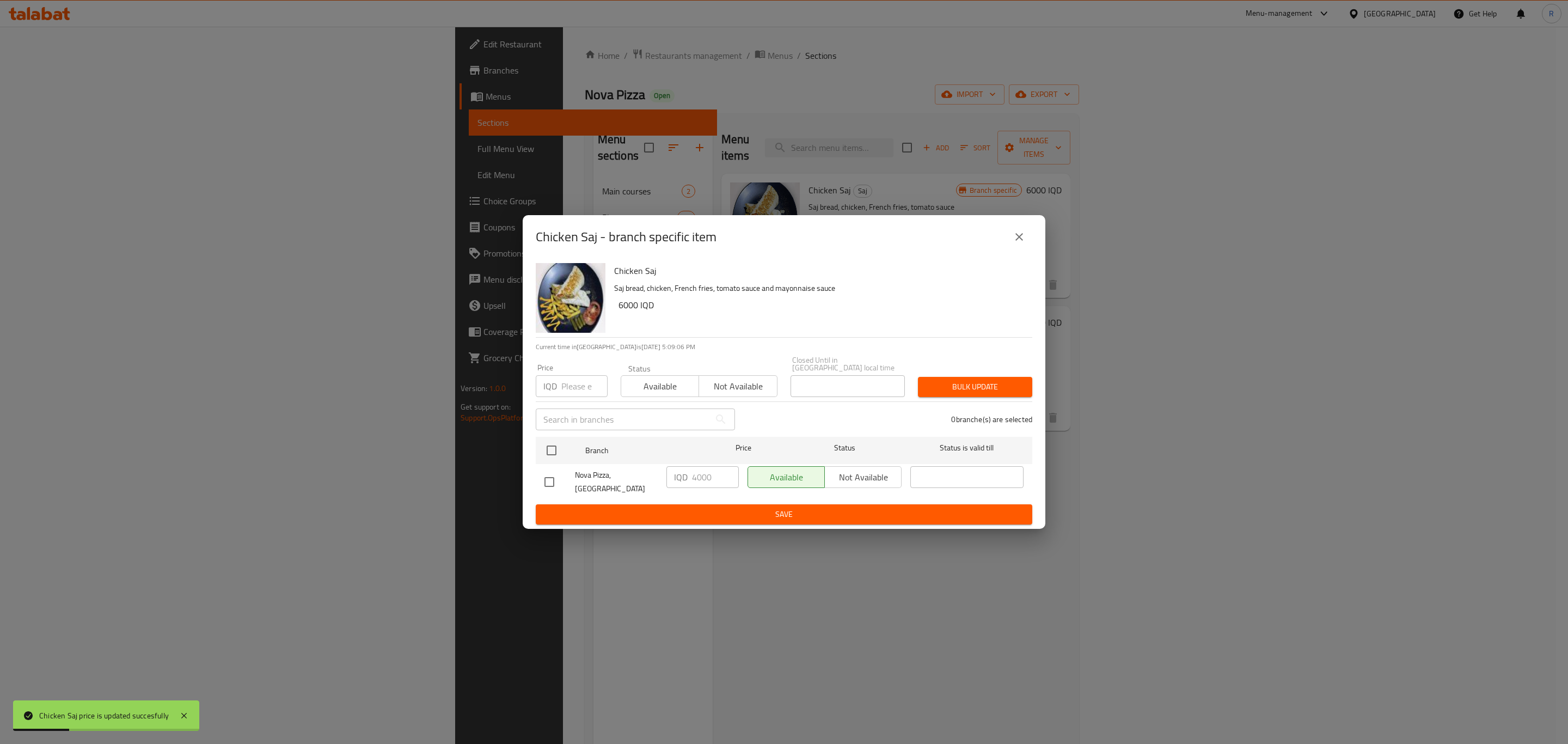
click at [550, 479] on input "checkbox" at bounding box center [549, 482] width 23 height 23
checkbox input "true"
drag, startPoint x: 696, startPoint y: 481, endPoint x: 670, endPoint y: 486, distance: 26.5
click at [670, 486] on div "IQD 4000 ​" at bounding box center [702, 477] width 73 height 22
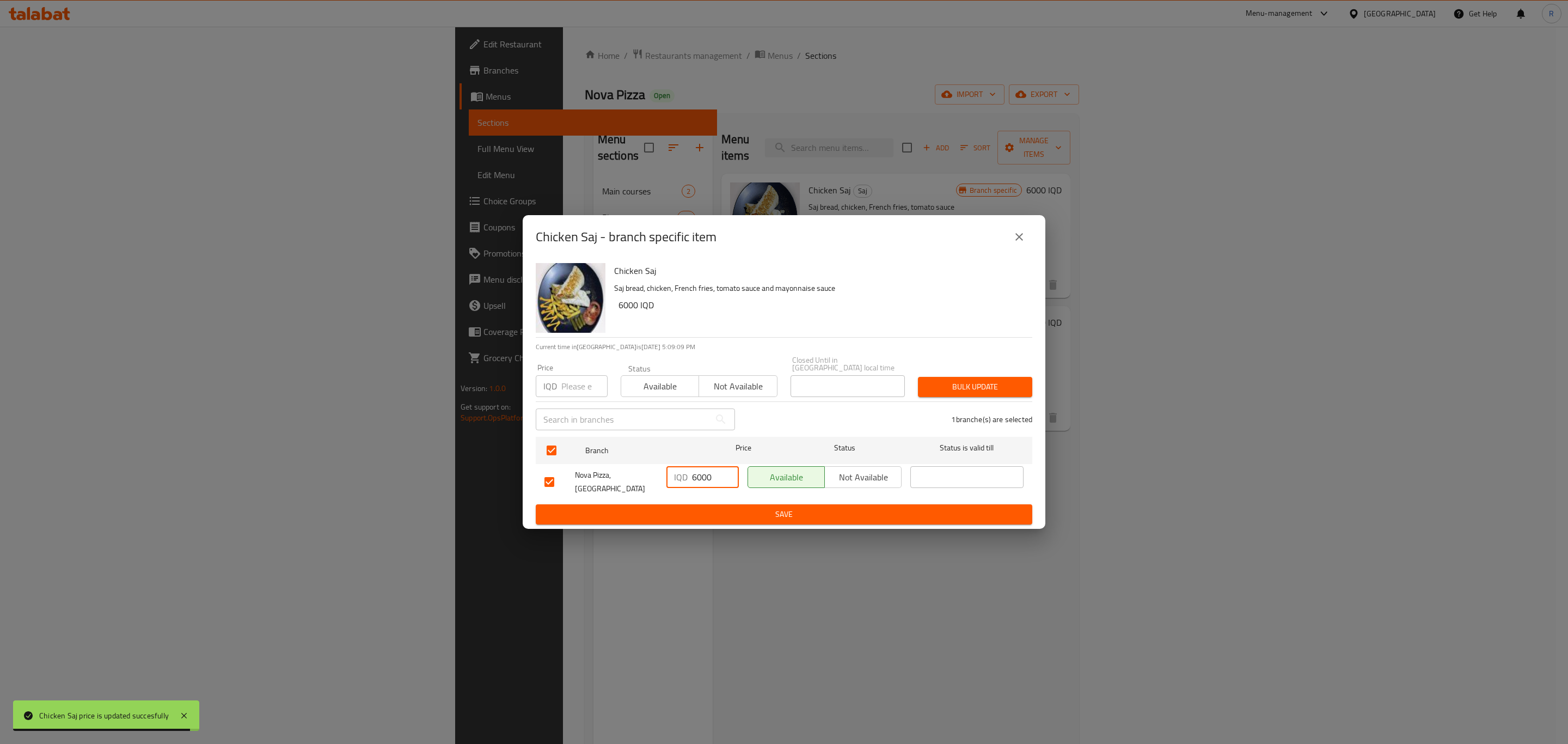
type input "6000"
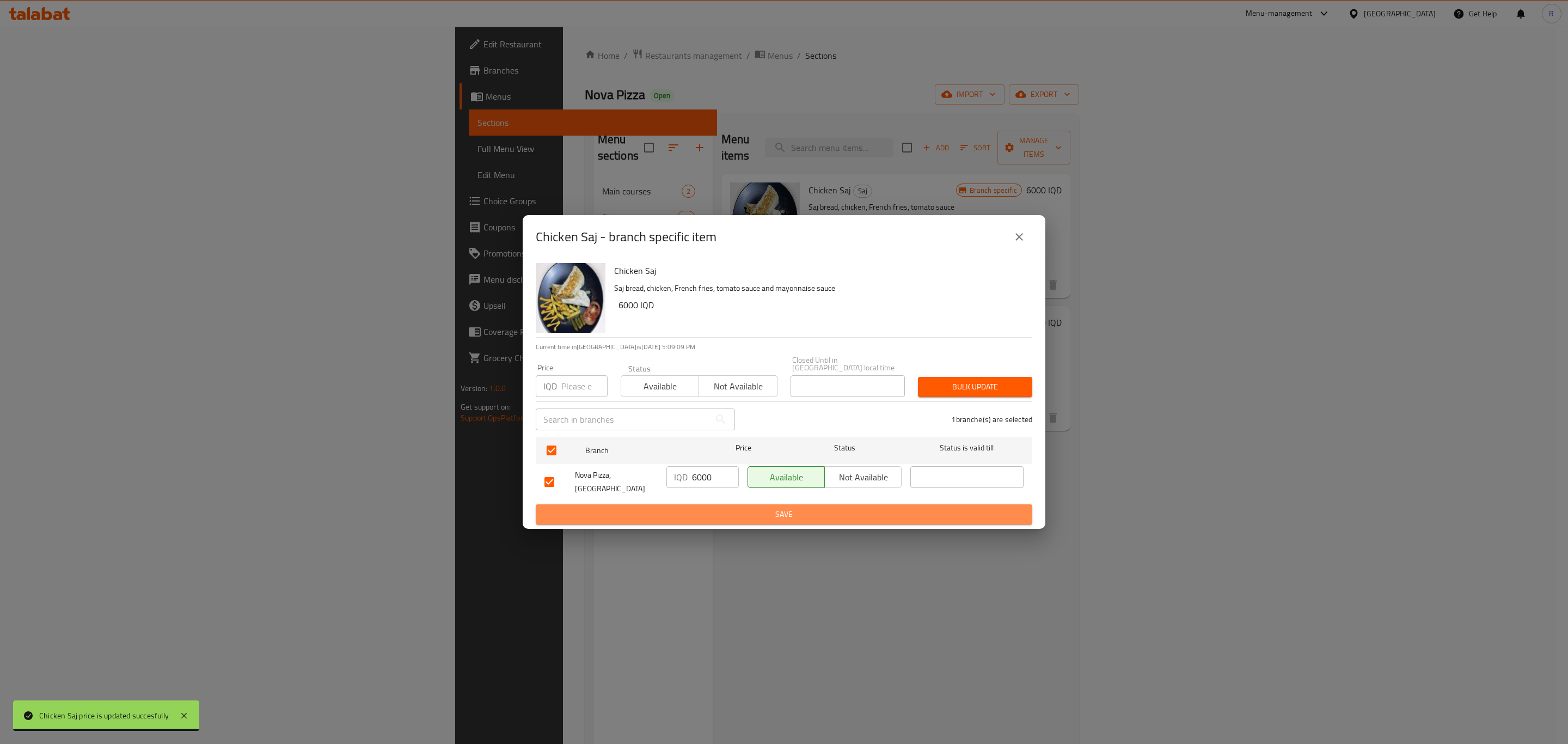
click at [741, 508] on span "Save" at bounding box center [784, 514] width 479 height 14
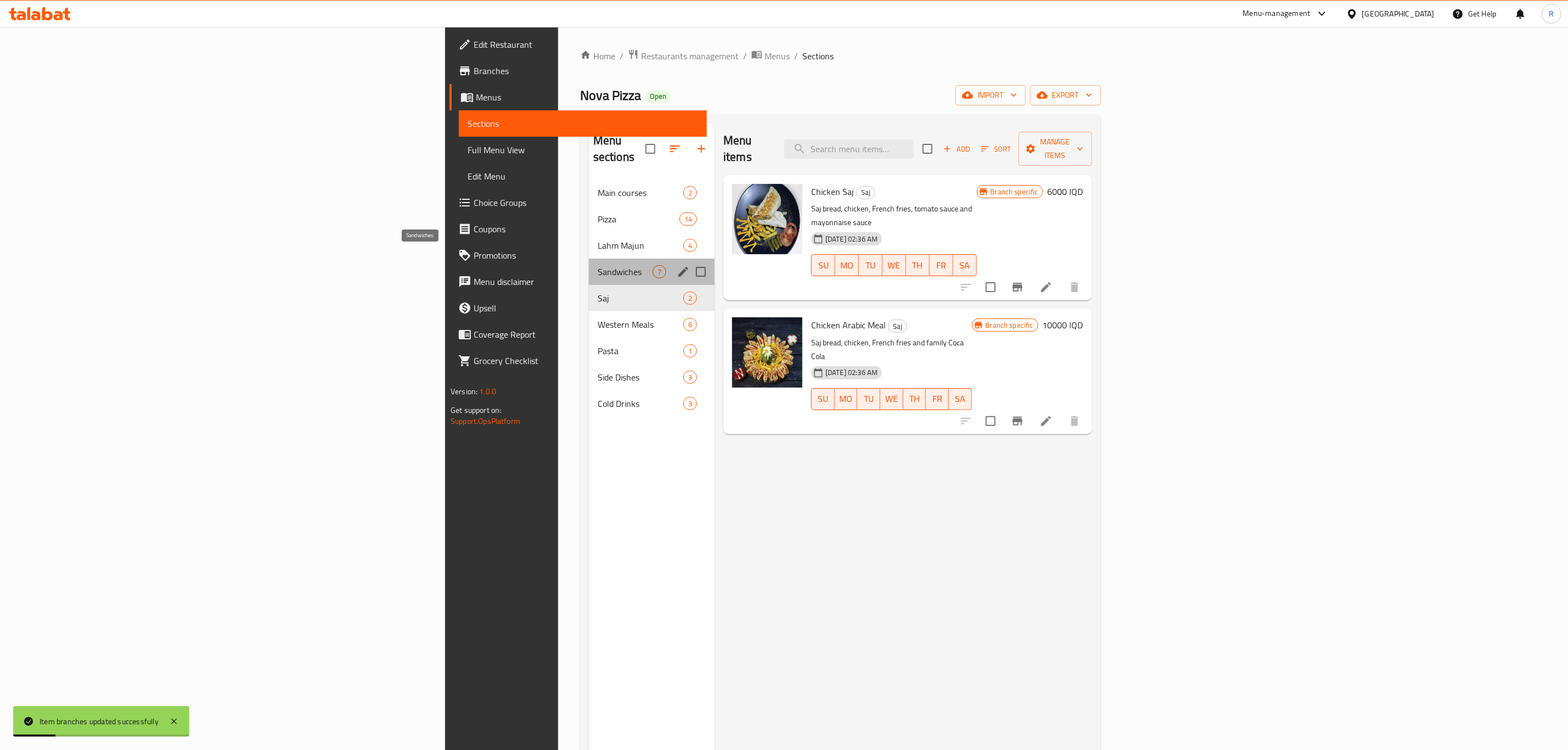
click at [598, 265] on span "Sandwiches" at bounding box center [625, 271] width 55 height 13
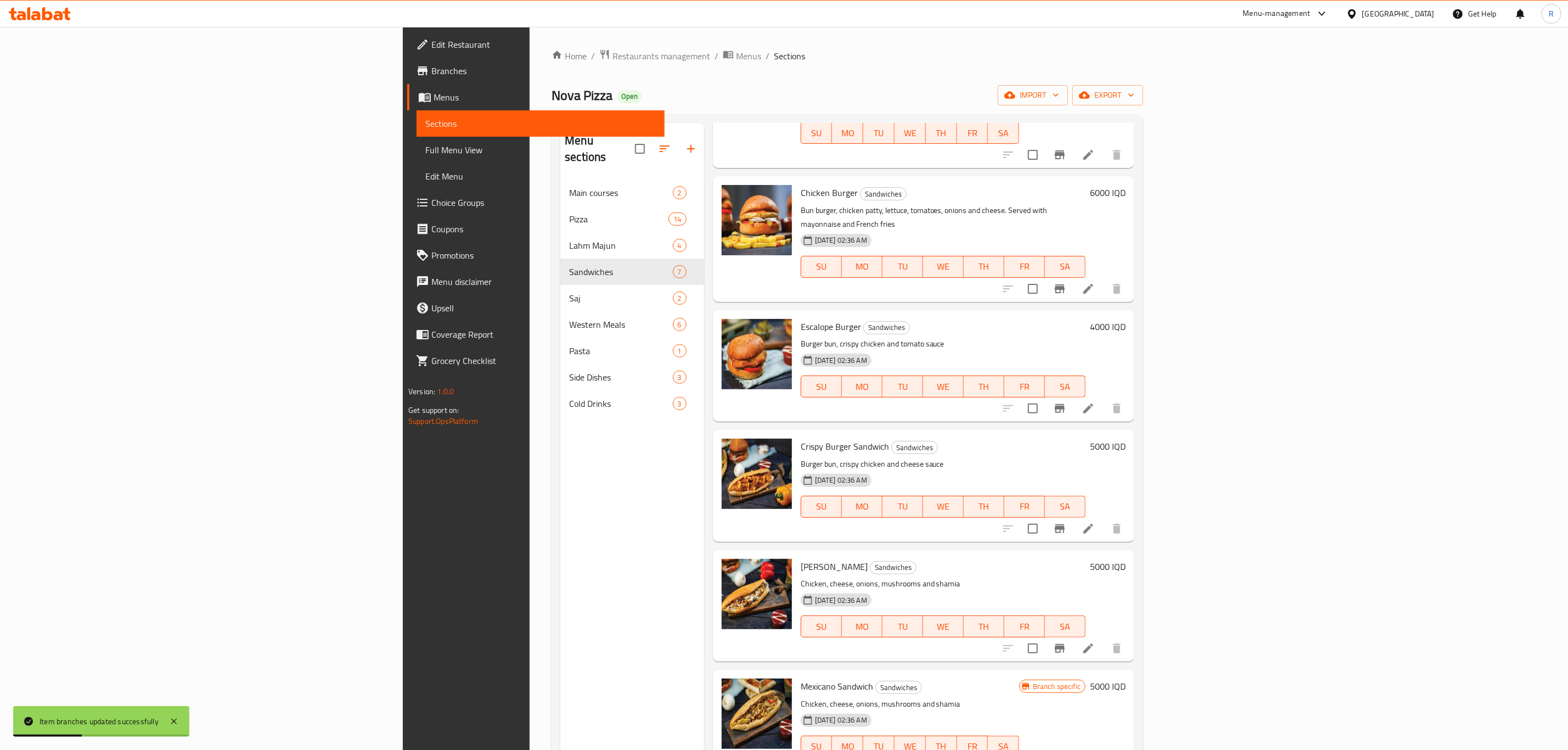
scroll to position [154, 0]
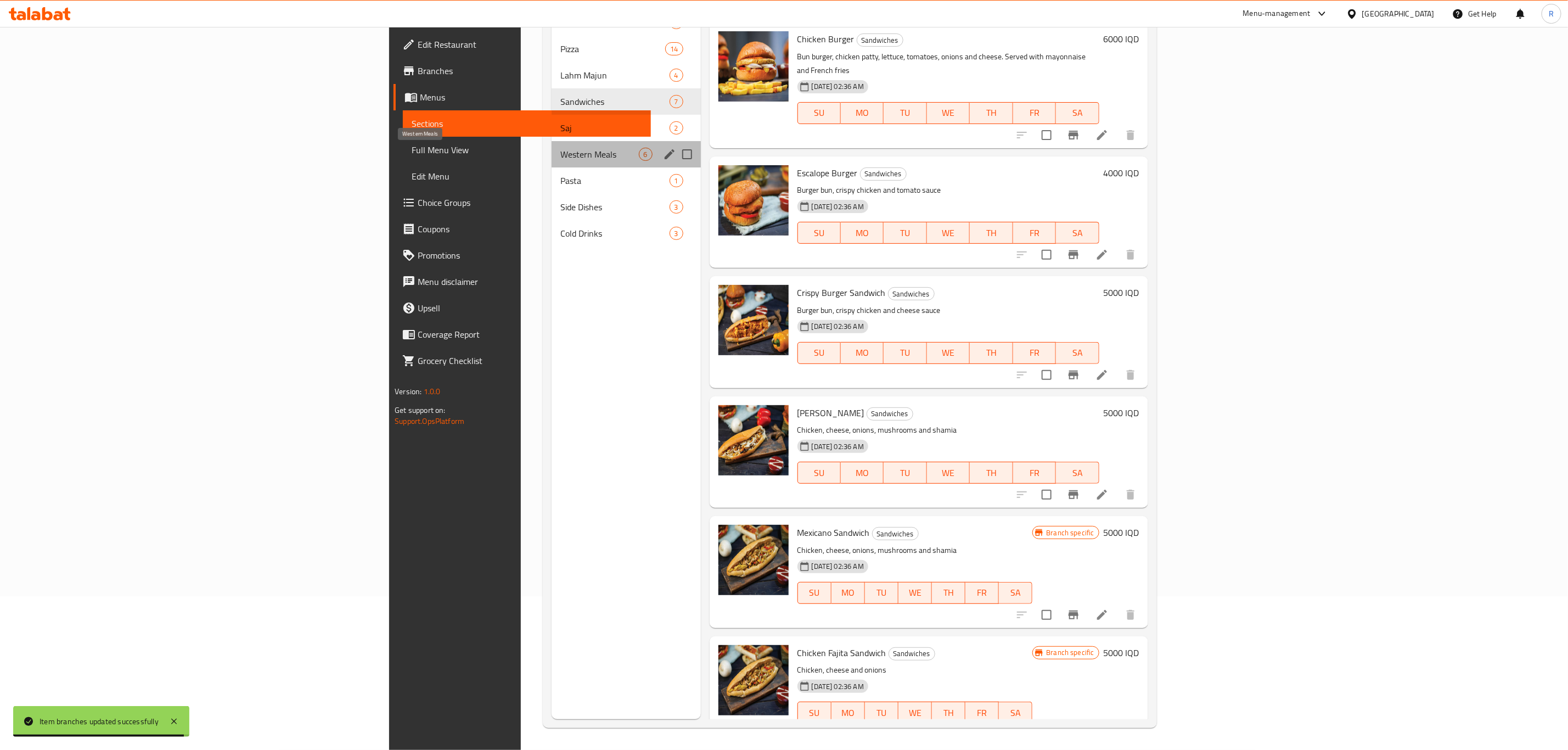
click at [560, 156] on span "Western Meals" at bounding box center [600, 154] width 79 height 13
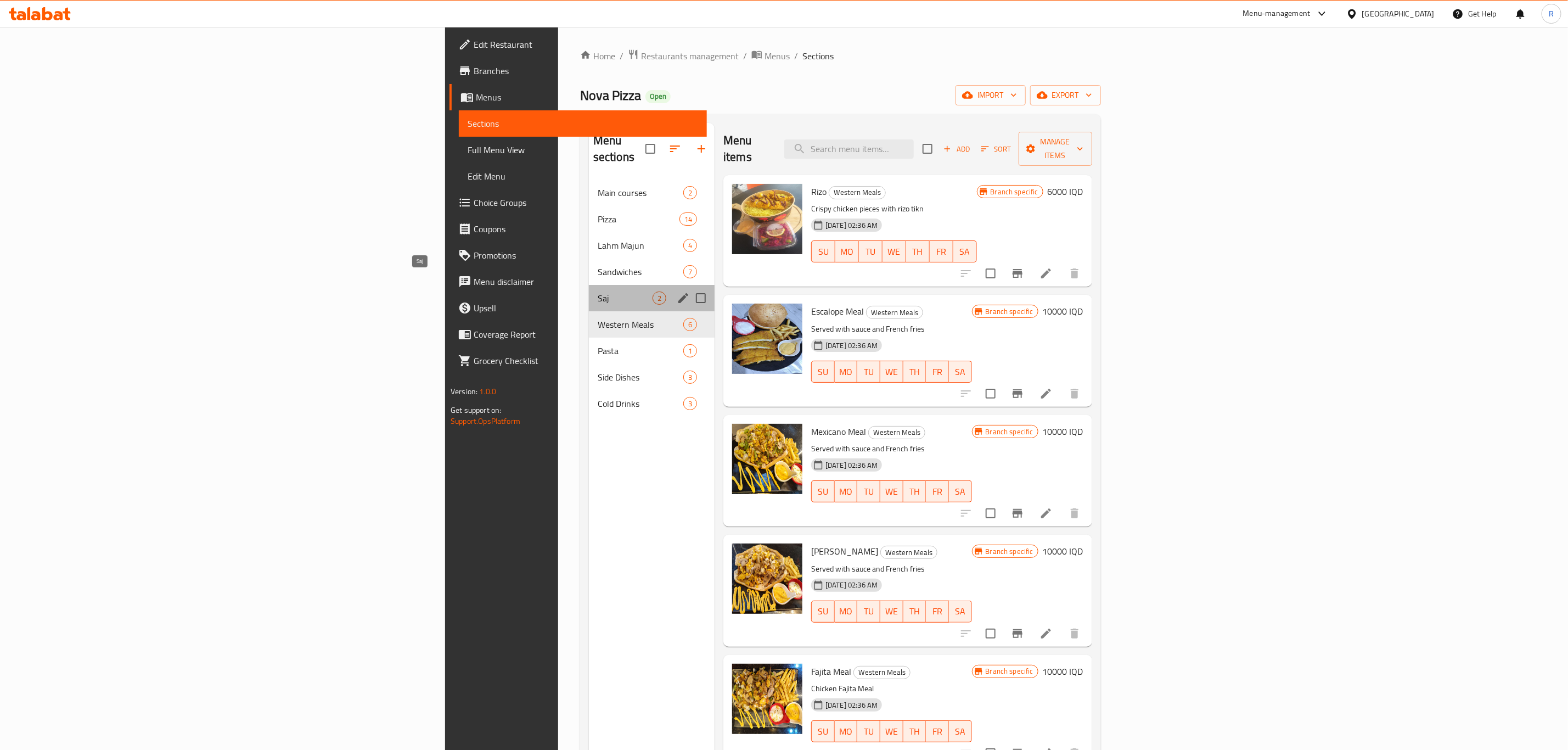
click at [598, 291] on span "Saj" at bounding box center [625, 298] width 55 height 13
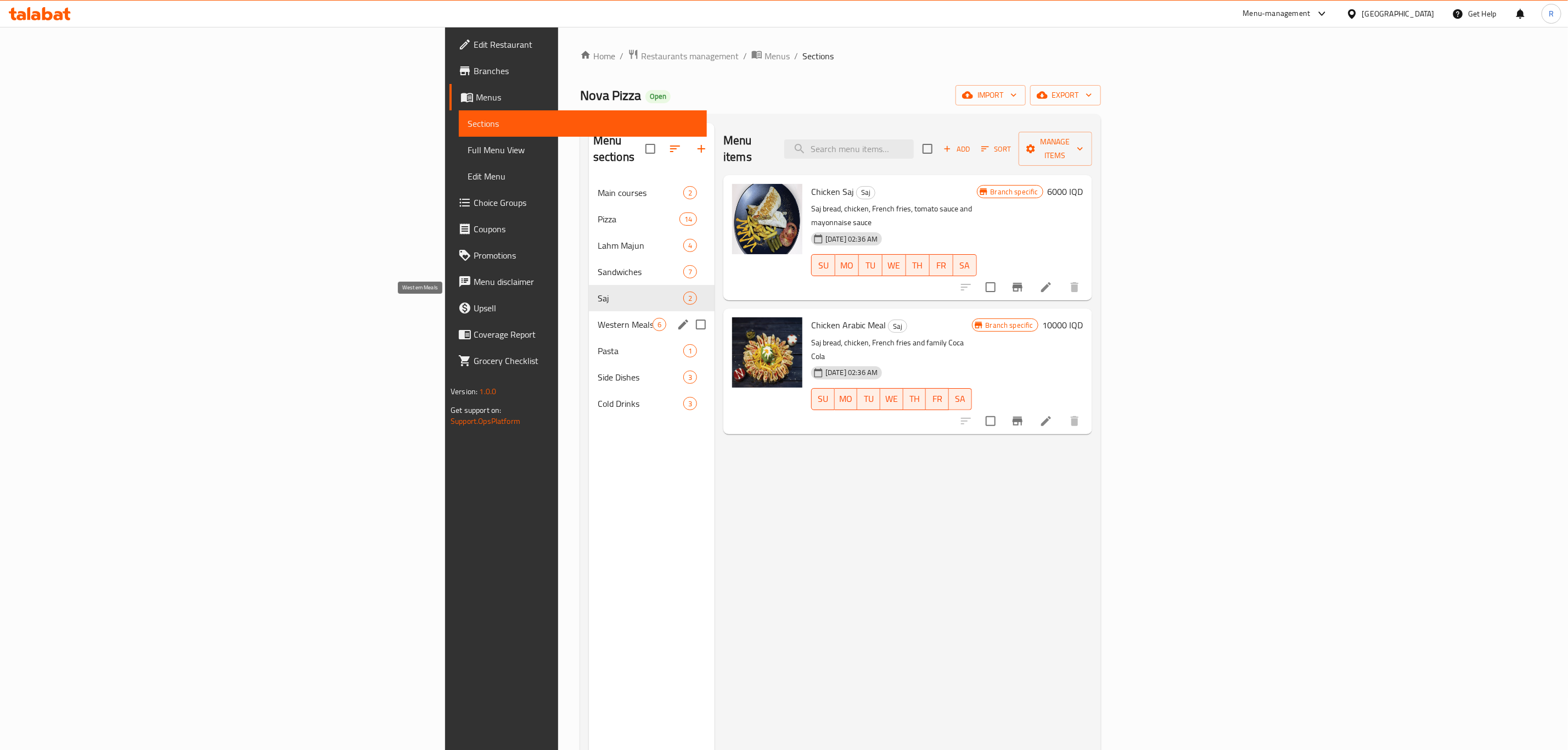
click at [598, 318] on span "Western Meals" at bounding box center [625, 324] width 55 height 13
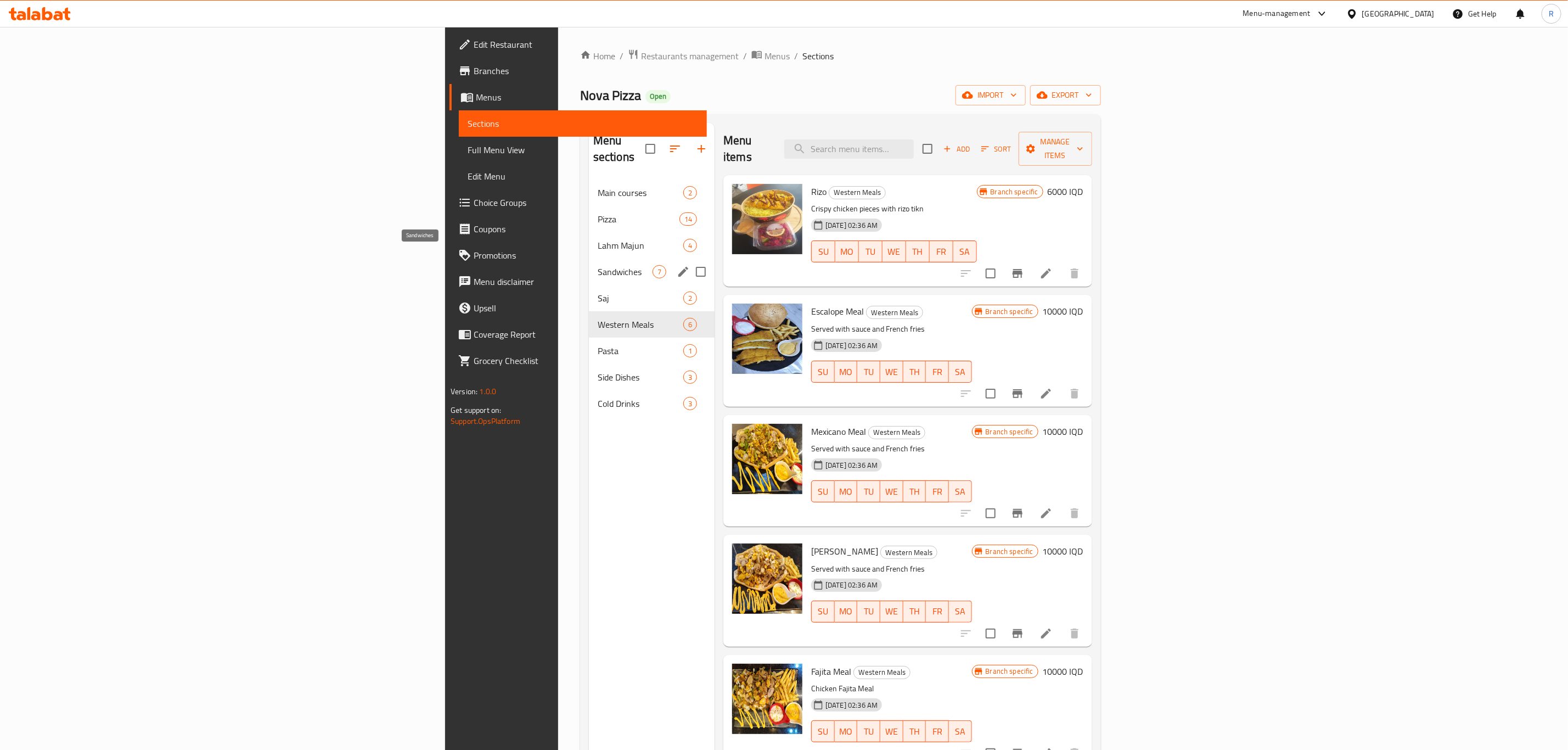
click at [598, 265] on span "Sandwiches" at bounding box center [625, 271] width 55 height 13
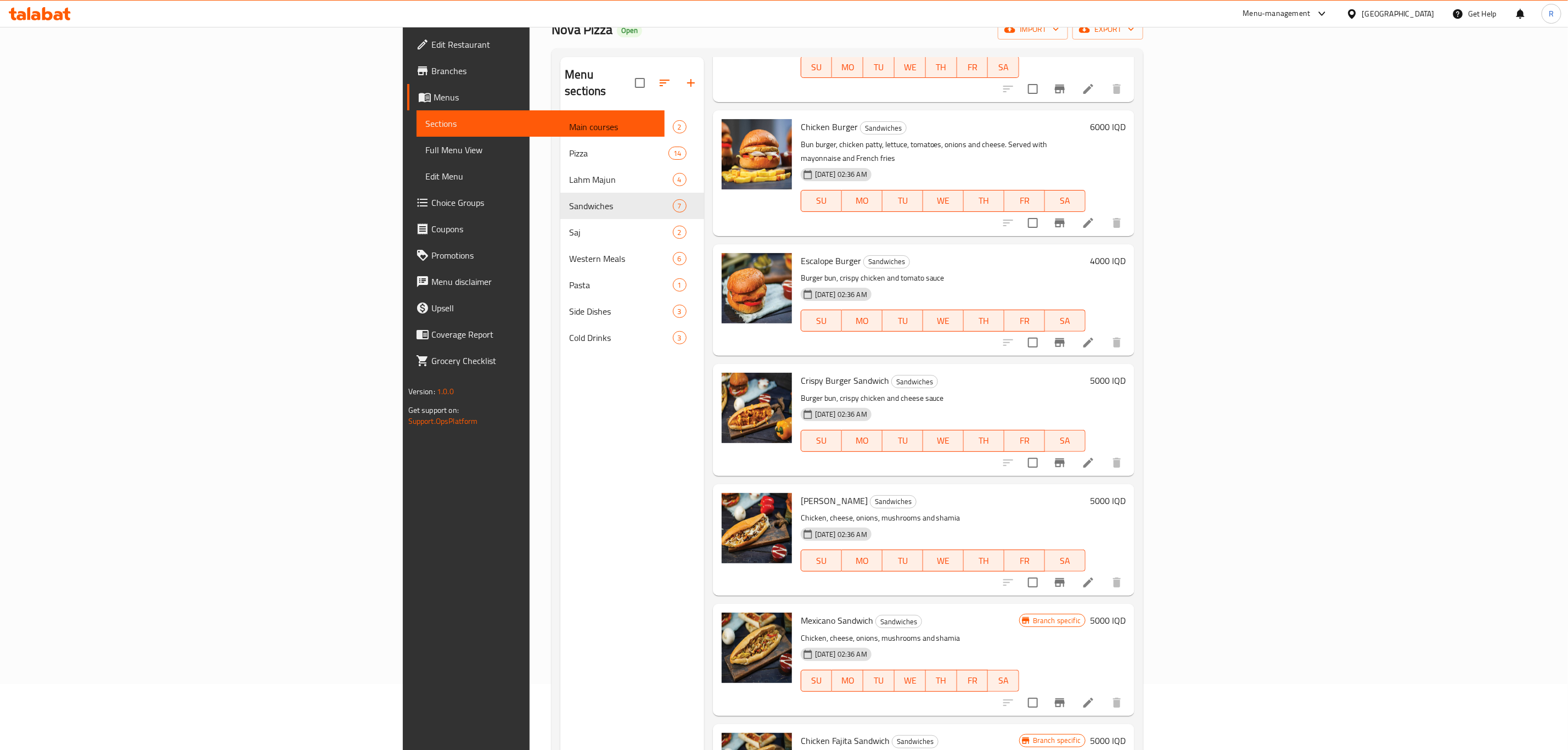
scroll to position [154, 0]
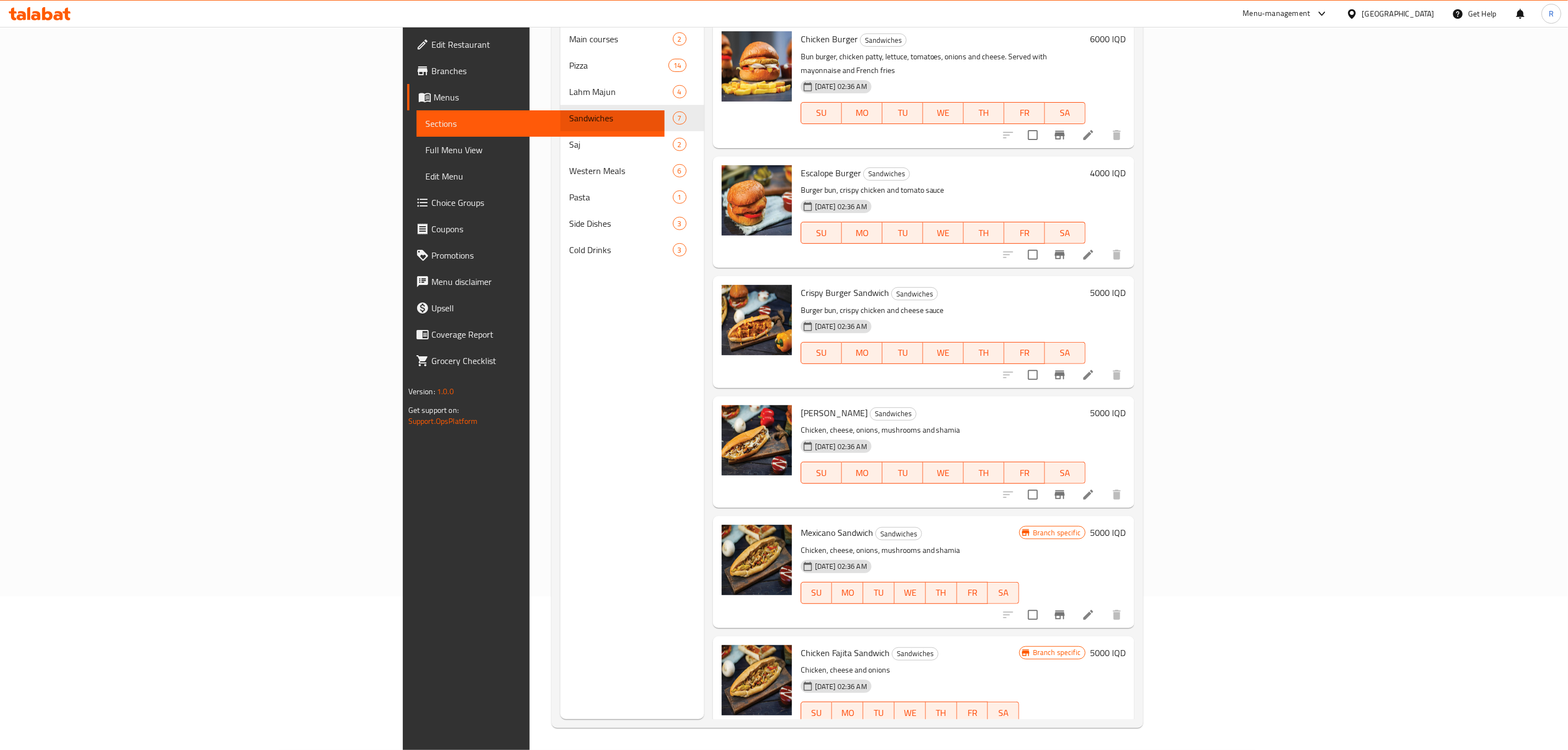
click at [1125, 525] on h6 "5000 IQD" at bounding box center [1107, 532] width 36 height 16
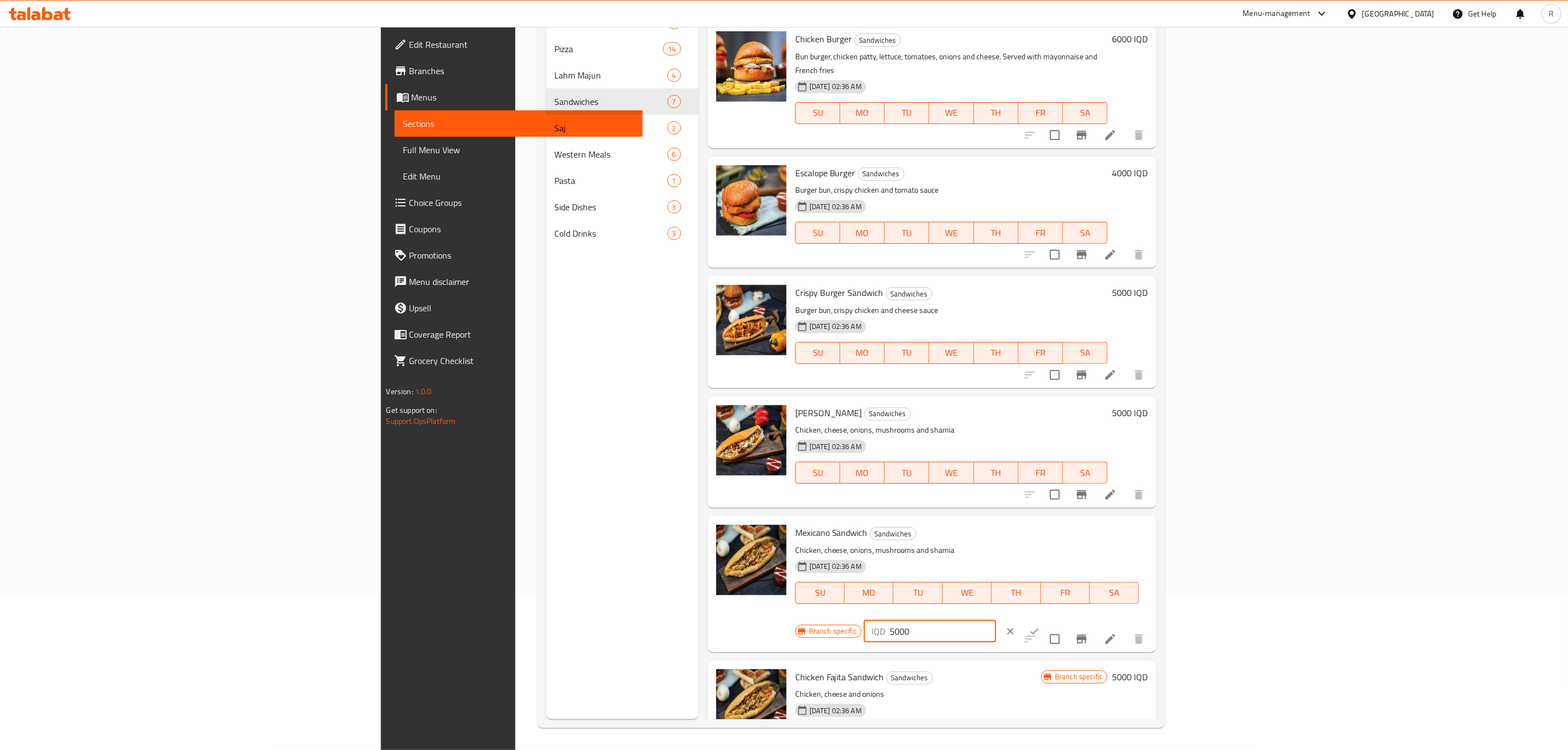
drag, startPoint x: 1370, startPoint y: 513, endPoint x: 1316, endPoint y: 522, distance: 54.7
click at [1062, 619] on div "Branch specific IQD 5000 ​" at bounding box center [928, 631] width 267 height 24
type input "6000"
drag, startPoint x: 1495, startPoint y: 511, endPoint x: 1465, endPoint y: 545, distance: 45.3
click at [1040, 626] on icon "ok" at bounding box center [1035, 632] width 11 height 11
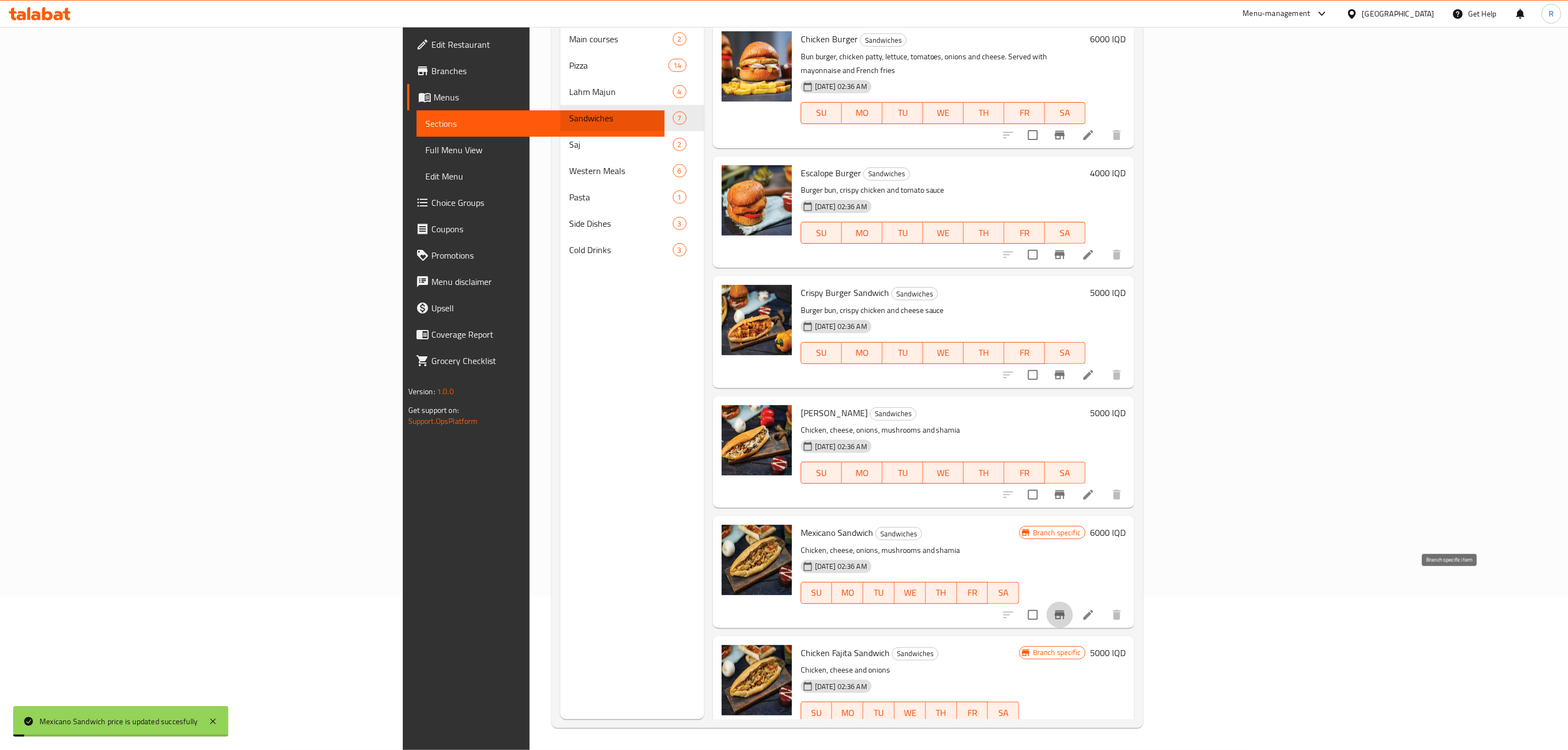
click at [1065, 611] on icon "Branch-specific-item" at bounding box center [1060, 615] width 10 height 9
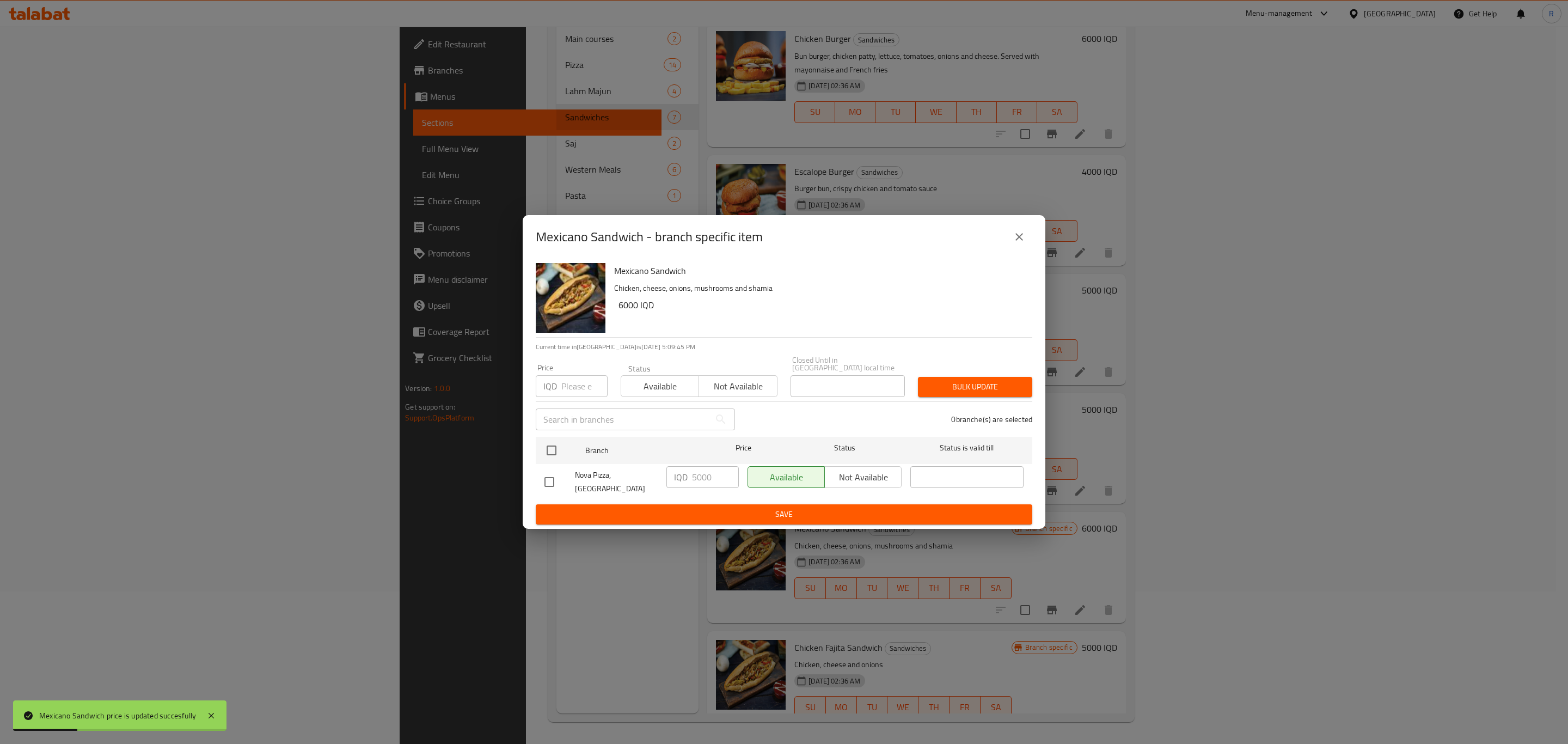
click at [554, 478] on input "checkbox" at bounding box center [549, 482] width 23 height 23
checkbox input "true"
drag, startPoint x: 697, startPoint y: 478, endPoint x: 653, endPoint y: 477, distance: 44.0
click at [653, 478] on div "Nova Pizza, [GEOGRAPHIC_DATA] IQD 5000 ​ Available Not available ​" at bounding box center [784, 482] width 488 height 40
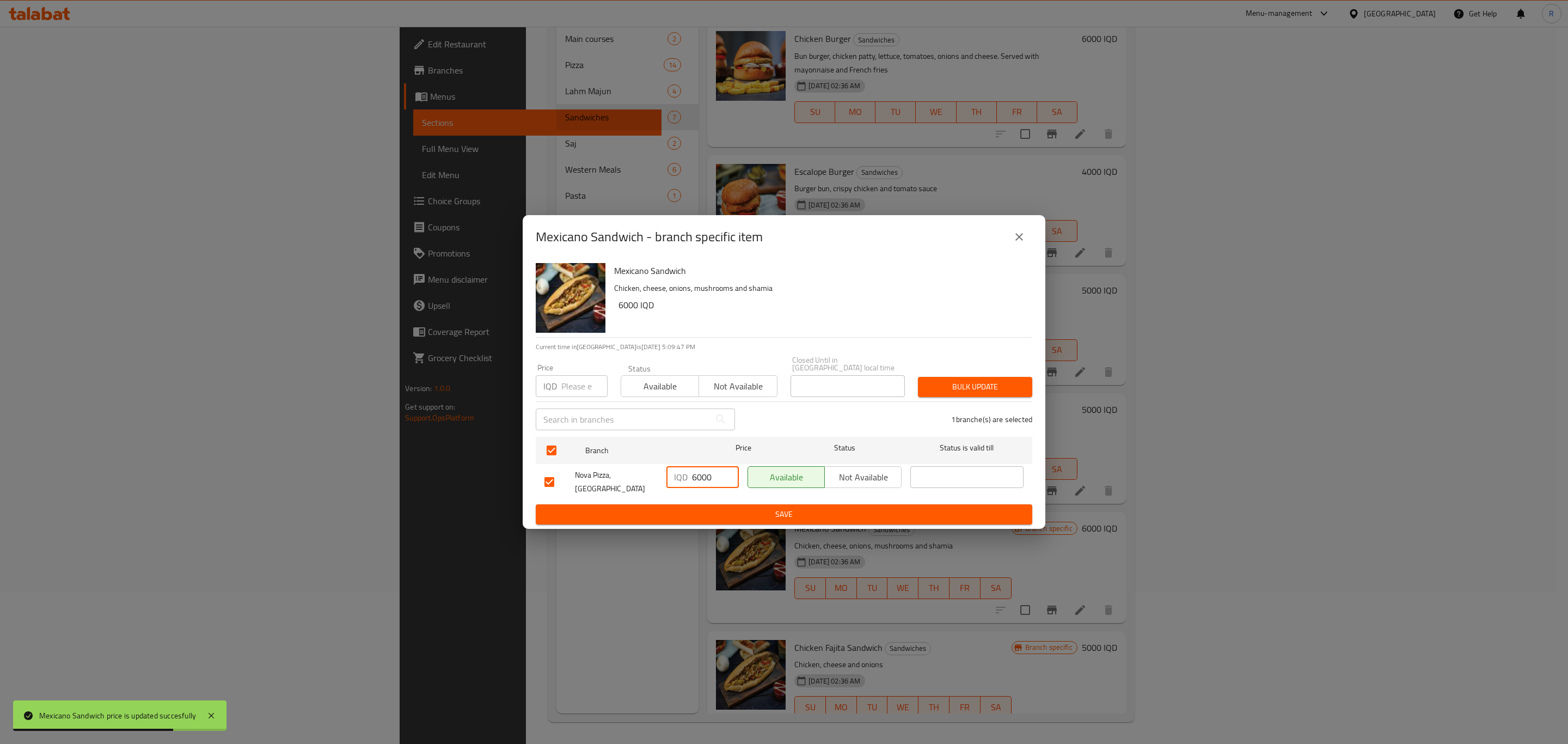
type input "6000"
click at [686, 508] on span "Save" at bounding box center [784, 514] width 479 height 14
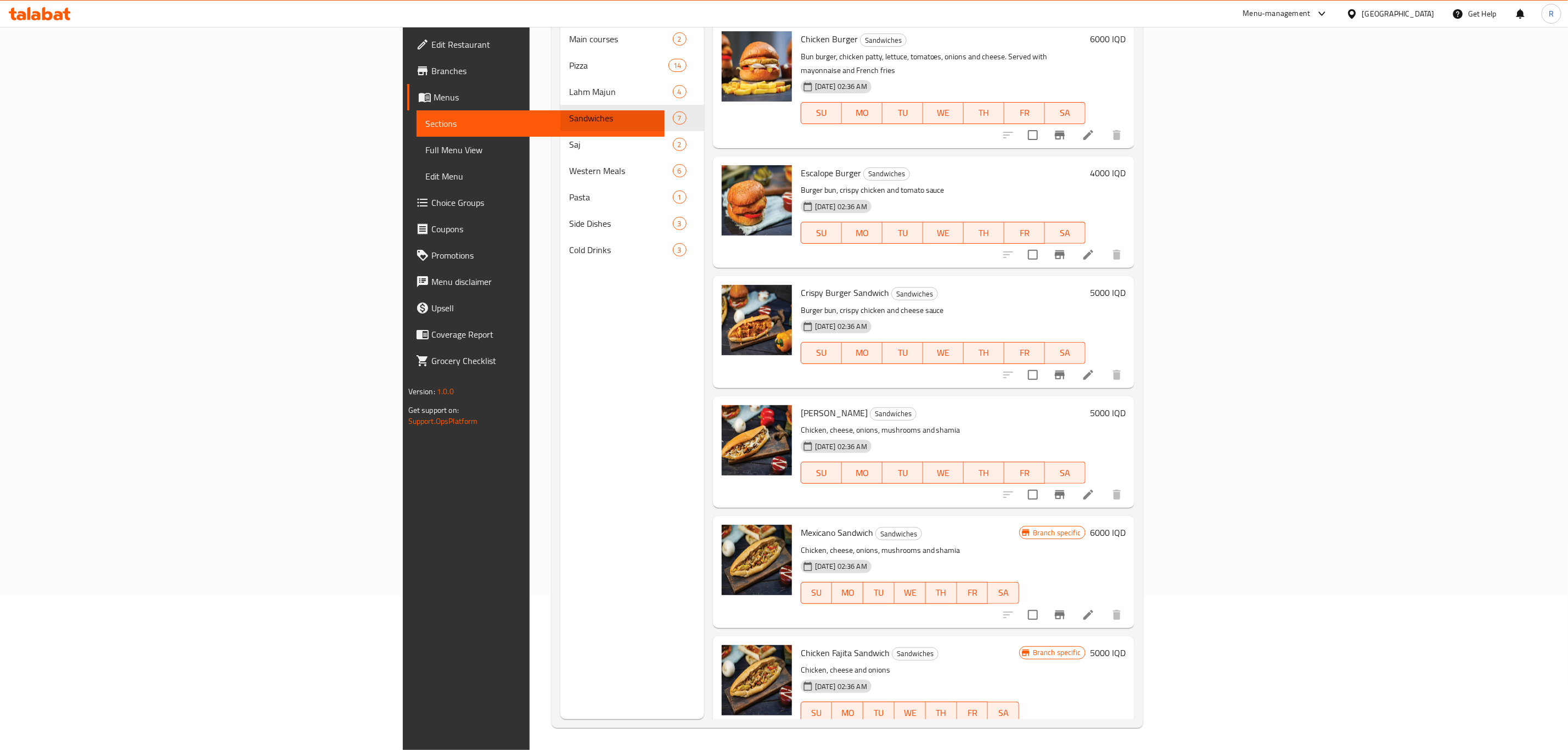
click at [1125, 285] on h6 "5000 IQD" at bounding box center [1107, 293] width 36 height 16
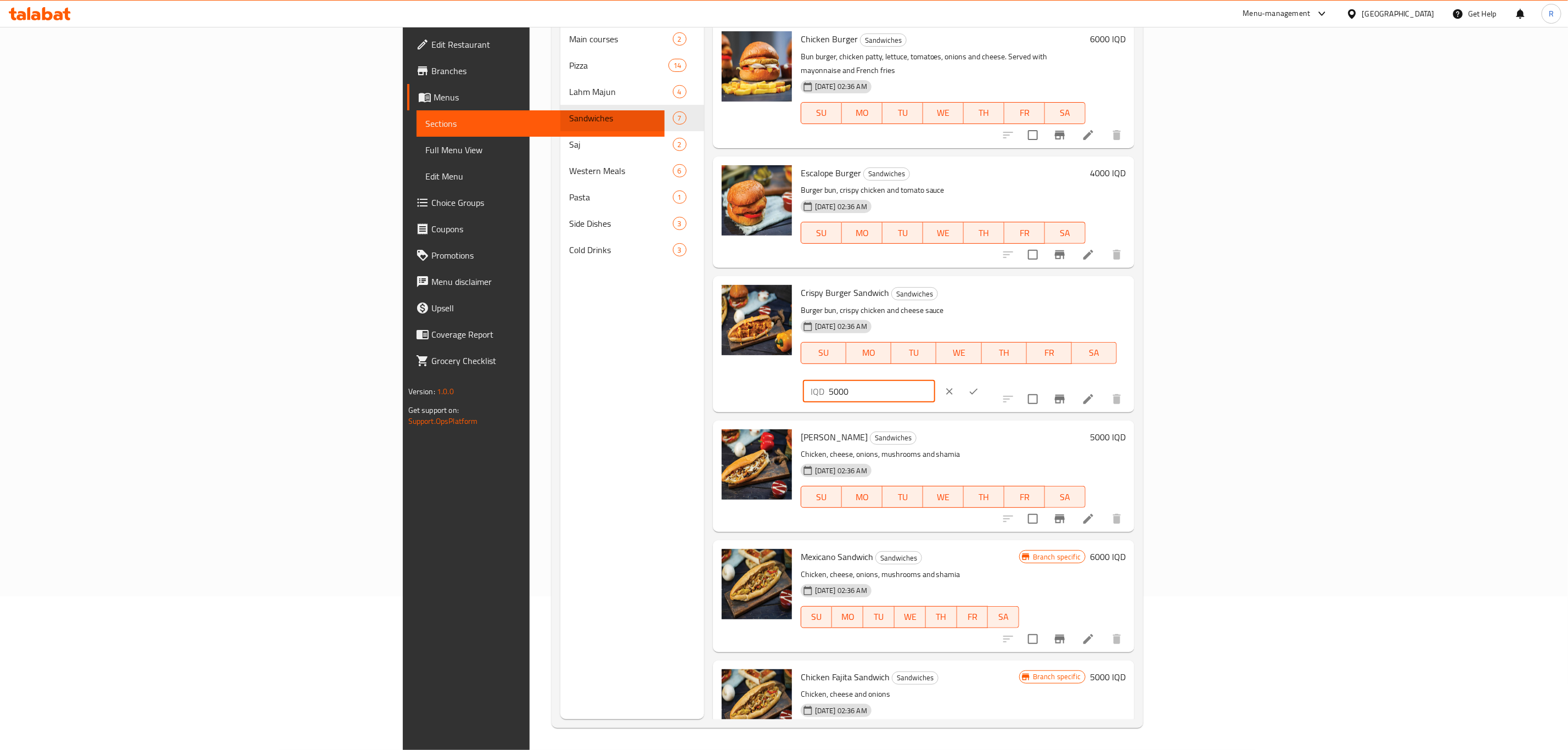
drag, startPoint x: 1371, startPoint y: 269, endPoint x: 1299, endPoint y: 280, distance: 72.8
click at [1130, 280] on div "Crispy Burger Sandwich Sandwiches Burger bun, crispy chicken and cheese sauce […" at bounding box center [963, 343] width 334 height 127
type input "6000"
click at [985, 379] on button "ok" at bounding box center [973, 391] width 24 height 24
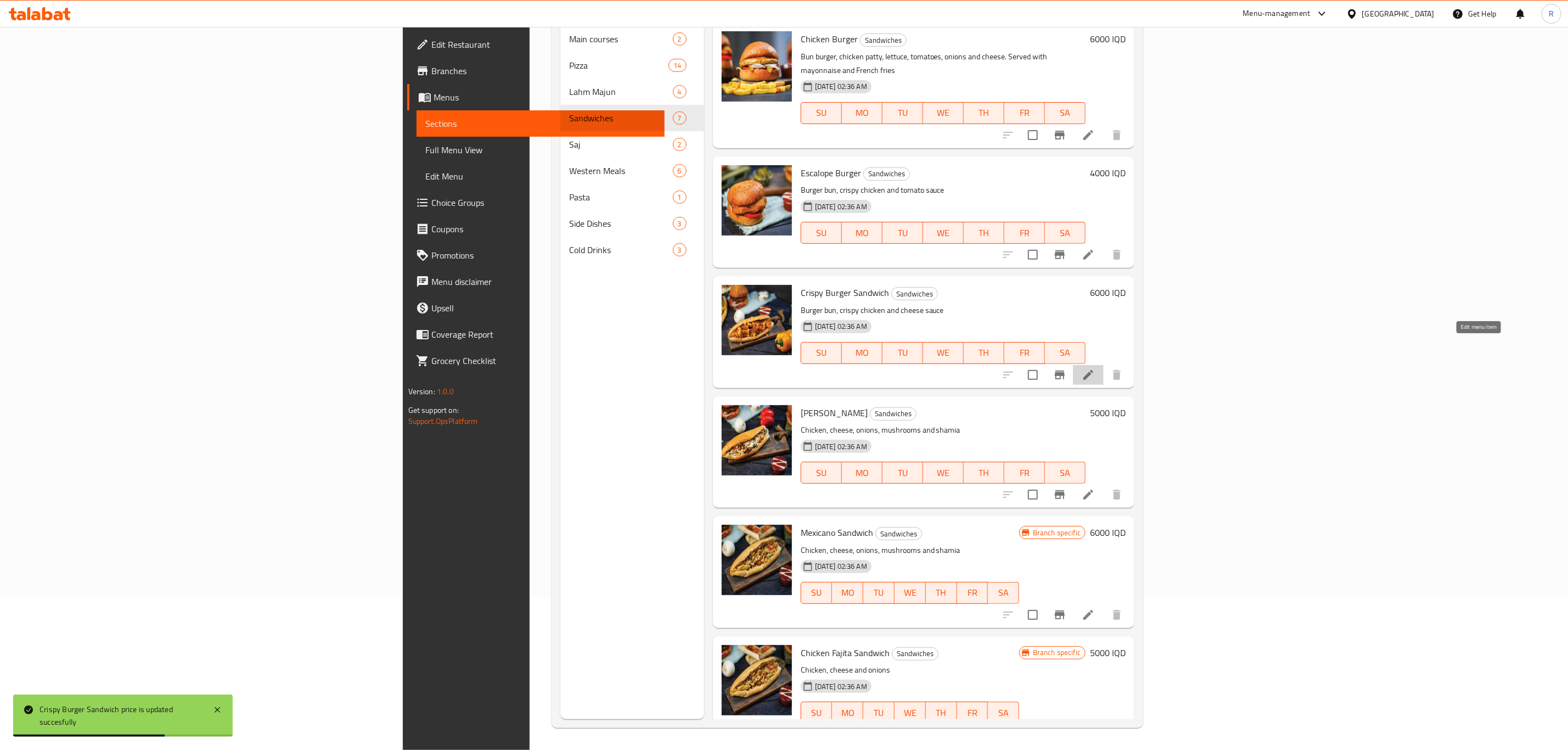
click at [1095, 368] on icon at bounding box center [1088, 375] width 13 height 13
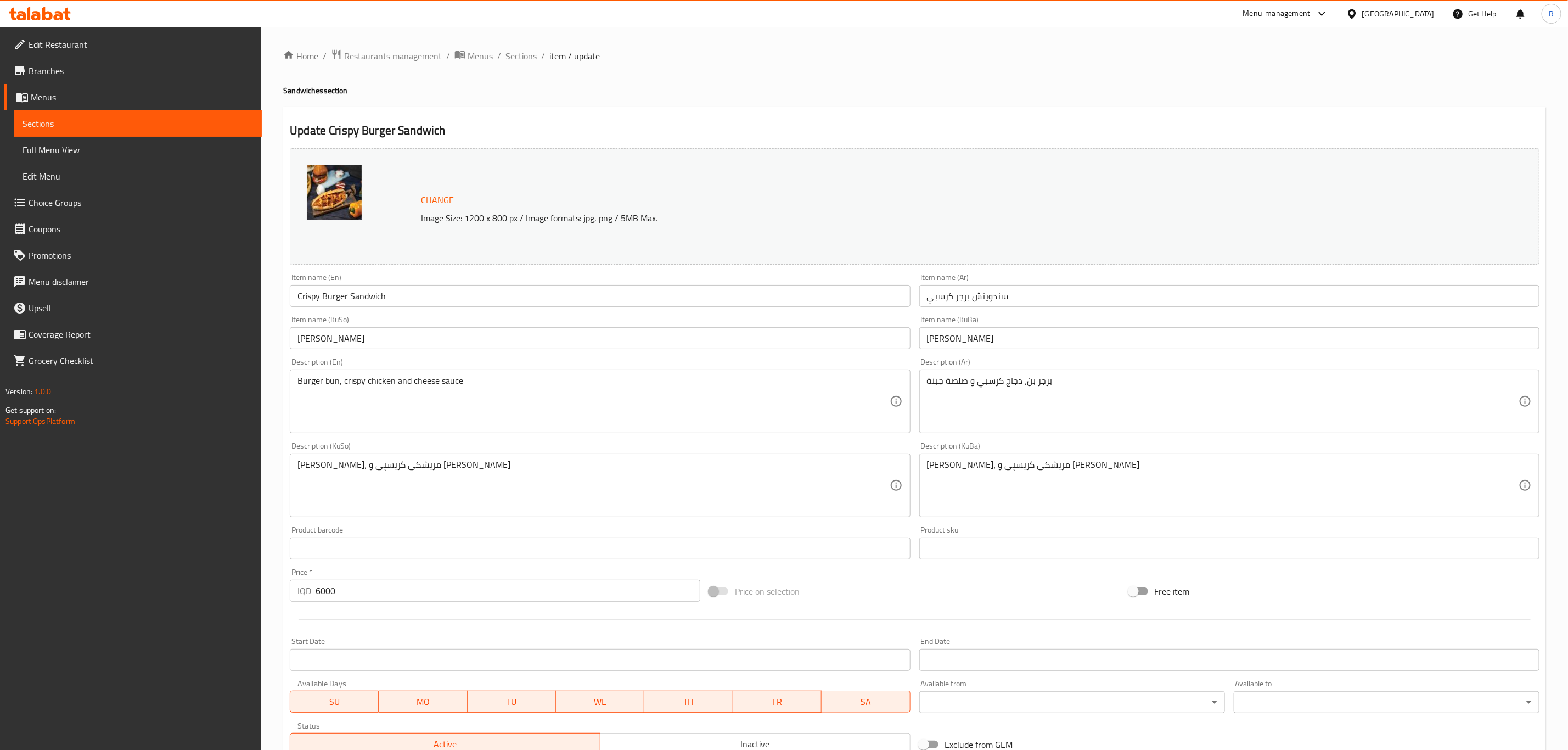
drag, startPoint x: 512, startPoint y: 56, endPoint x: 271, endPoint y: 101, distance: 245.2
click at [513, 56] on span "Sections" at bounding box center [521, 56] width 31 height 13
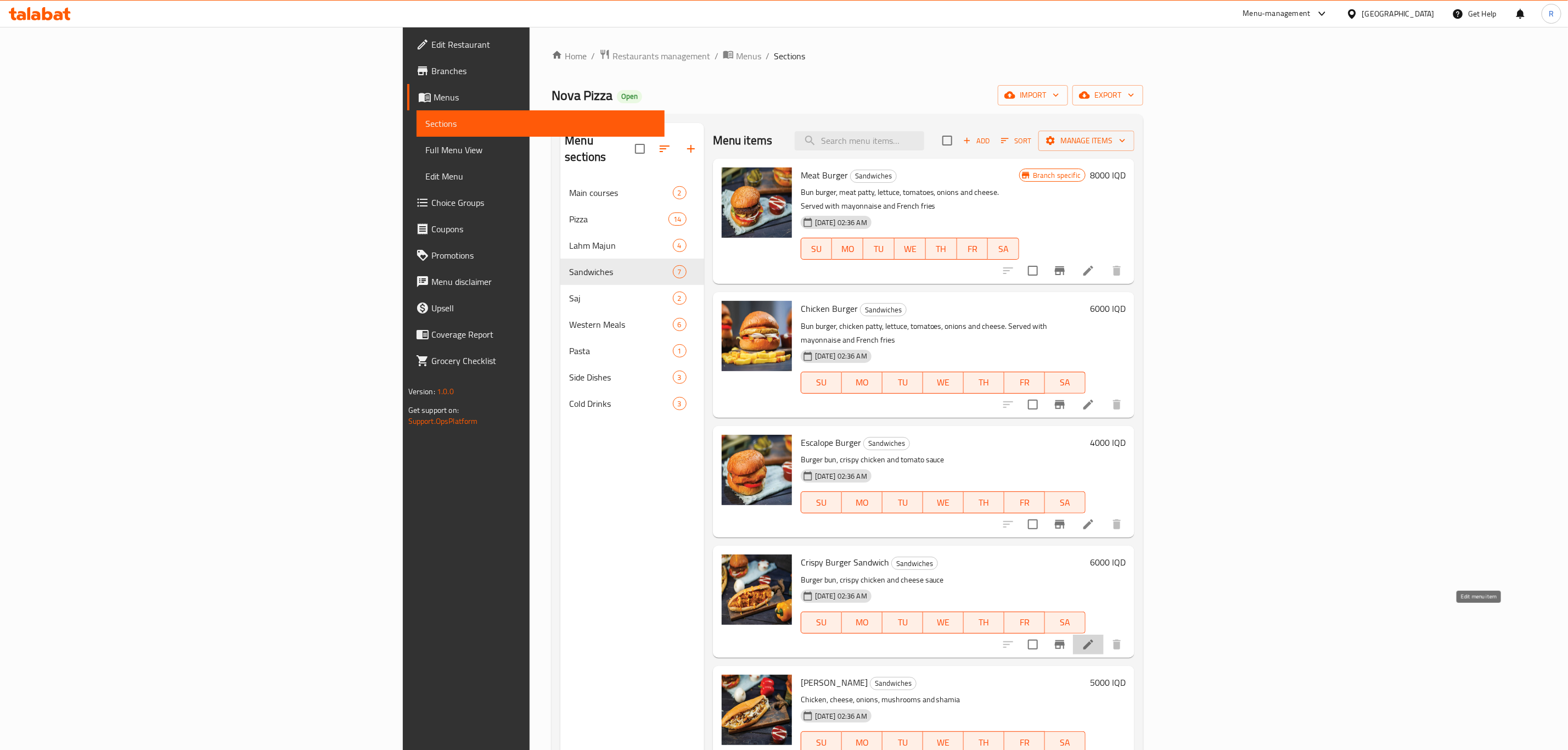
click at [1095, 638] on icon at bounding box center [1088, 644] width 13 height 13
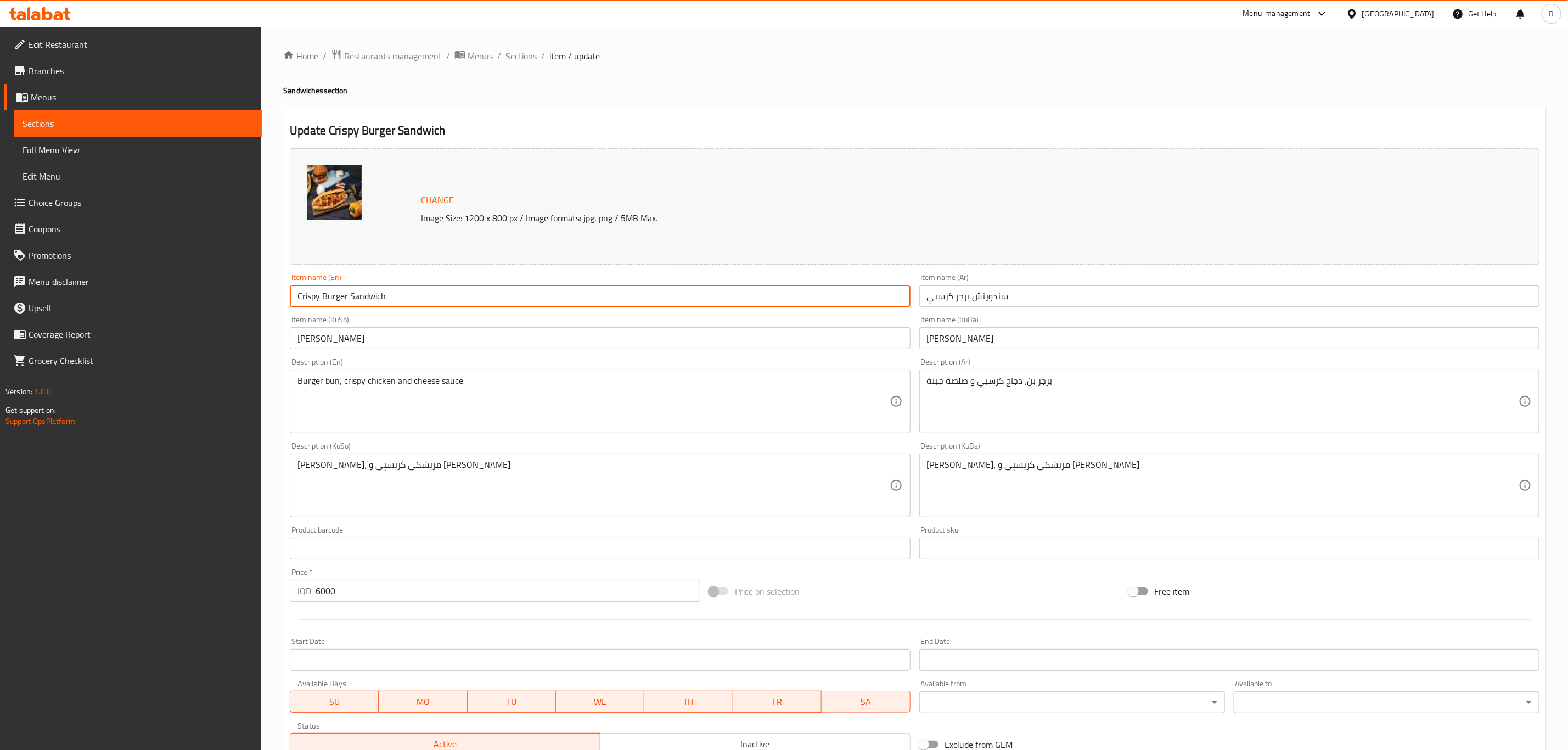
drag, startPoint x: 346, startPoint y: 295, endPoint x: 488, endPoint y: 352, distance: 153.0
click at [321, 296] on input "Crispy Burger Sandwich" at bounding box center [600, 296] width 620 height 22
type input "Crispy Sandwich"
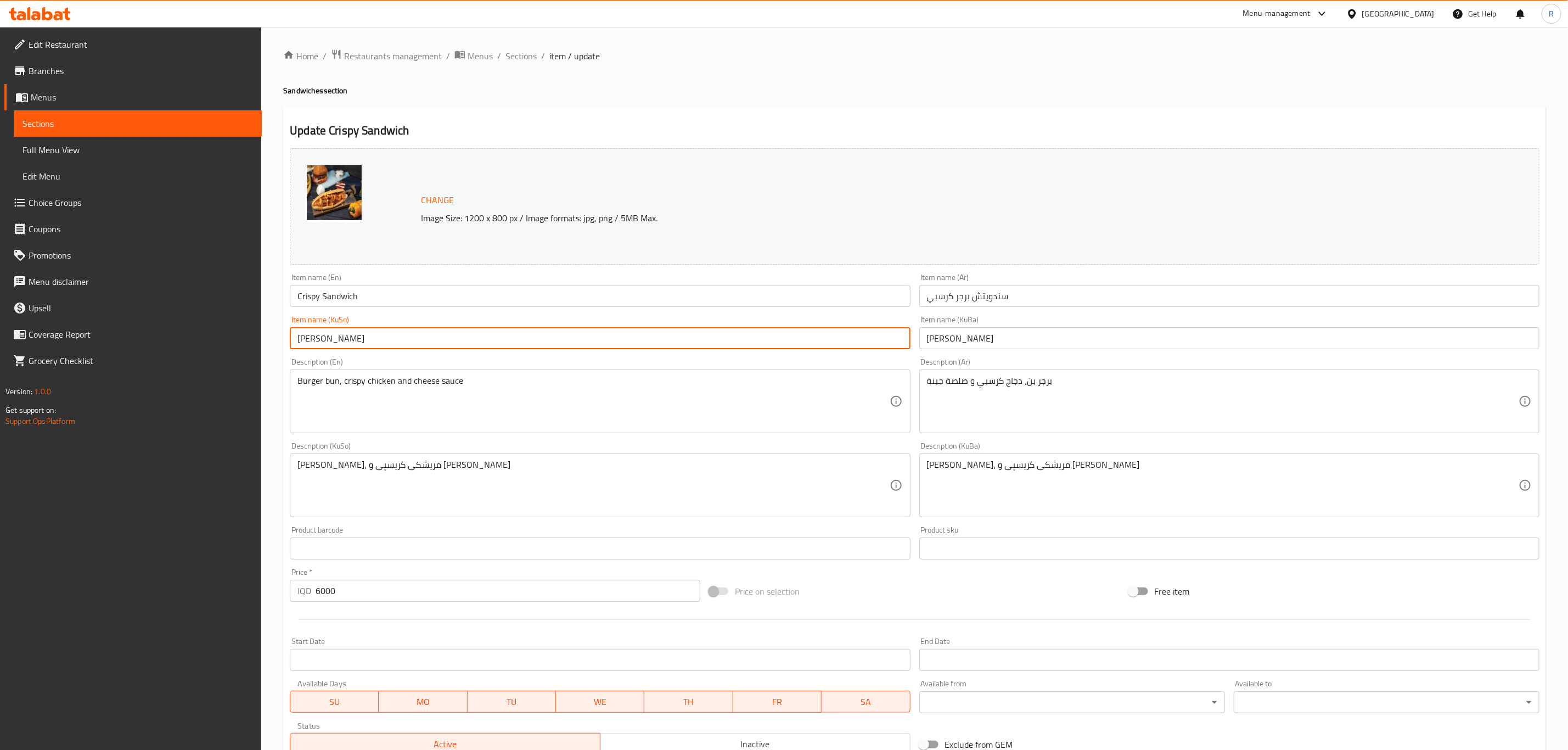
drag, startPoint x: 354, startPoint y: 340, endPoint x: 331, endPoint y: 342, distance: 23.1
click at [331, 342] on input "[PERSON_NAME]" at bounding box center [600, 338] width 620 height 22
type input "[PERSON_NAME]"
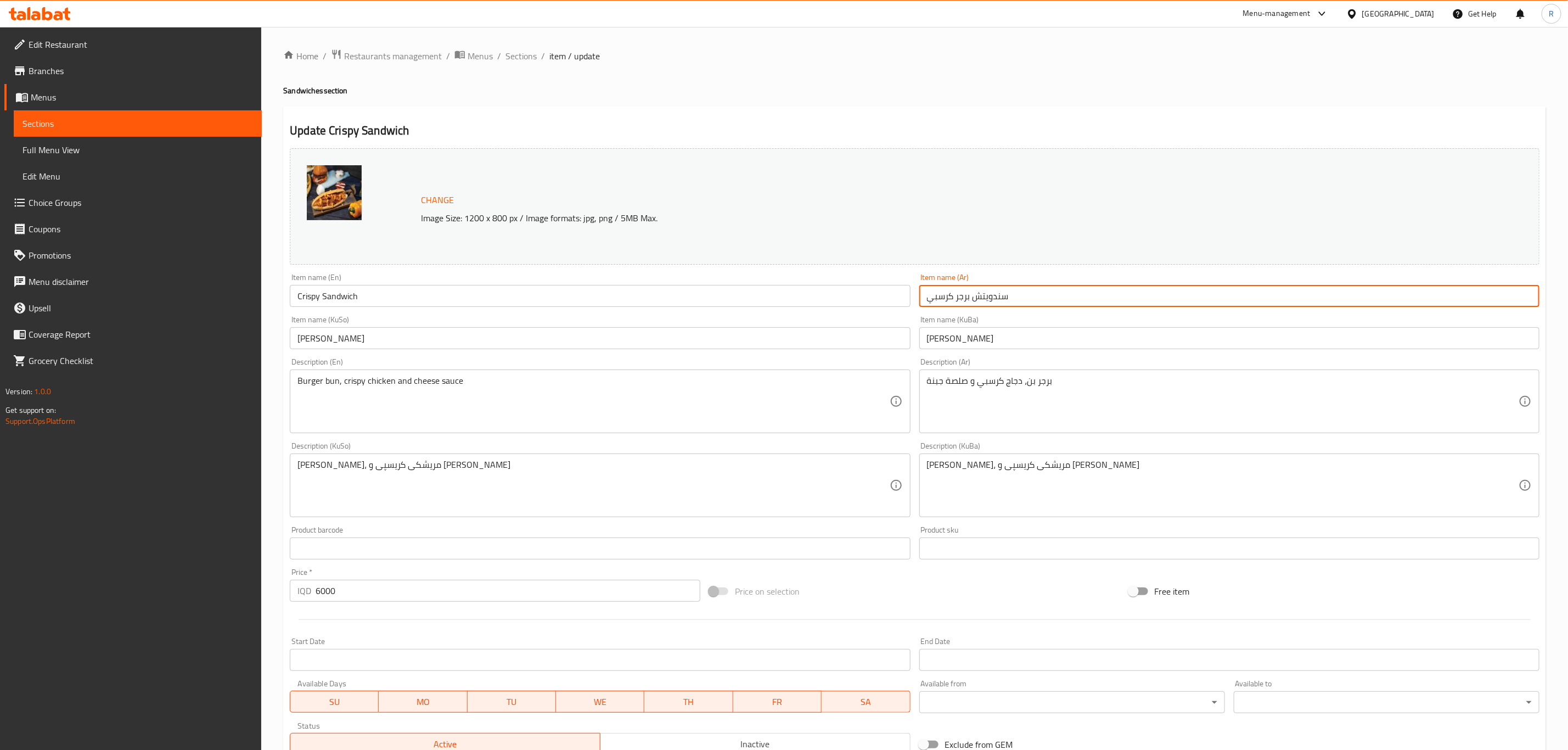
drag, startPoint x: 972, startPoint y: 297, endPoint x: 957, endPoint y: 298, distance: 15.0
click at [957, 298] on input "سندويتش برجر كرسبي" at bounding box center [1229, 296] width 620 height 22
type input "سندويتش كرسبي"
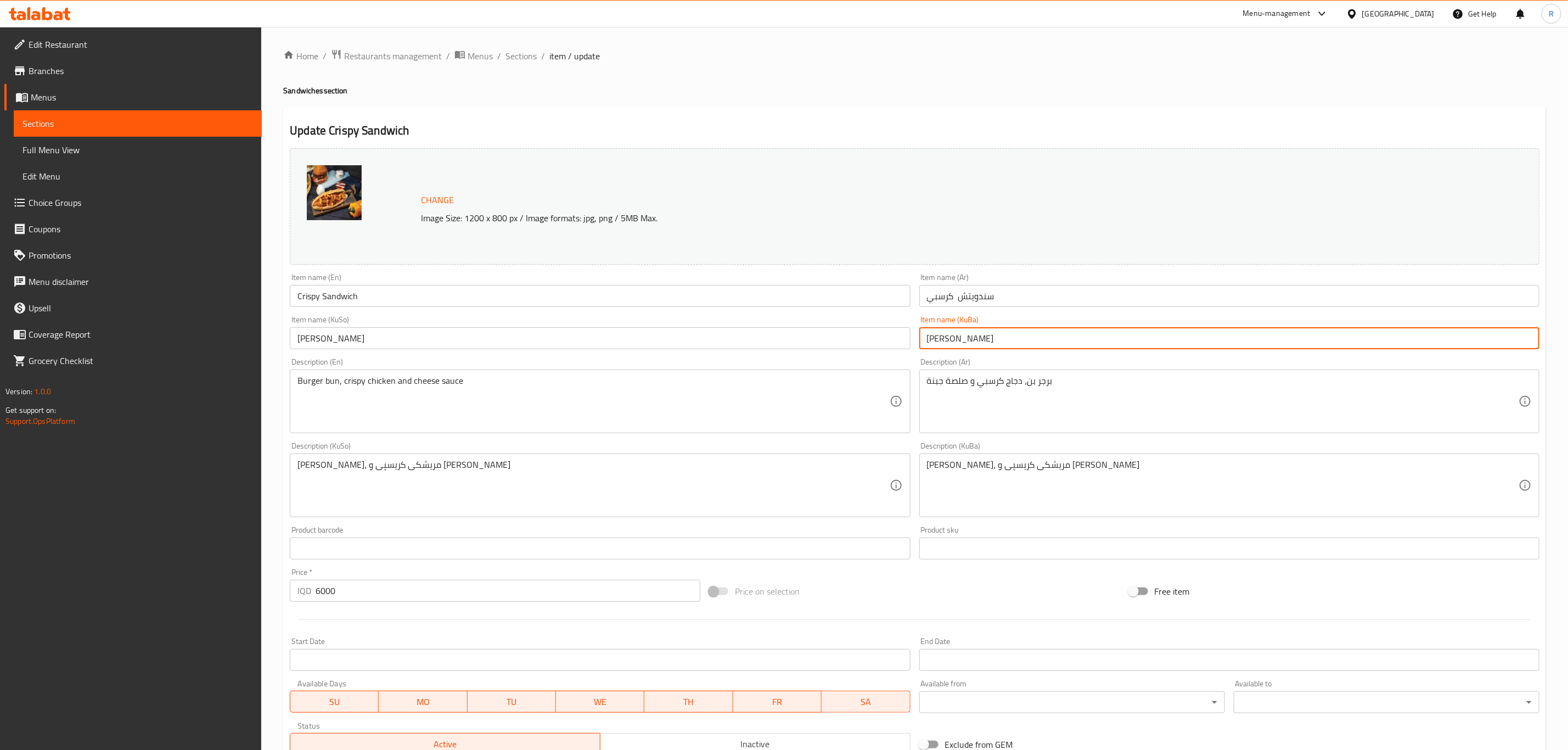
drag, startPoint x: 985, startPoint y: 343, endPoint x: 962, endPoint y: 345, distance: 23.1
click at [962, 345] on input "[PERSON_NAME]" at bounding box center [1229, 338] width 620 height 22
type input "[PERSON_NAME]"
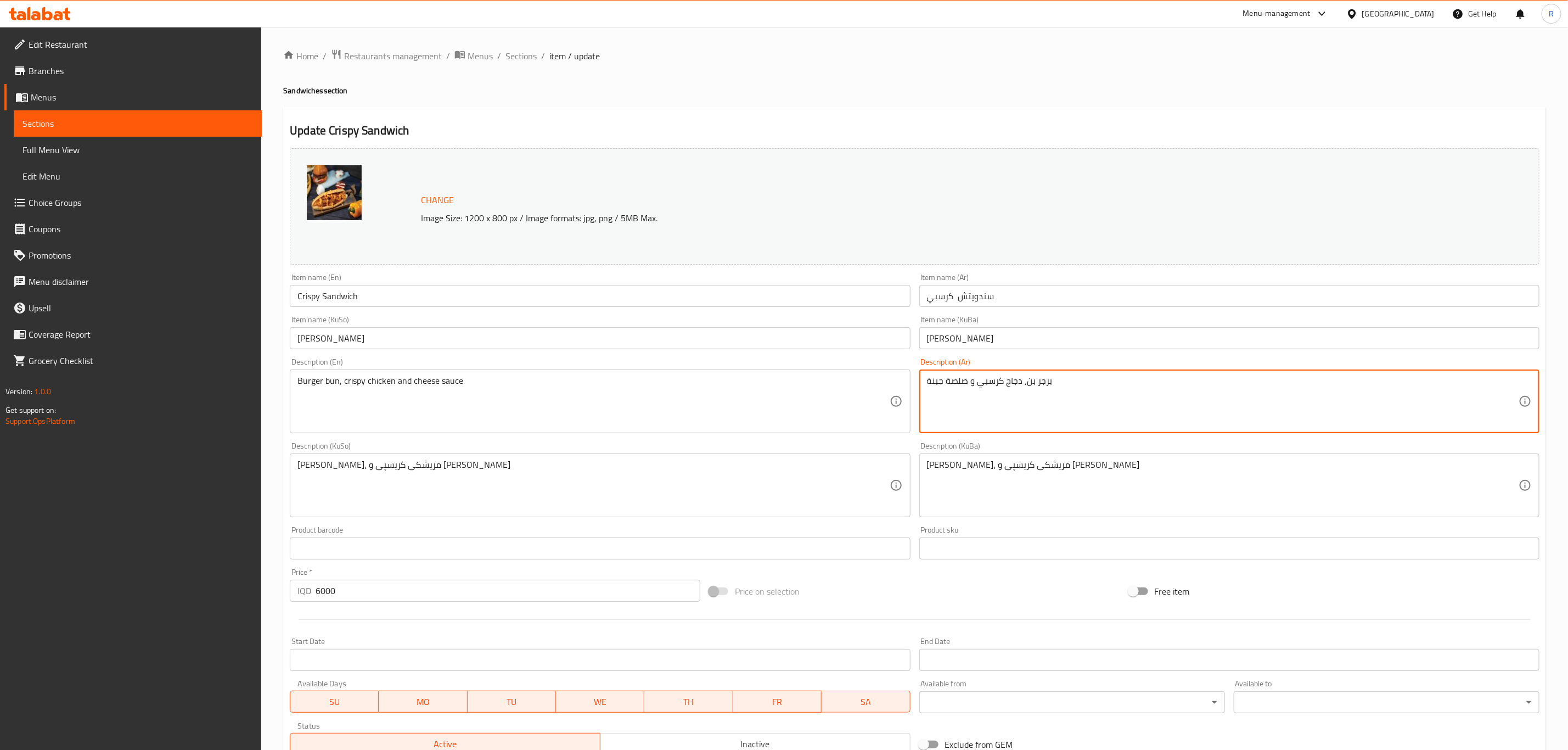
drag, startPoint x: 1057, startPoint y: 380, endPoint x: 1029, endPoint y: 386, distance: 28.6
drag, startPoint x: 1030, startPoint y: 385, endPoint x: 1025, endPoint y: 386, distance: 5.1
click at [1025, 386] on textarea "ن، دجاج كرسبي و صلصة جبنة" at bounding box center [1222, 401] width 591 height 52
type textarea "، دجاج كرسبي و صلصة جبنة"
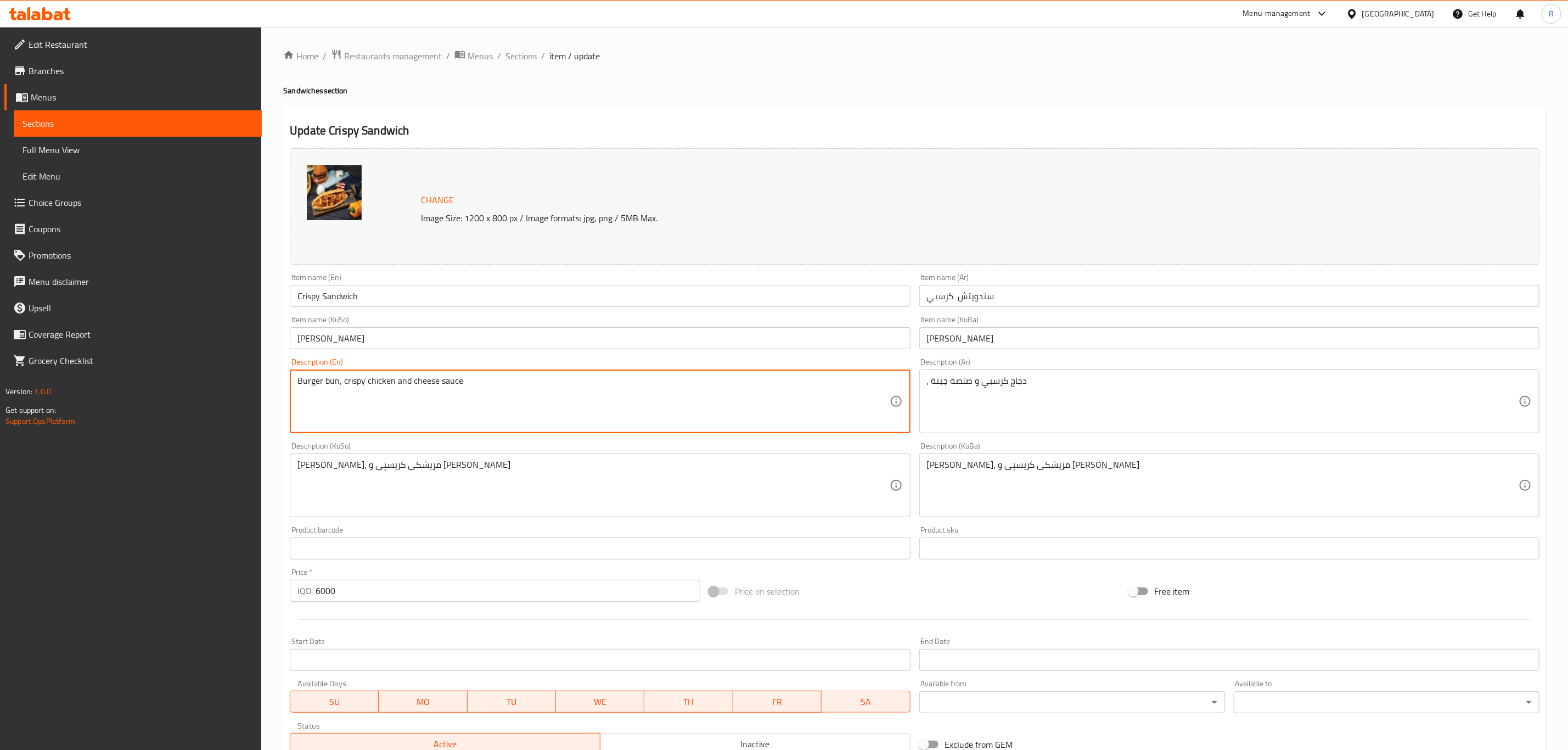
drag, startPoint x: 323, startPoint y: 382, endPoint x: 233, endPoint y: 380, distance: 90.0
type textarea "bun, crispy chicken and cheese sauce"
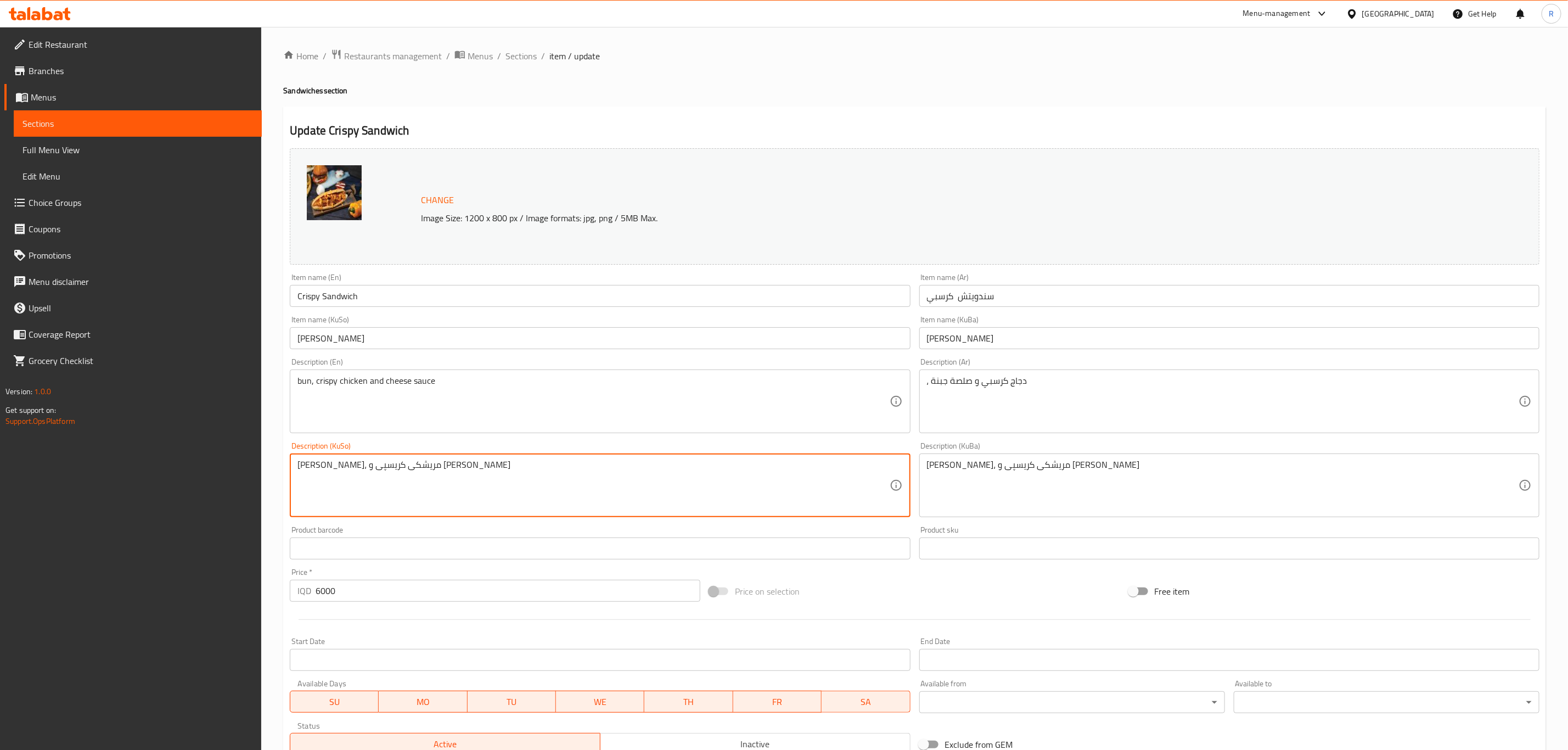
drag, startPoint x: 456, startPoint y: 468, endPoint x: 420, endPoint y: 467, distance: 36.0
type textarea "، مریشکی کریسپی و [PERSON_NAME]"
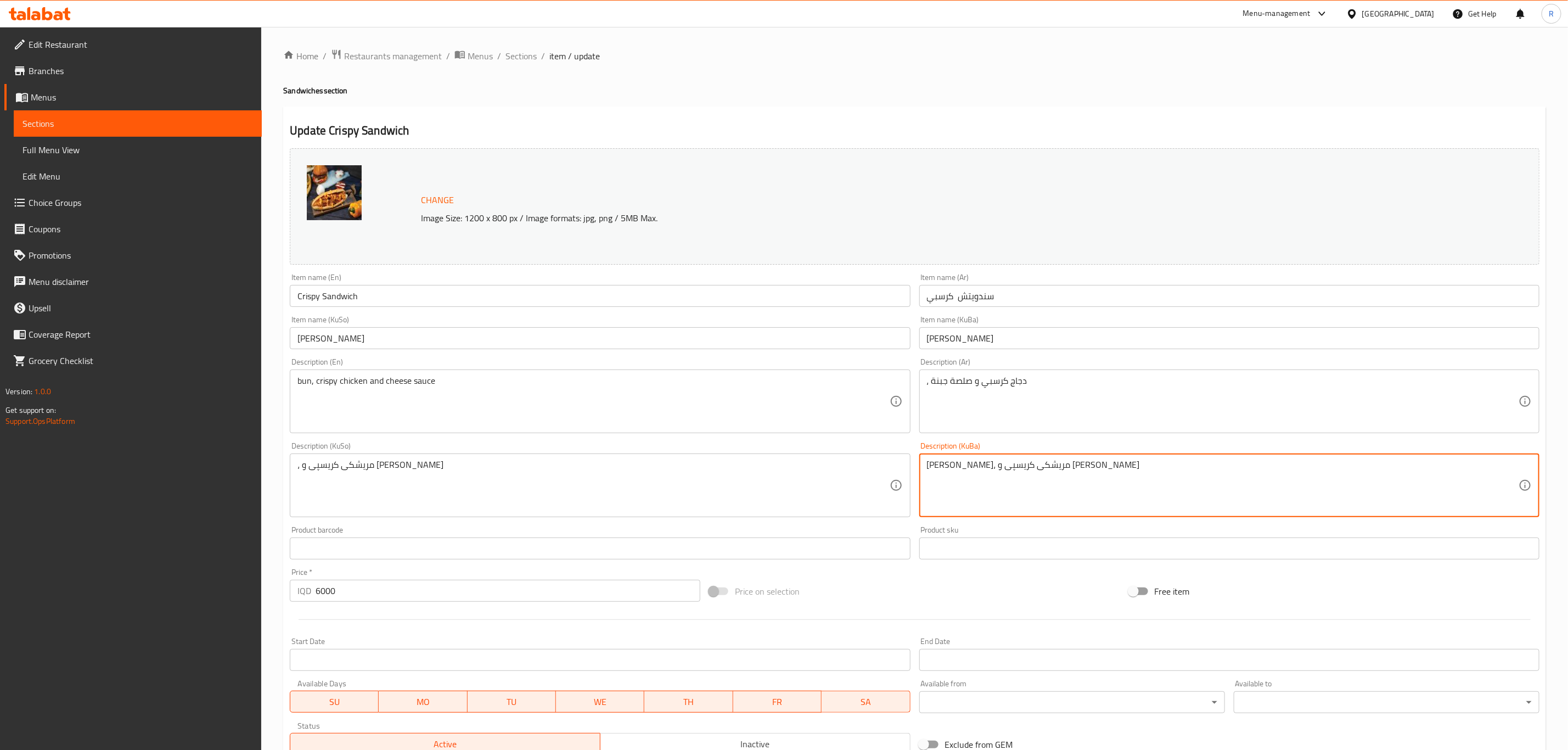
drag, startPoint x: 1097, startPoint y: 464, endPoint x: 1048, endPoint y: 466, distance: 49.0
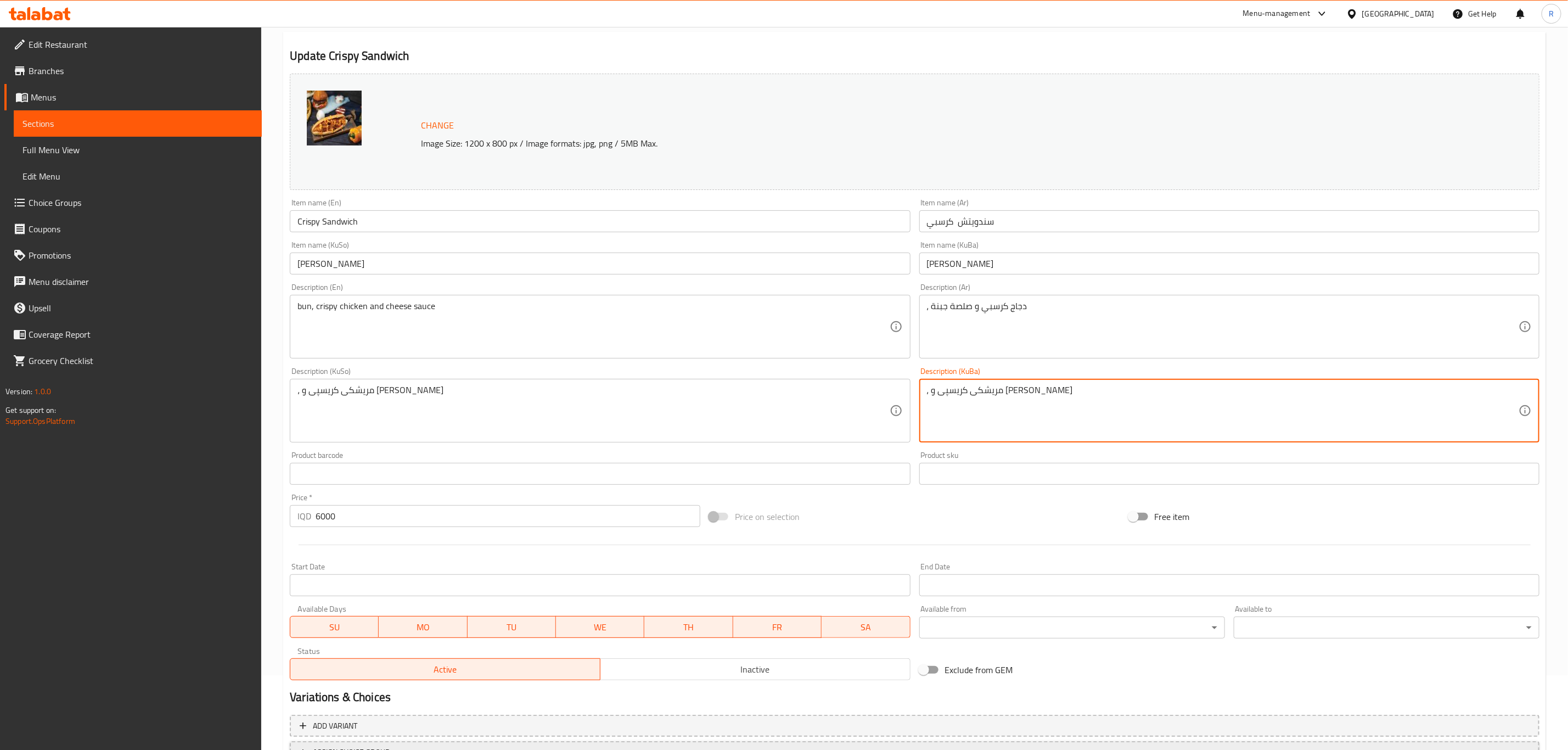
scroll to position [167, 0]
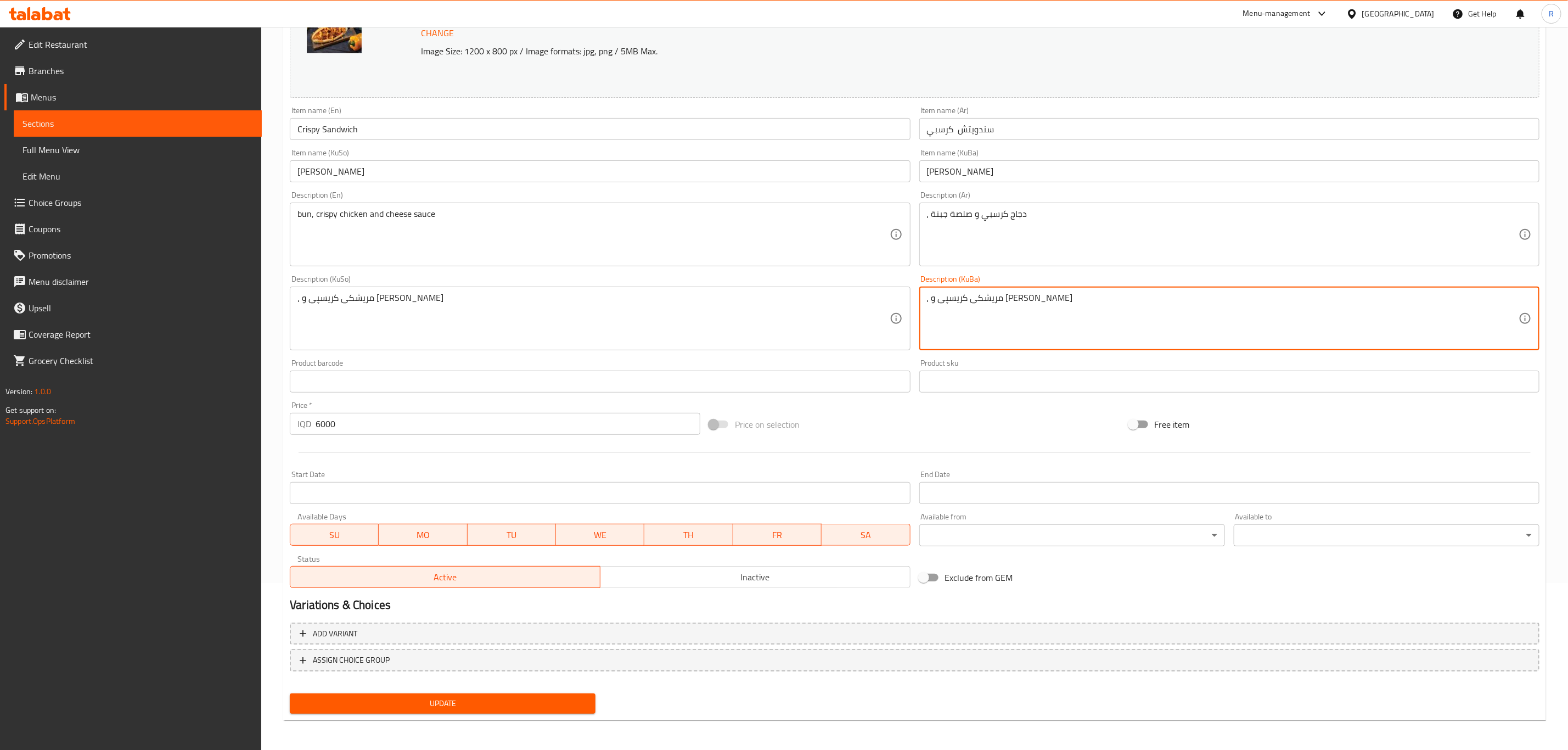
type textarea "، مریشکی کریسپی و [PERSON_NAME]"
click at [328, 697] on span "Update" at bounding box center [442, 704] width 288 height 14
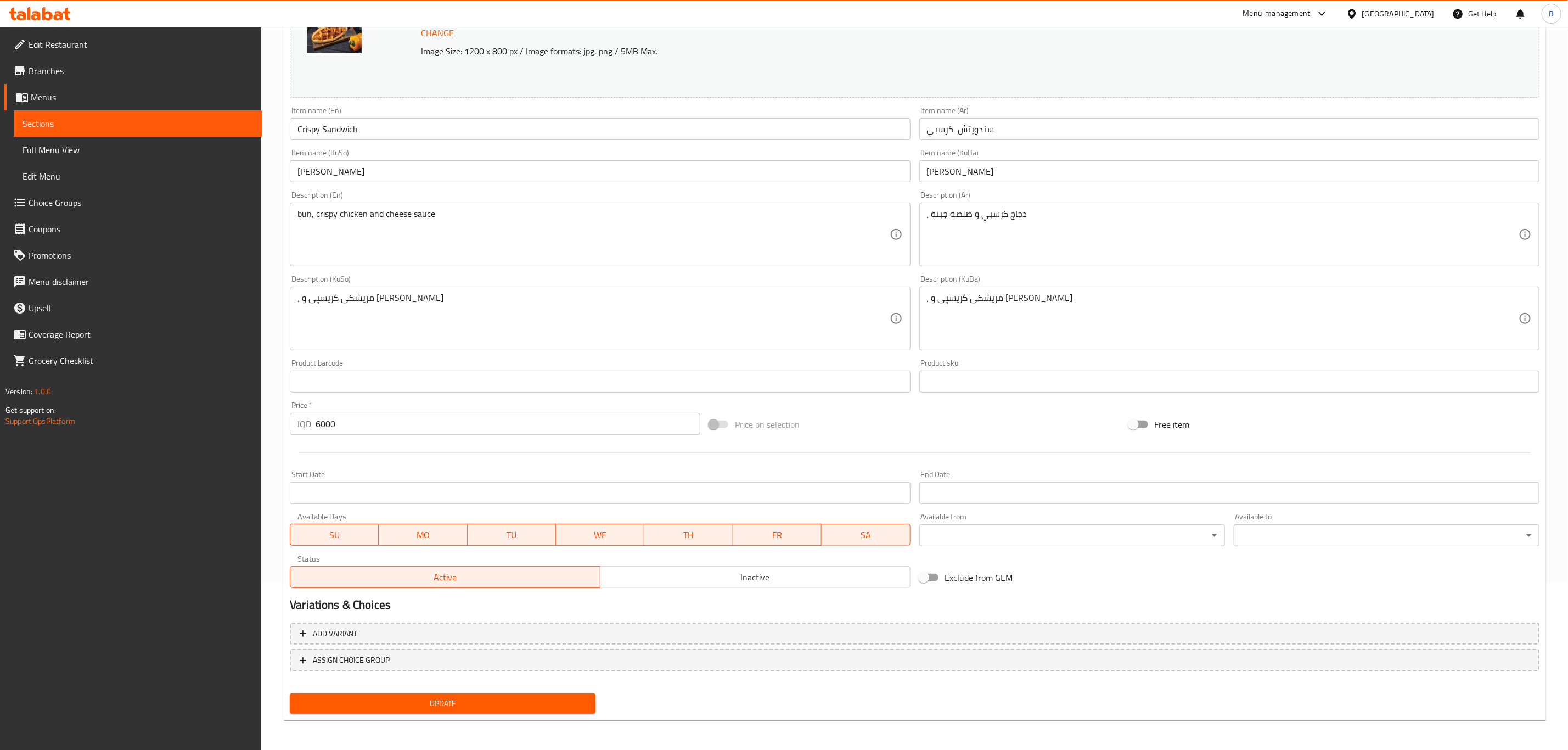
scroll to position [0, 0]
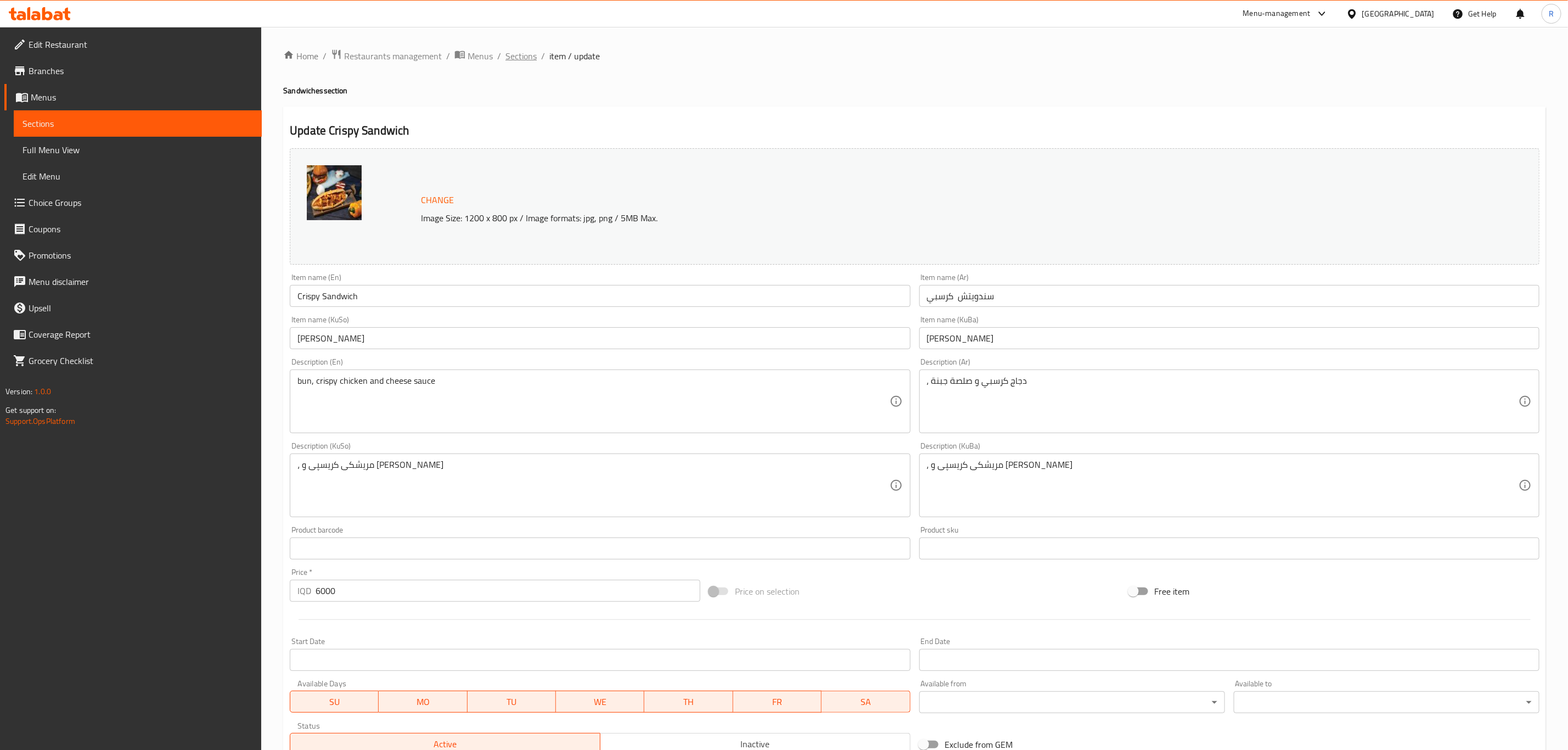
click at [516, 56] on span "Sections" at bounding box center [521, 56] width 31 height 13
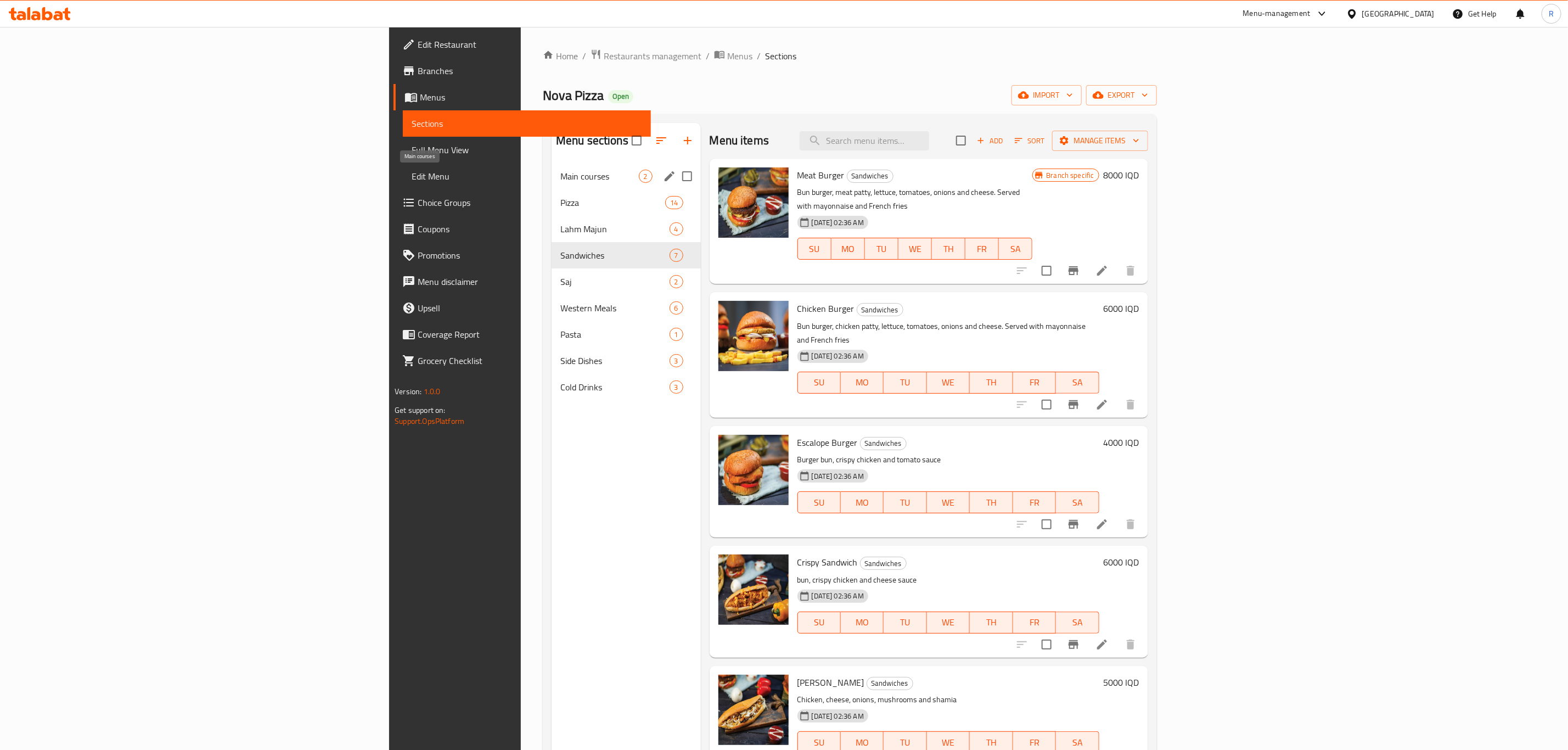
click at [560, 173] on span "Main courses" at bounding box center [600, 176] width 79 height 13
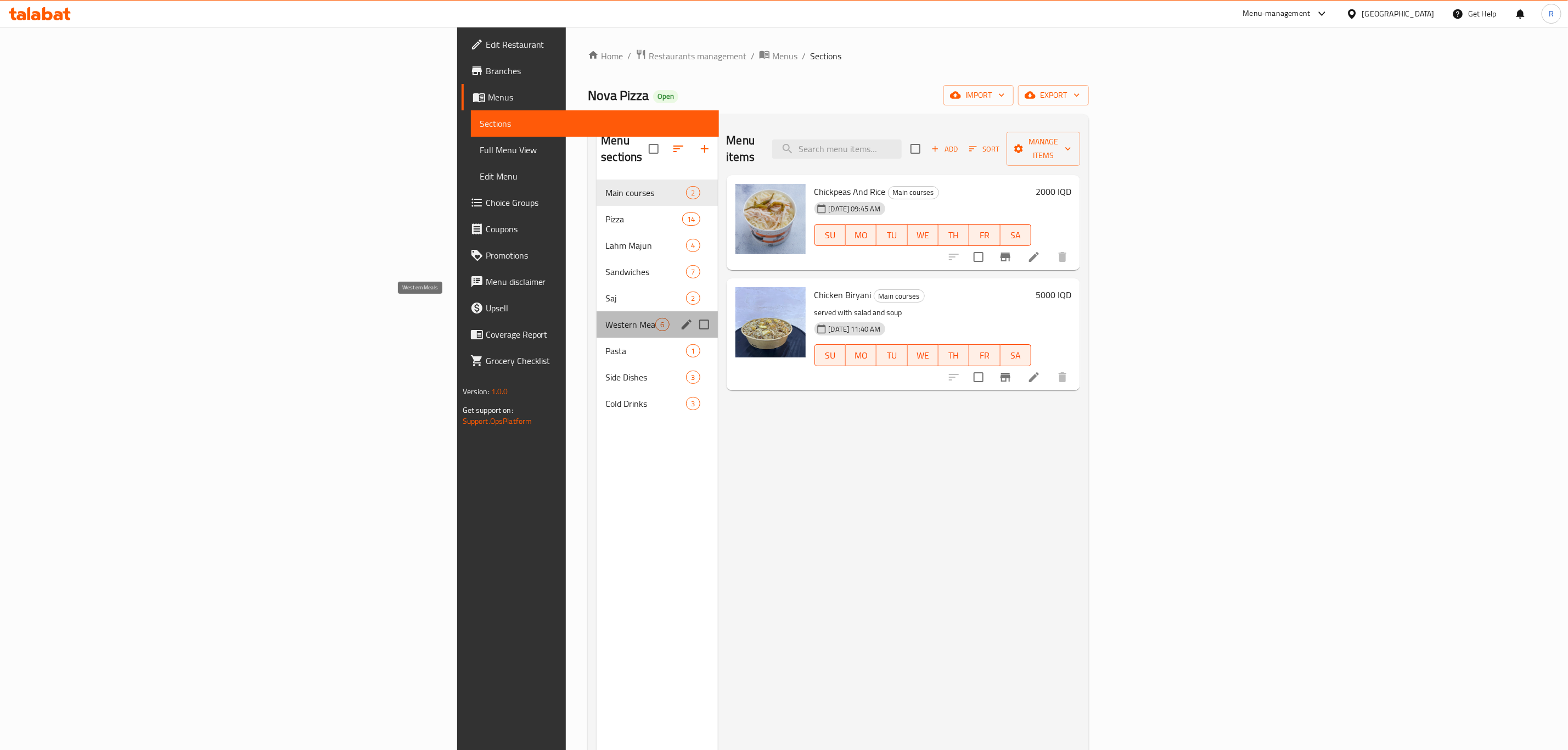
click at [605, 318] on span "Western Meals" at bounding box center [630, 324] width 50 height 13
